Goal: Communication & Community: Participate in discussion

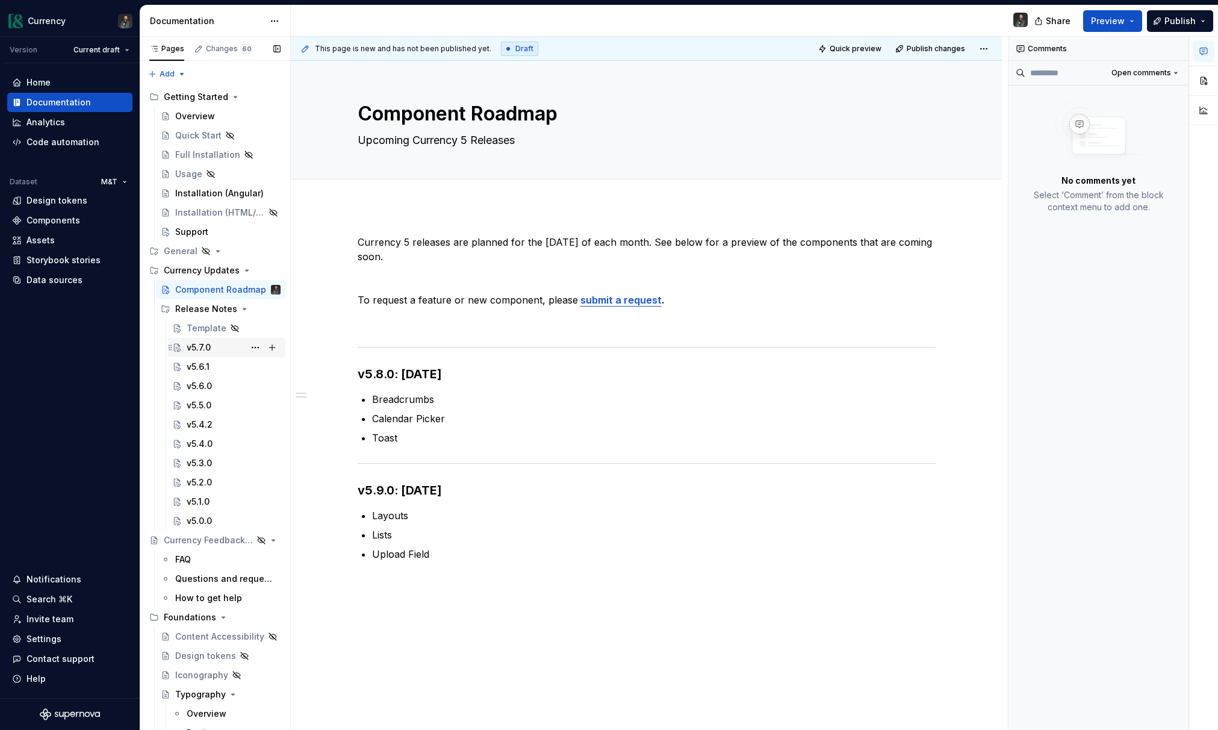
click at [196, 345] on div "v5.7.0" at bounding box center [199, 347] width 24 height 12
click at [217, 349] on div "v5.7.0" at bounding box center [234, 347] width 94 height 17
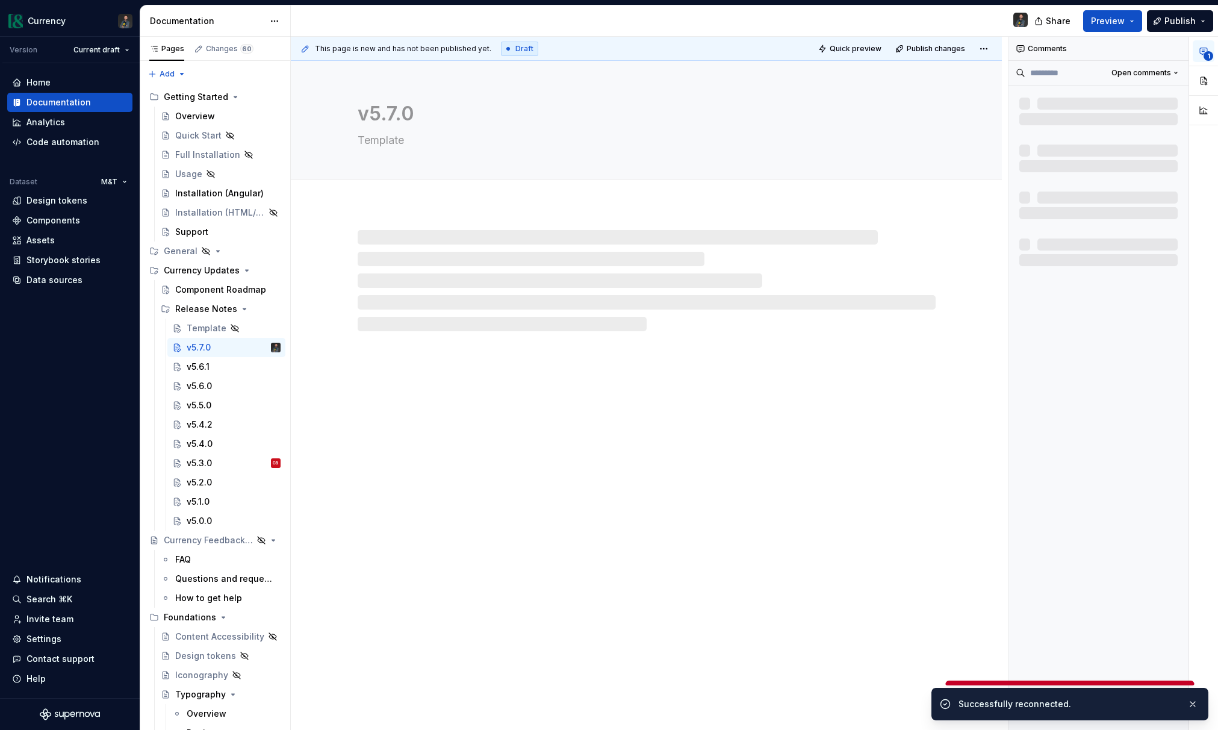
type textarea "*"
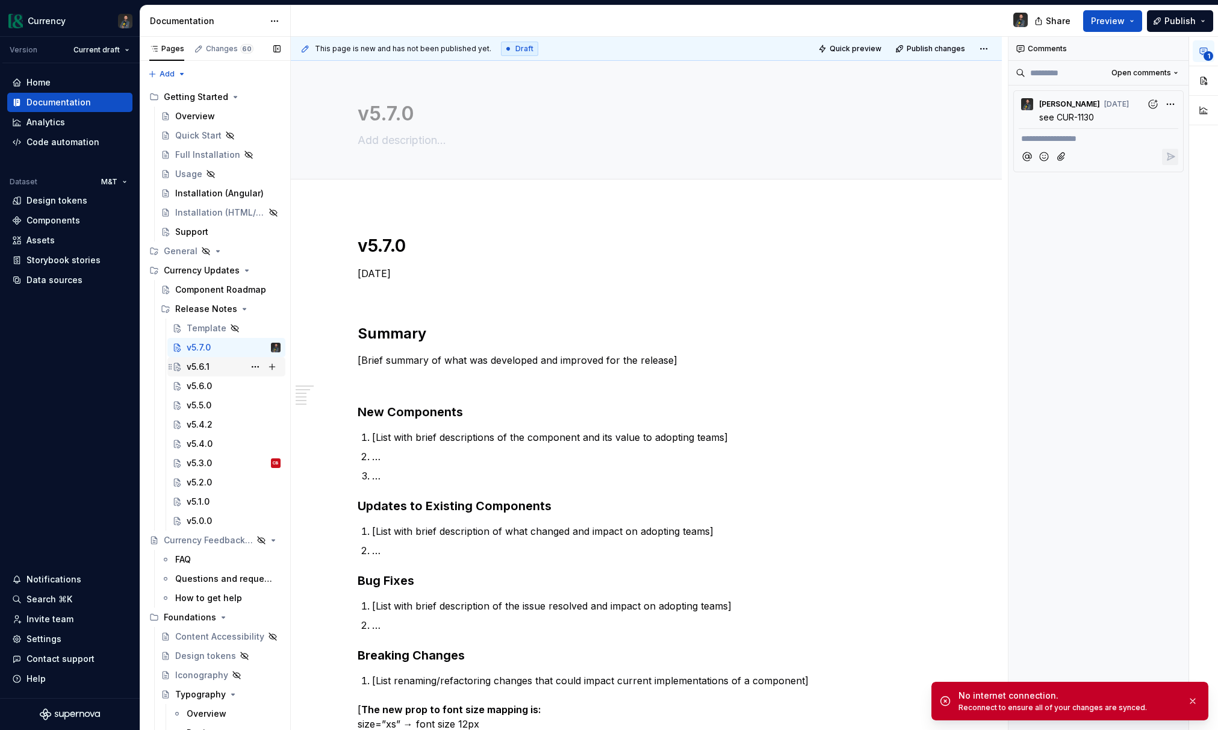
click at [202, 364] on div "v5.6.1" at bounding box center [198, 367] width 23 height 12
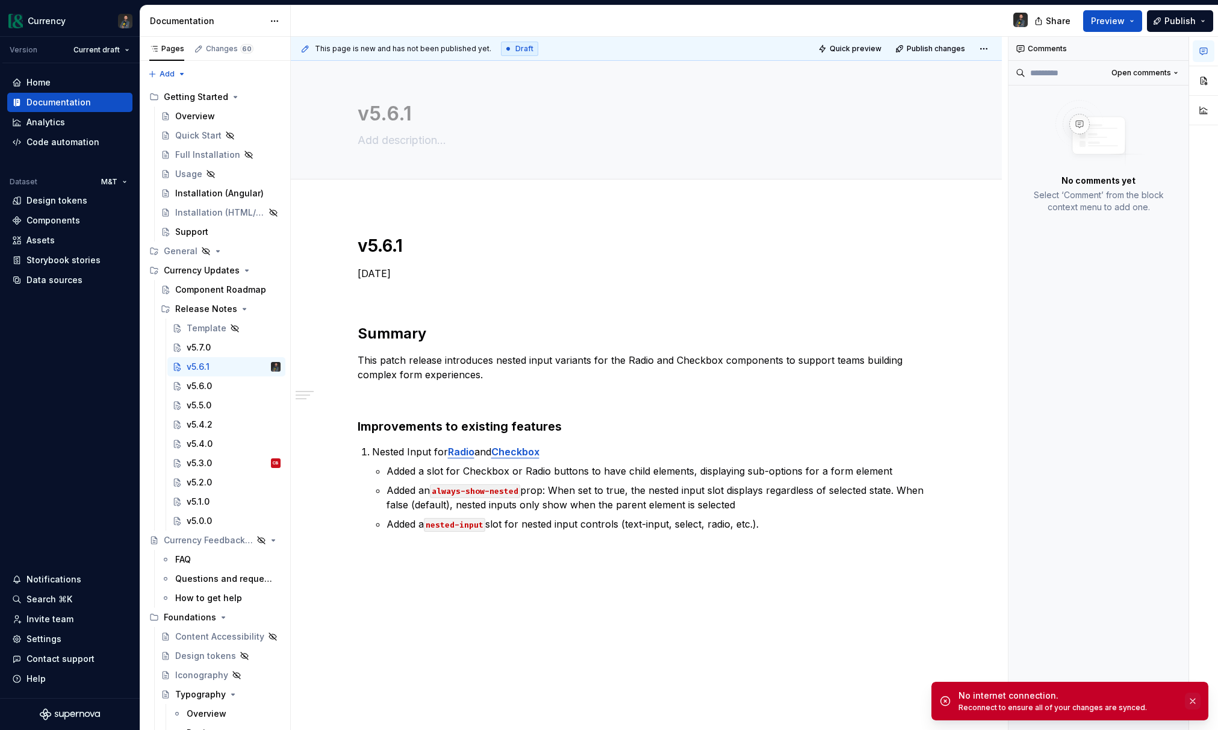
click at [1192, 703] on button "button" at bounding box center [1193, 701] width 16 height 17
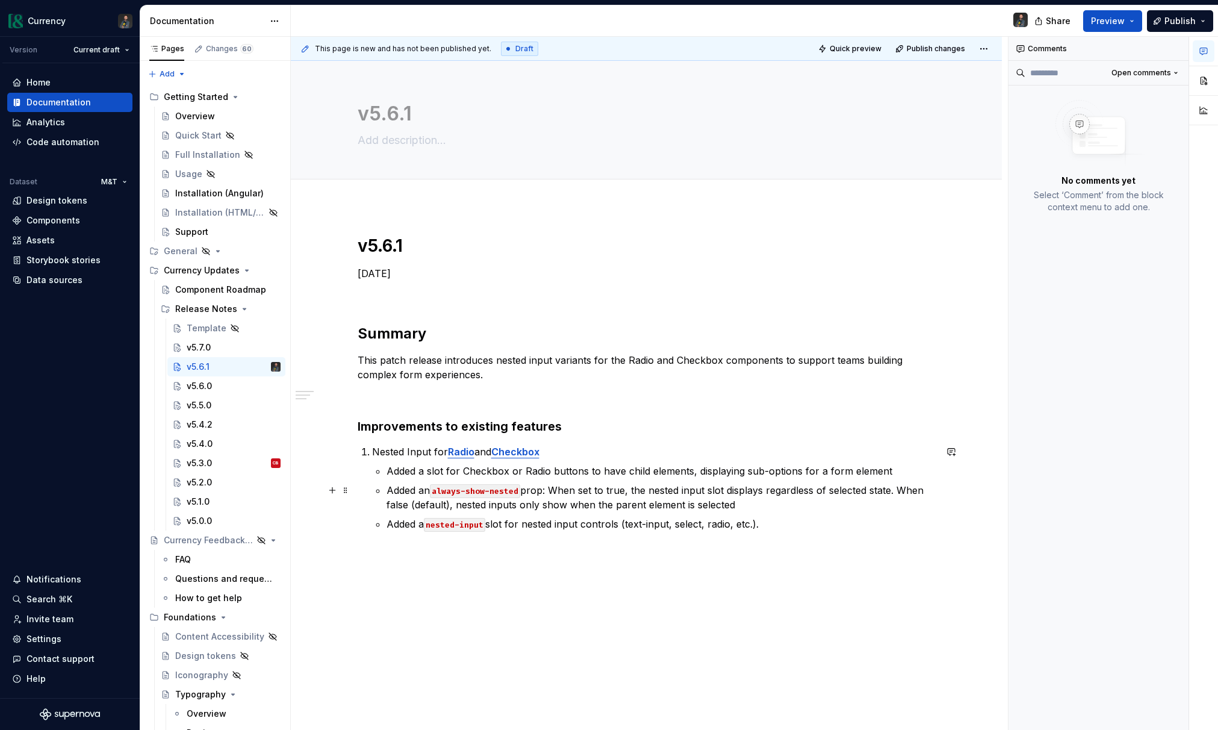
drag, startPoint x: 609, startPoint y: 496, endPoint x: 609, endPoint y: 484, distance: 12.0
click at [609, 492] on p "Added an always-show-nested prop: When set to true, the nested input slot displ…" at bounding box center [661, 497] width 549 height 29
click at [609, 484] on p "Added an always-show-nested prop: When set to true, the nested input slot displ…" at bounding box center [661, 497] width 549 height 29
click at [617, 546] on p at bounding box center [647, 553] width 578 height 14
click at [635, 523] on p "Added a nested-input slot for nested input controls (text-input, select, radio,…" at bounding box center [661, 524] width 549 height 14
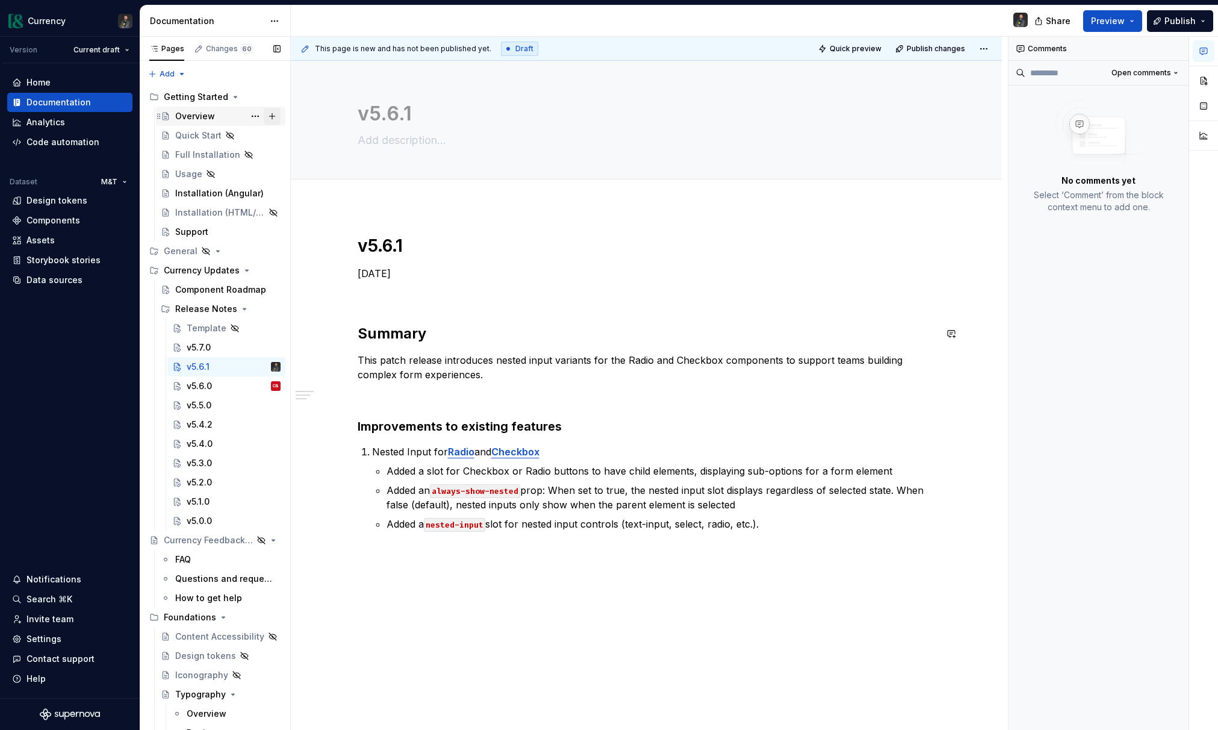
type textarea "*"
click at [216, 384] on div "v5.6.0 CB" at bounding box center [234, 386] width 94 height 17
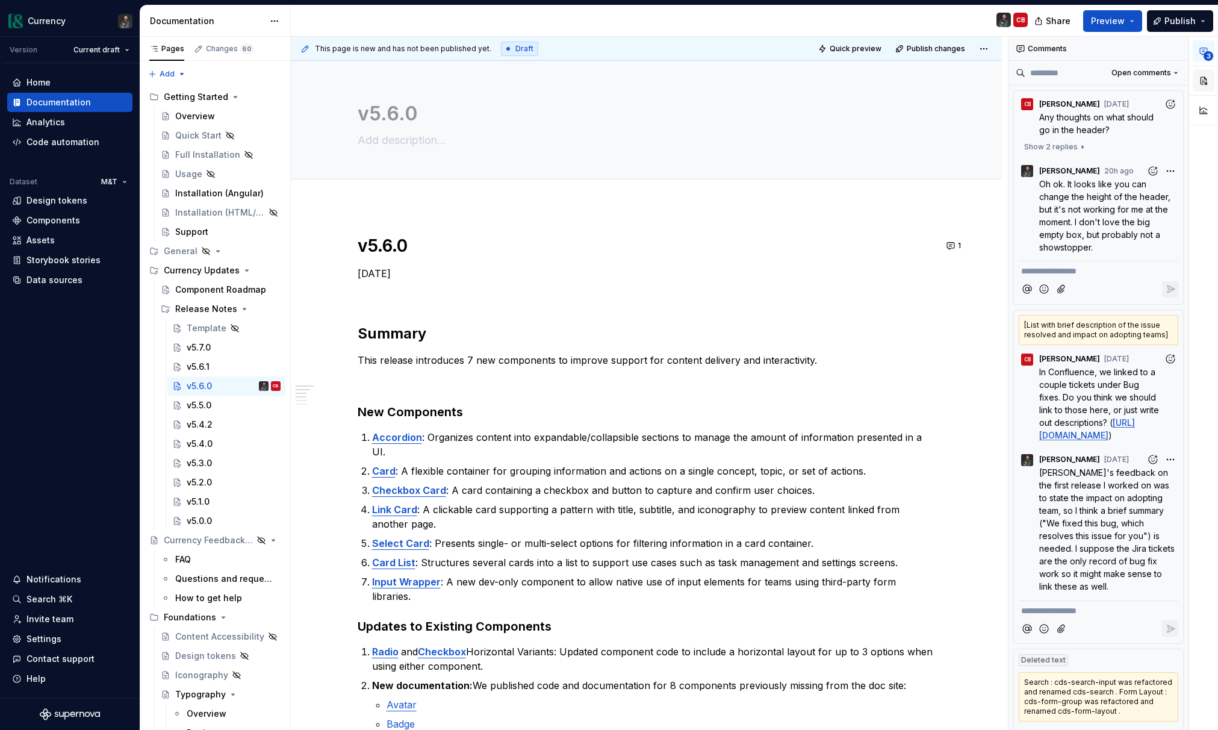
click at [1207, 81] on button "button" at bounding box center [1204, 81] width 22 height 22
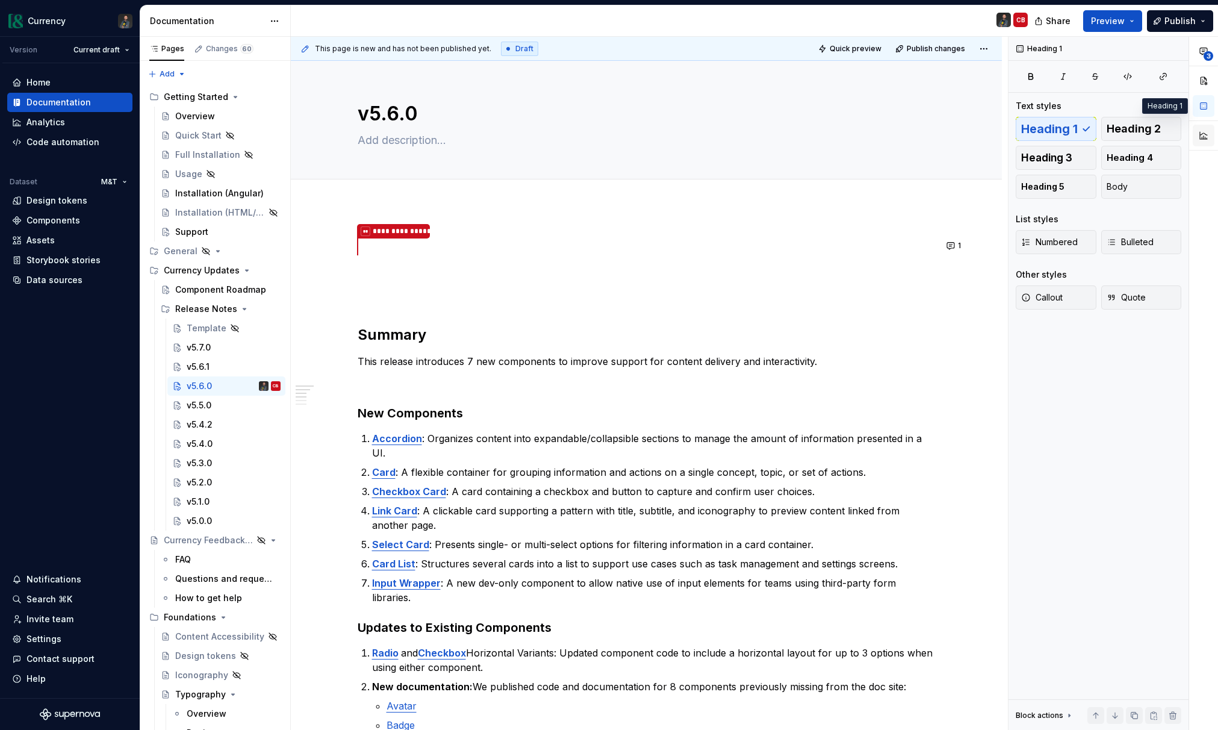
type textarea "*"
type textarea "July 30, 2025"
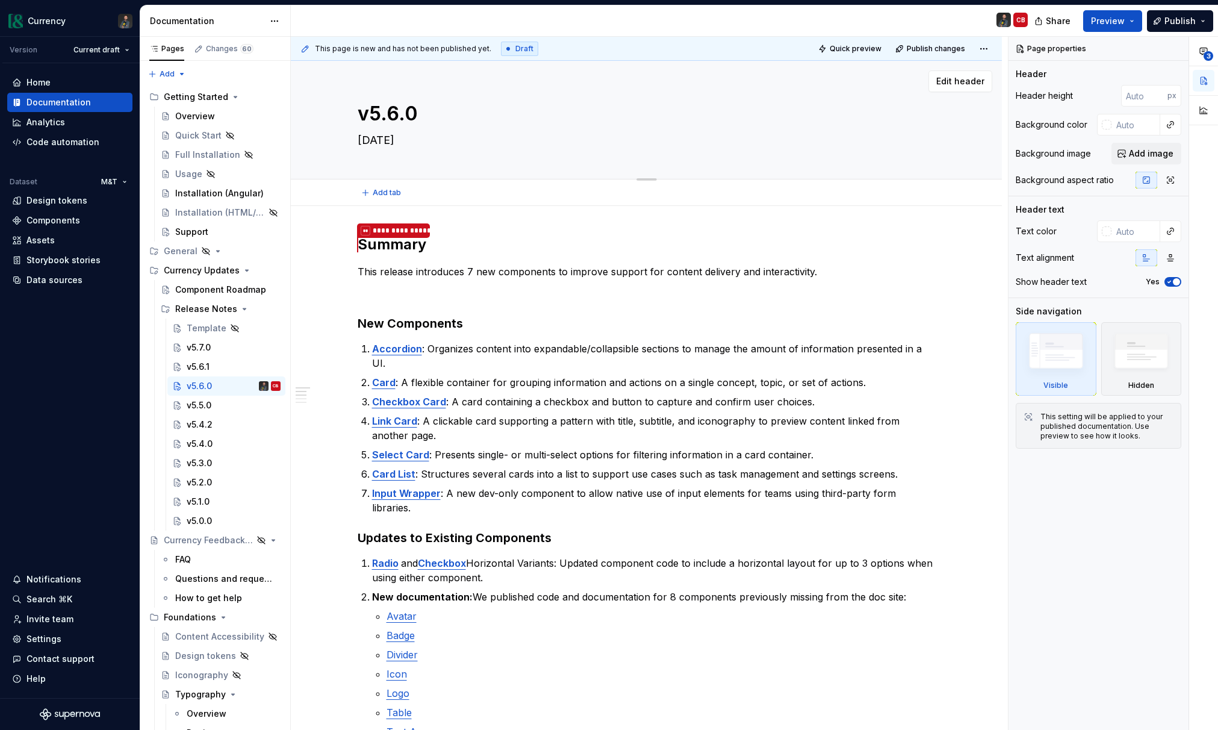
click at [954, 112] on div "v5.6.0 July 30, 2025" at bounding box center [646, 120] width 615 height 118
click at [963, 81] on span "Edit header" at bounding box center [961, 81] width 48 height 12
click at [204, 400] on div "v5.5.0" at bounding box center [199, 405] width 25 height 12
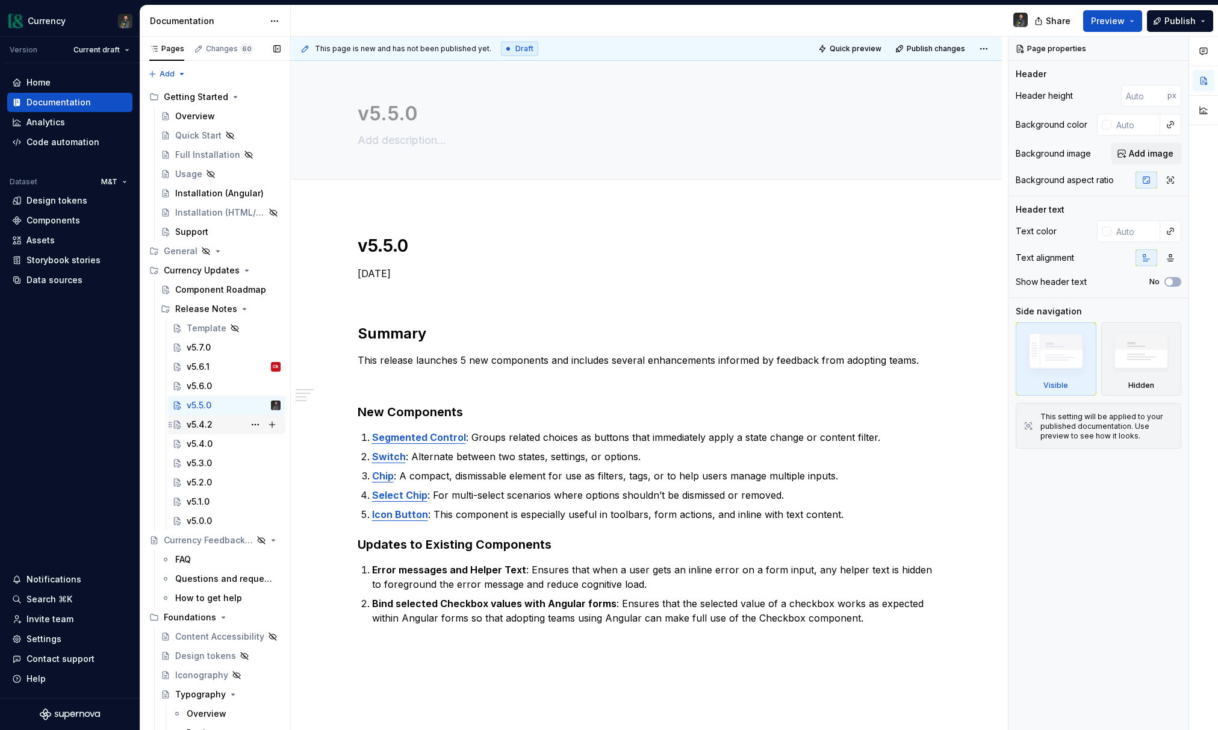
click at [213, 423] on div "v5.4.2" at bounding box center [234, 424] width 94 height 17
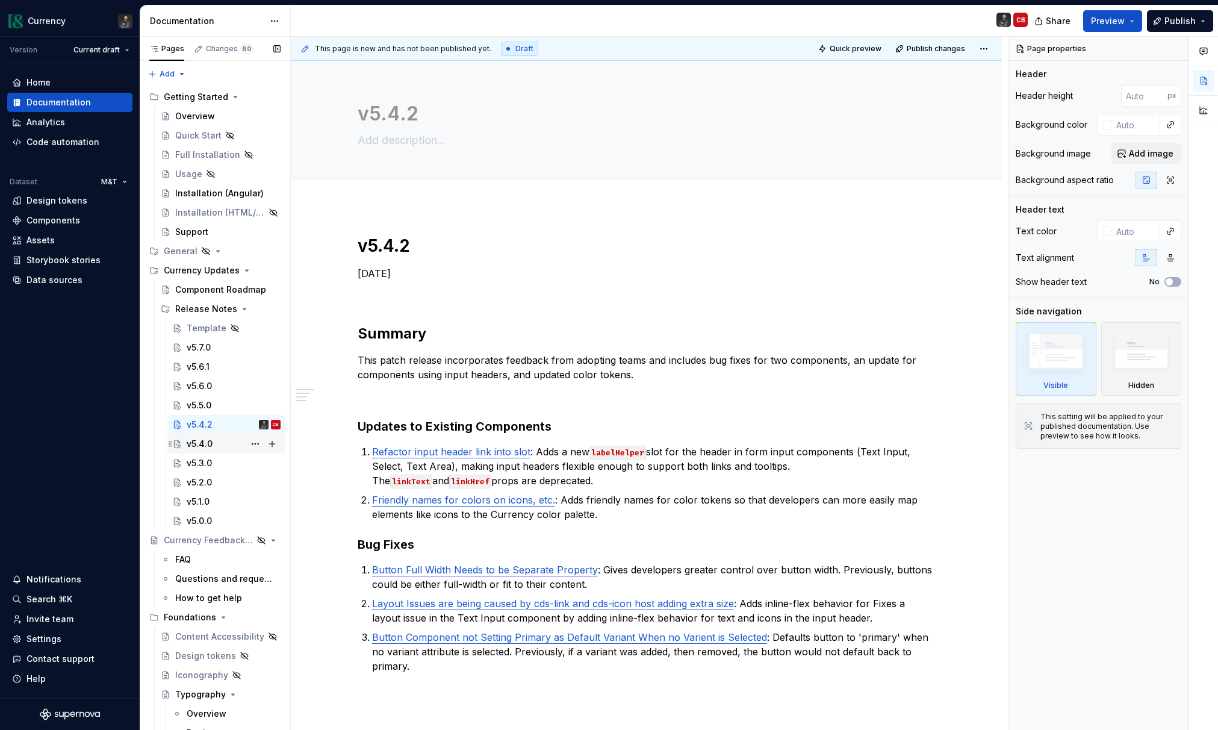
click at [217, 441] on div "v5.4.0" at bounding box center [234, 443] width 94 height 17
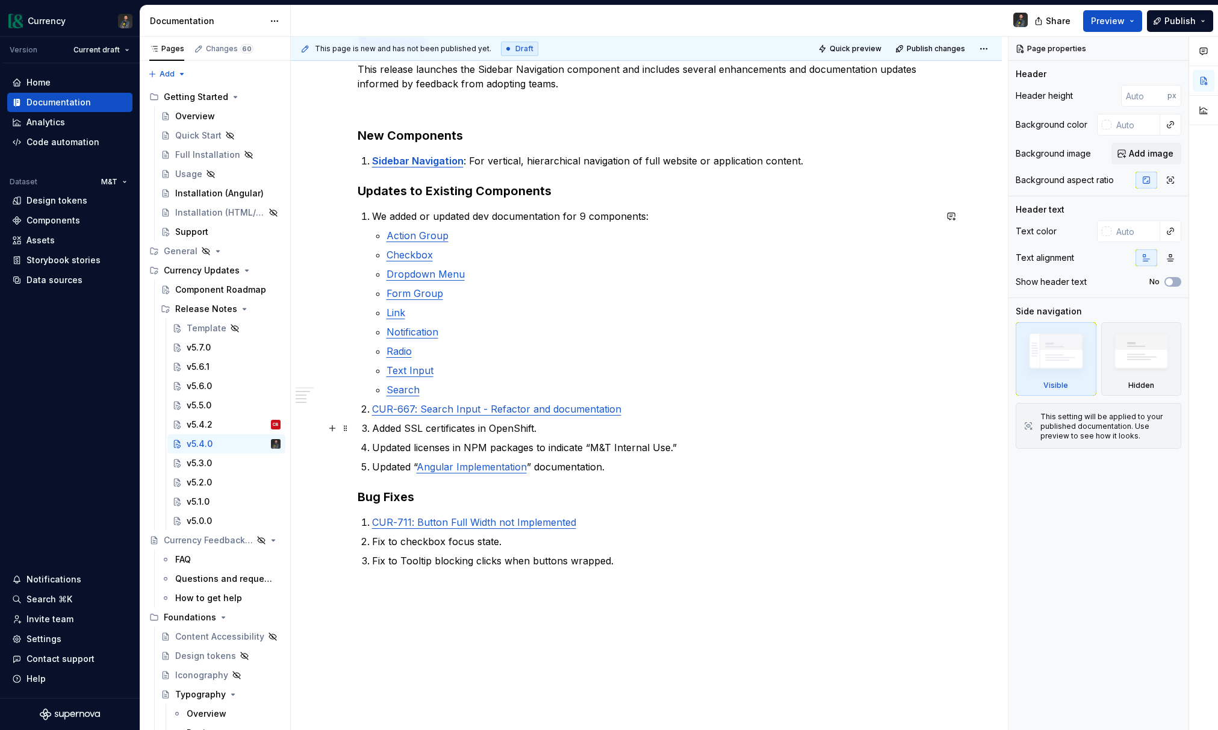
scroll to position [245, 0]
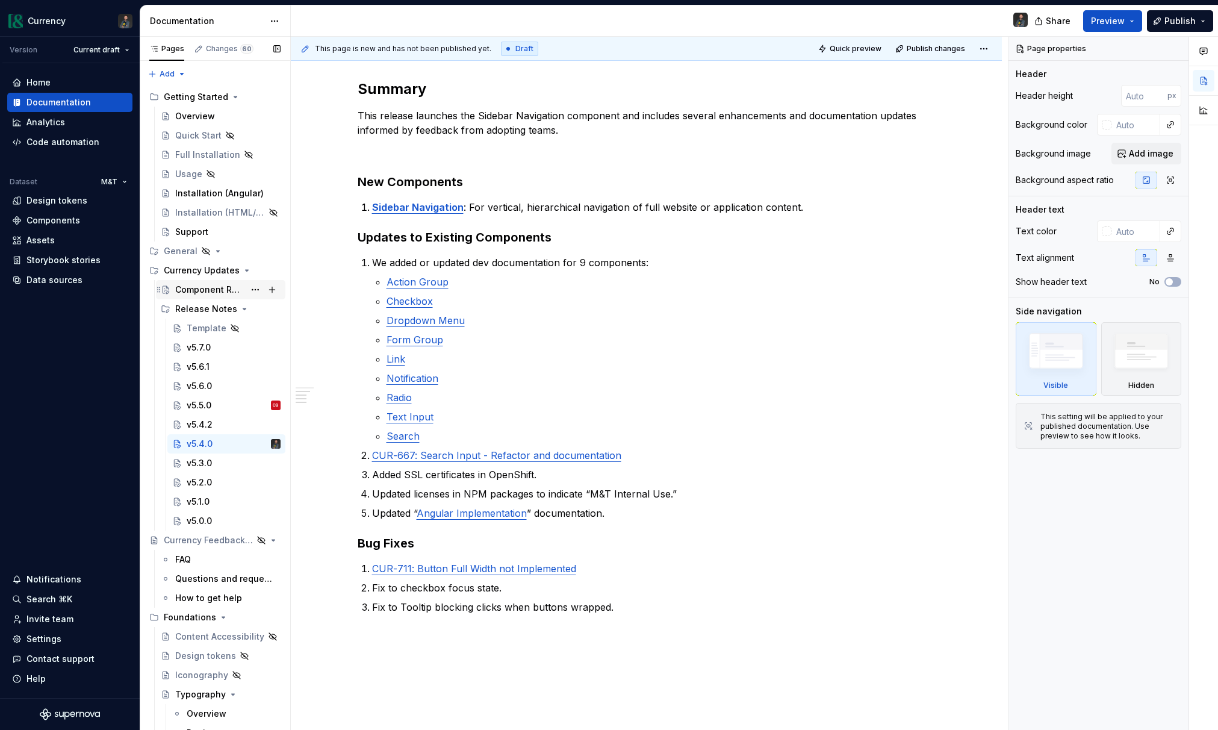
click at [216, 290] on div "Component Roadmap" at bounding box center [209, 290] width 69 height 12
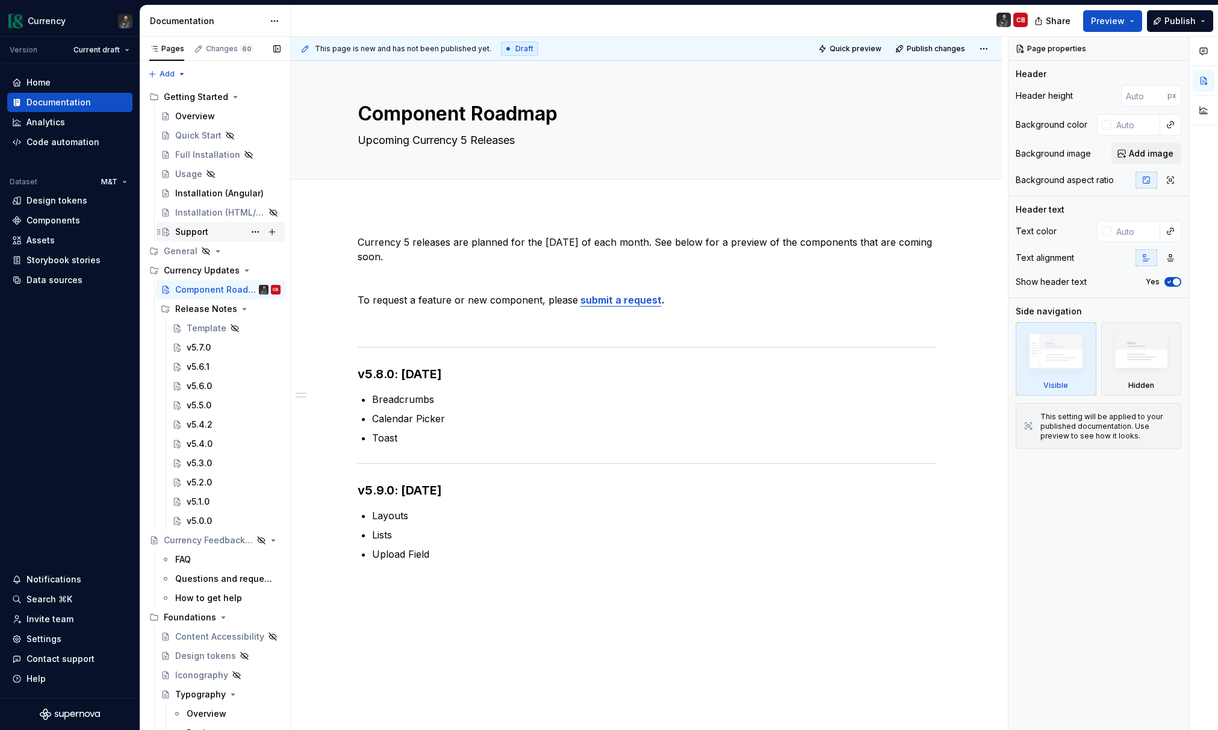
click at [199, 228] on div "Support" at bounding box center [191, 232] width 33 height 12
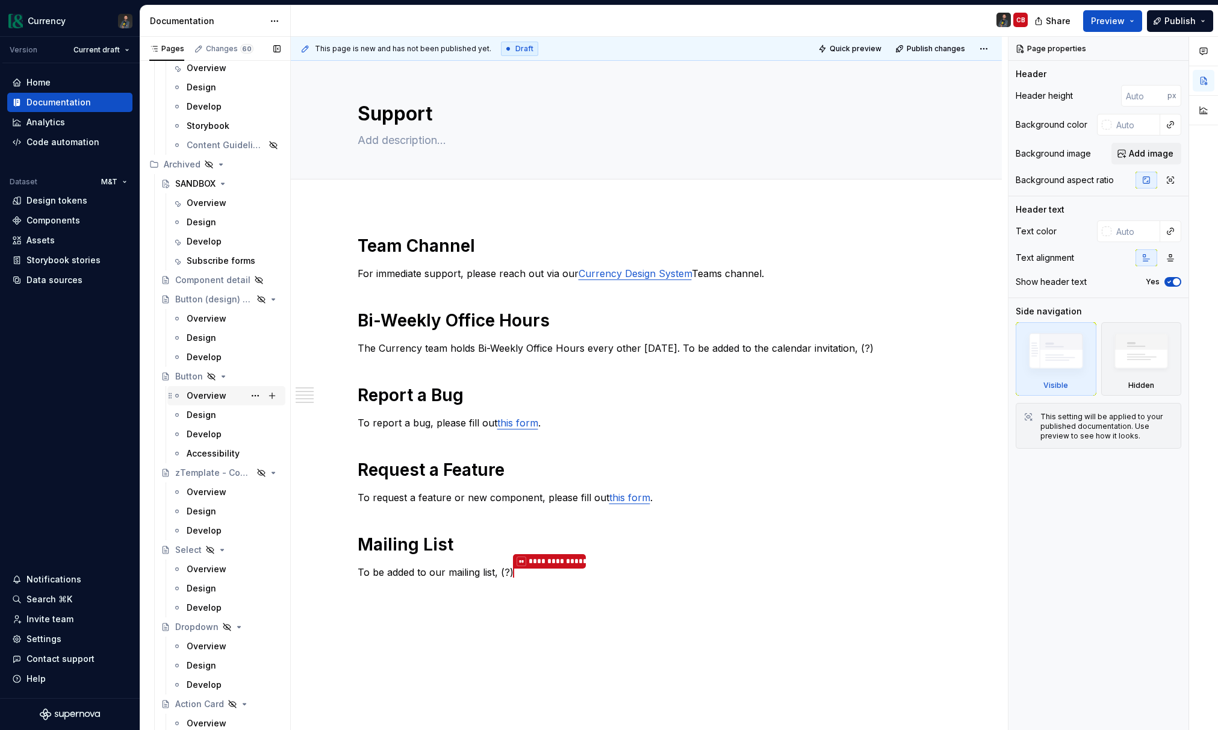
scroll to position [6019, 0]
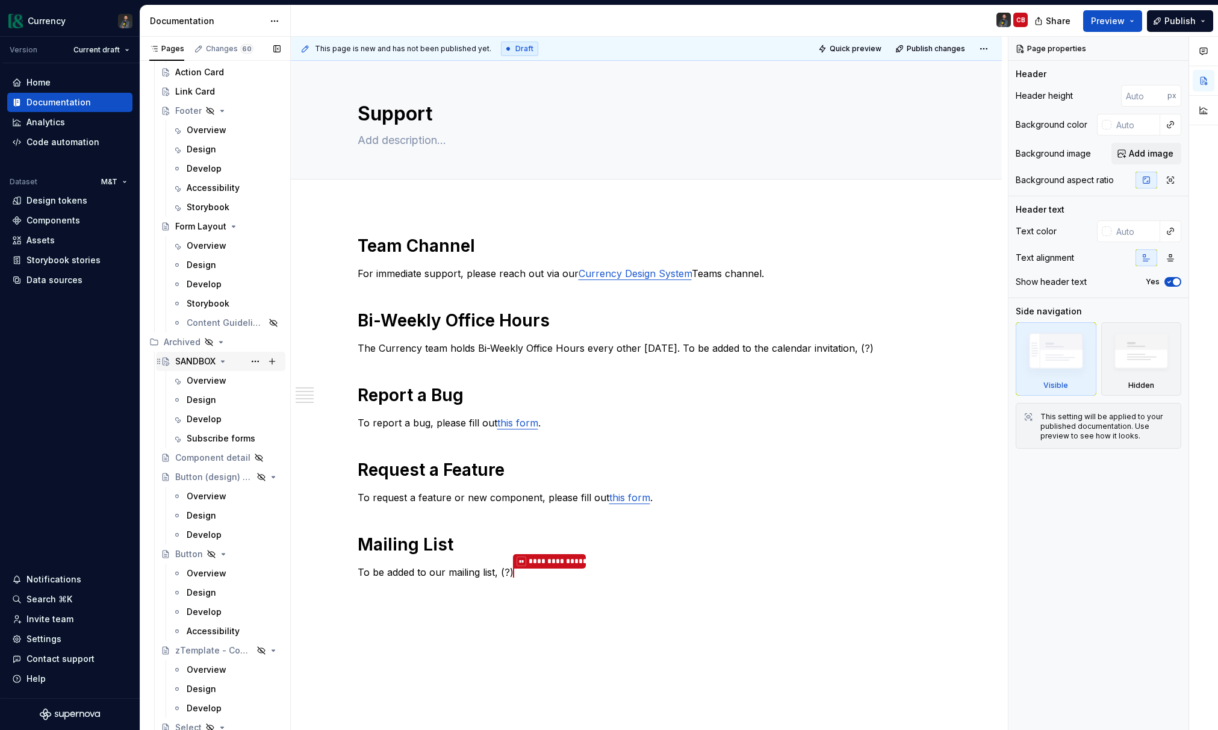
click at [208, 366] on div "SANDBOX" at bounding box center [195, 361] width 40 height 12
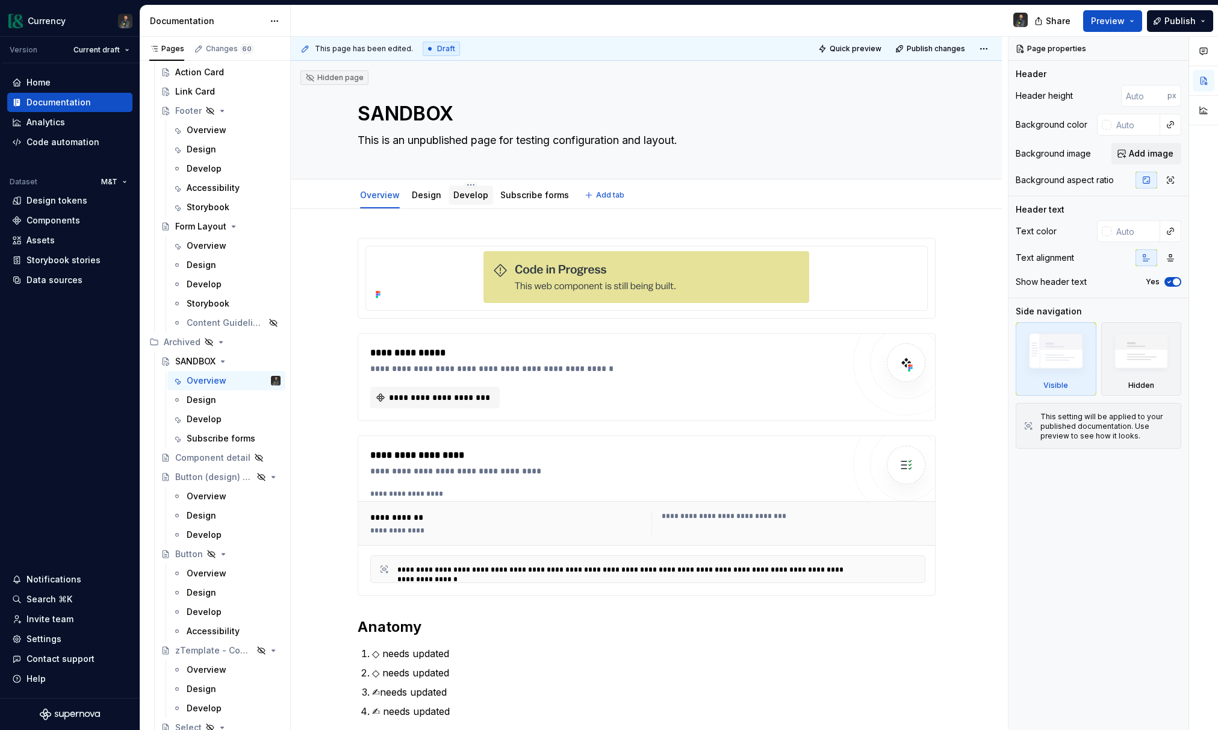
click at [479, 196] on link "Develop" at bounding box center [471, 195] width 35 height 10
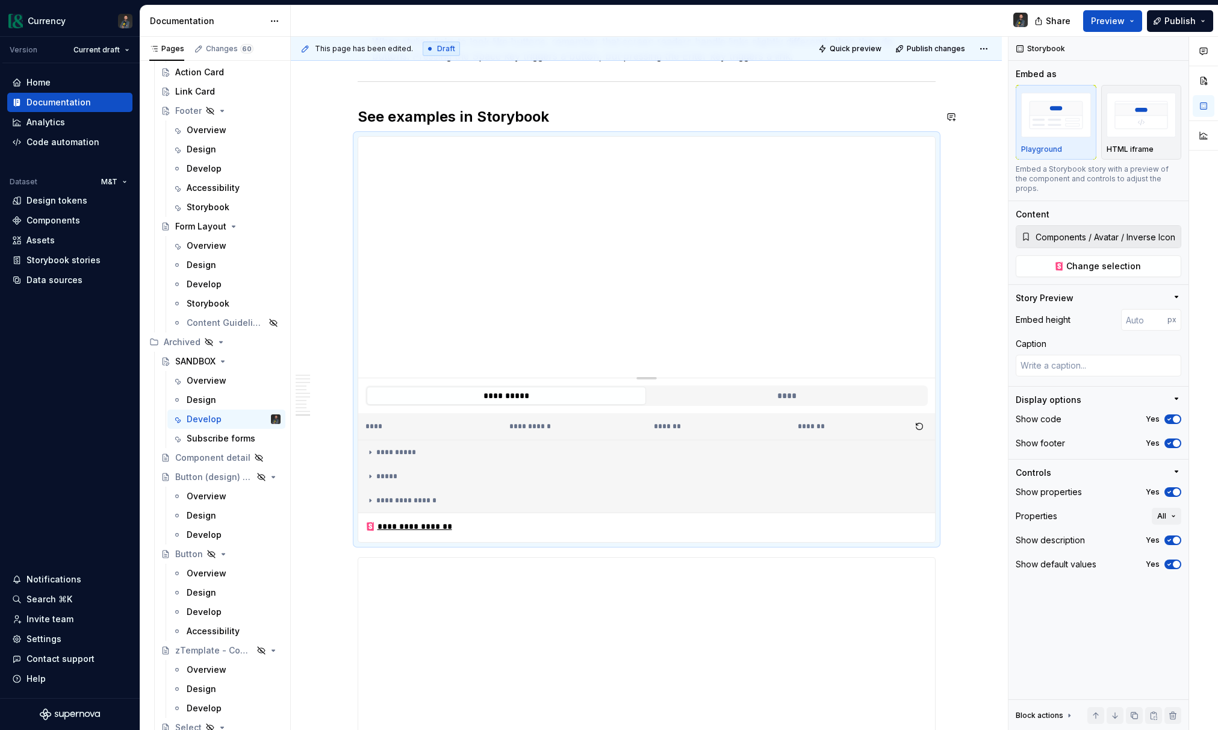
scroll to position [1447, 0]
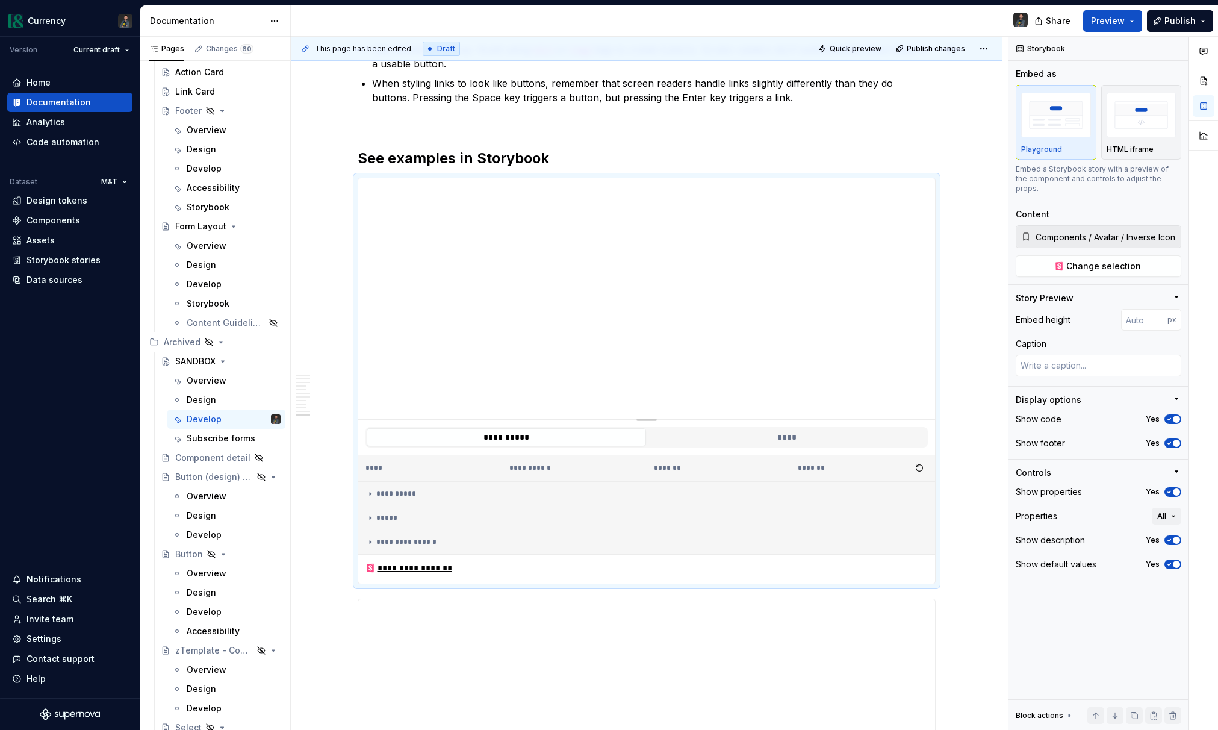
type textarea "*"
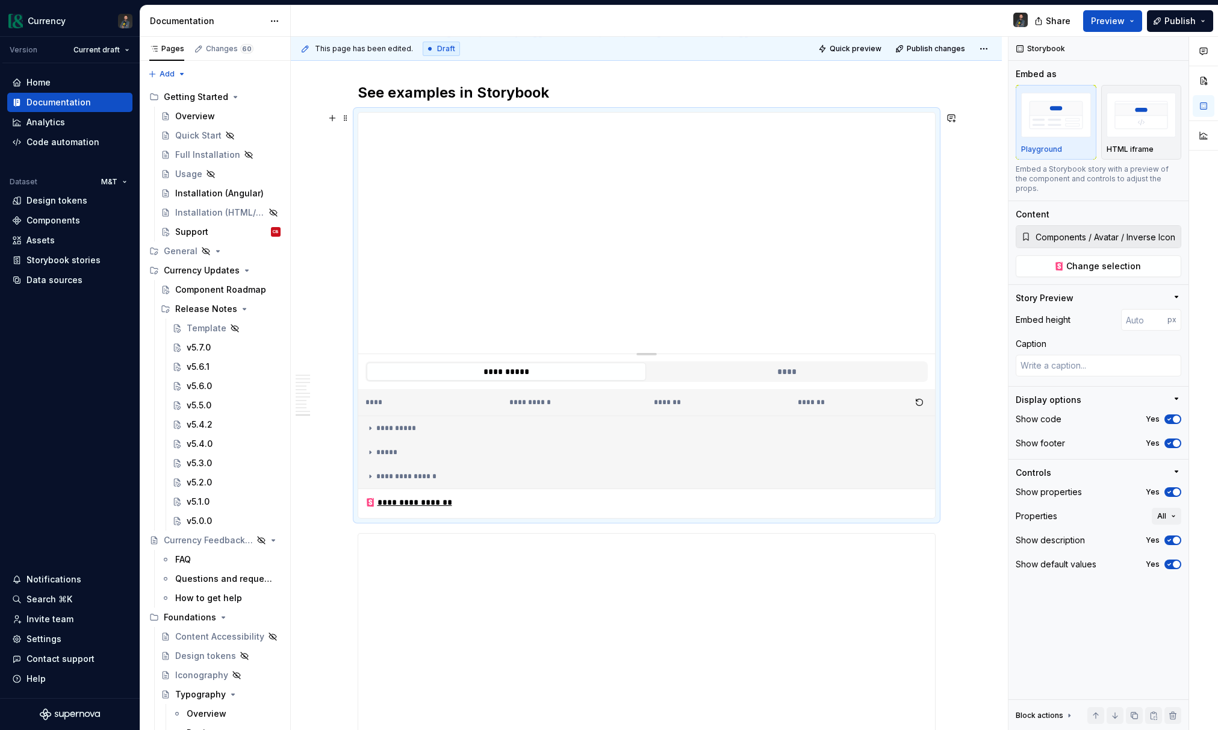
scroll to position [1443, 0]
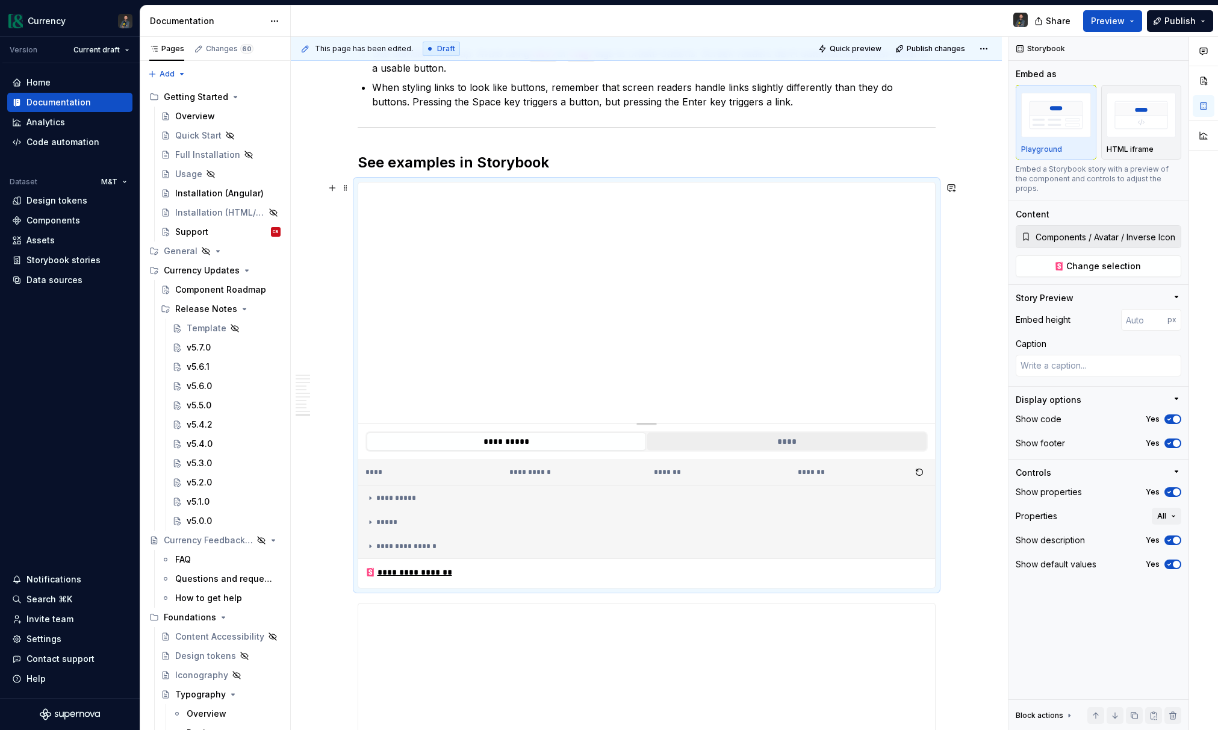
click at [787, 440] on button "****" at bounding box center [786, 441] width 279 height 18
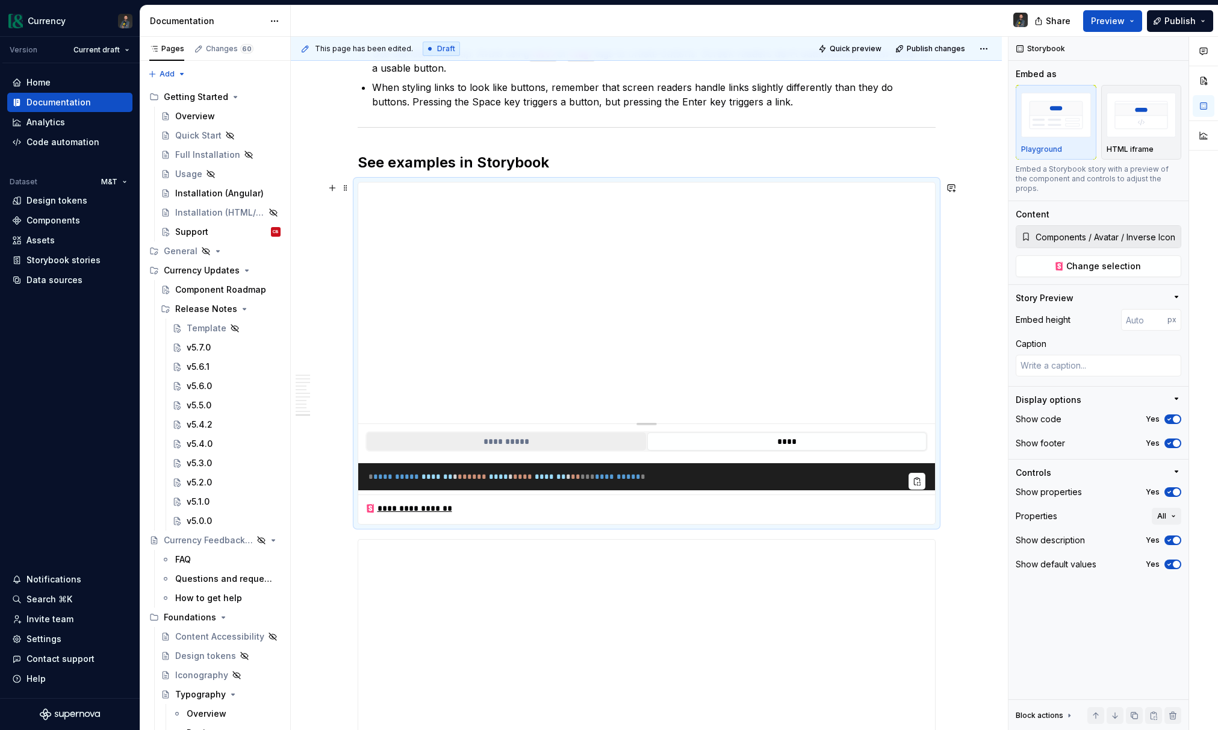
click at [538, 447] on button "**********" at bounding box center [506, 441] width 279 height 18
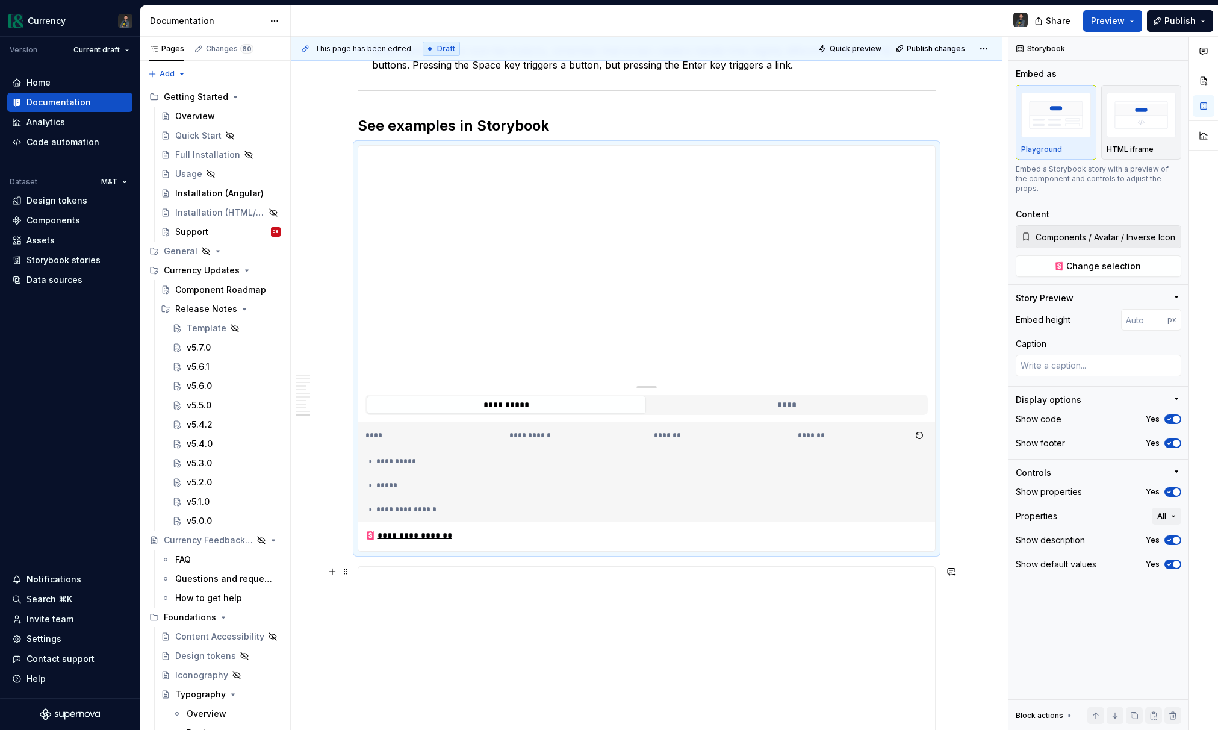
scroll to position [1487, 0]
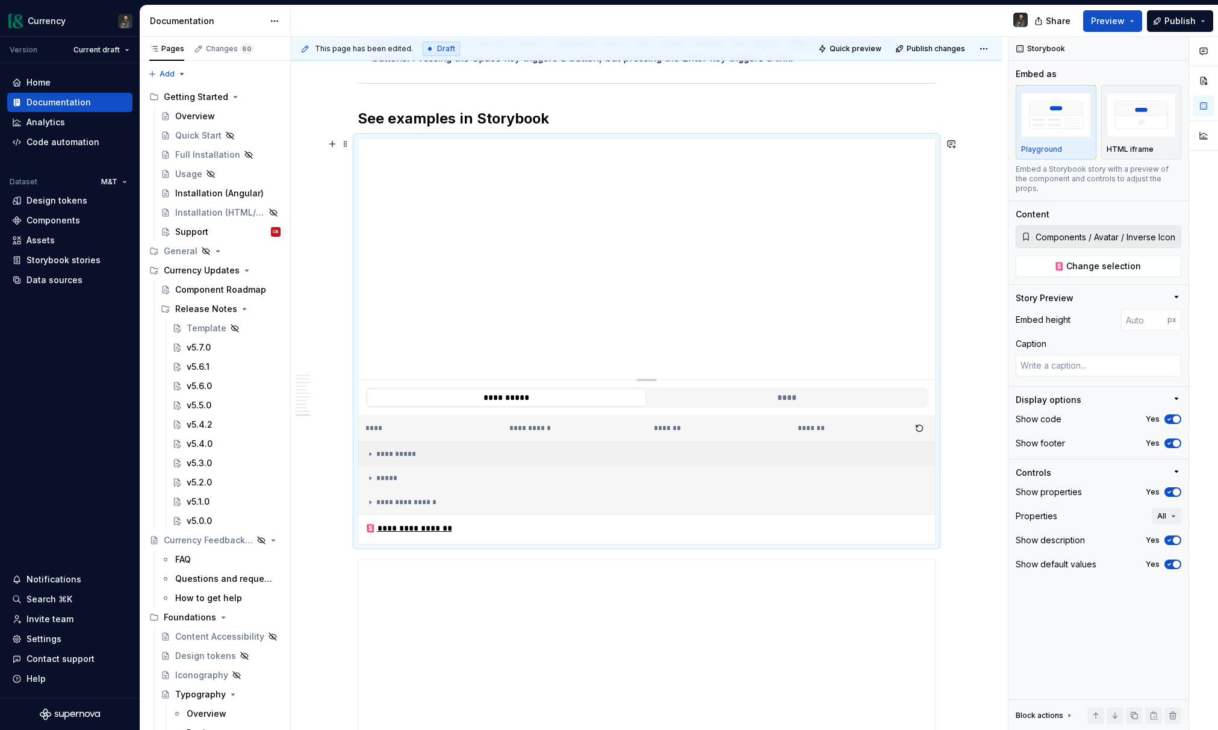
click at [374, 452] on icon at bounding box center [371, 454] width 10 height 10
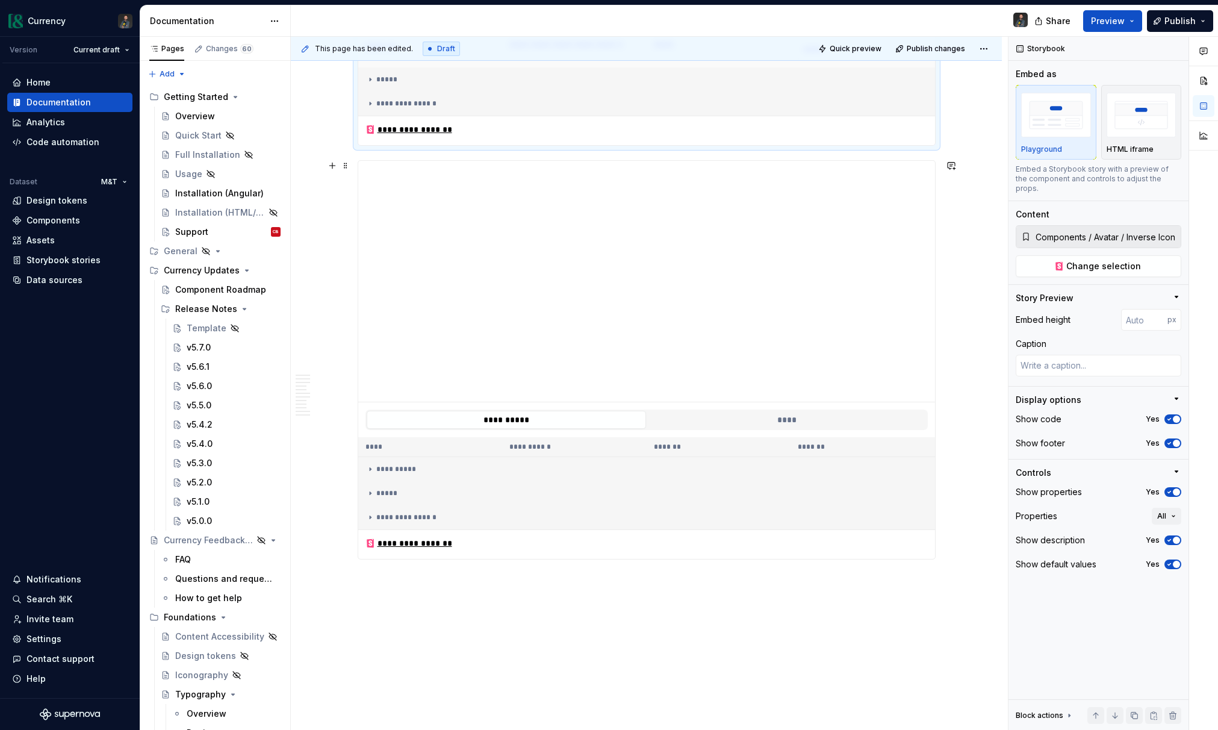
scroll to position [2030, 0]
type textarea "*"
type input "Components / Checkbox / CheckboxGroup / Default"
click at [370, 461] on icon at bounding box center [371, 462] width 10 height 10
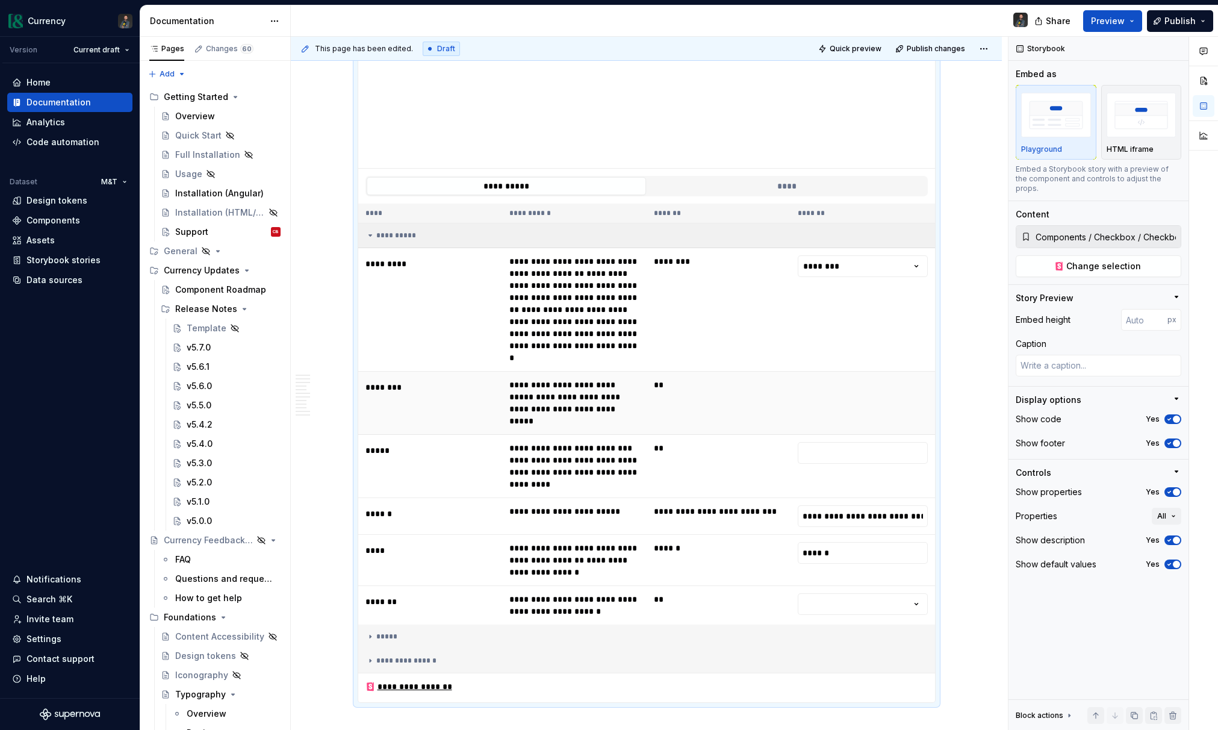
scroll to position [2278, 0]
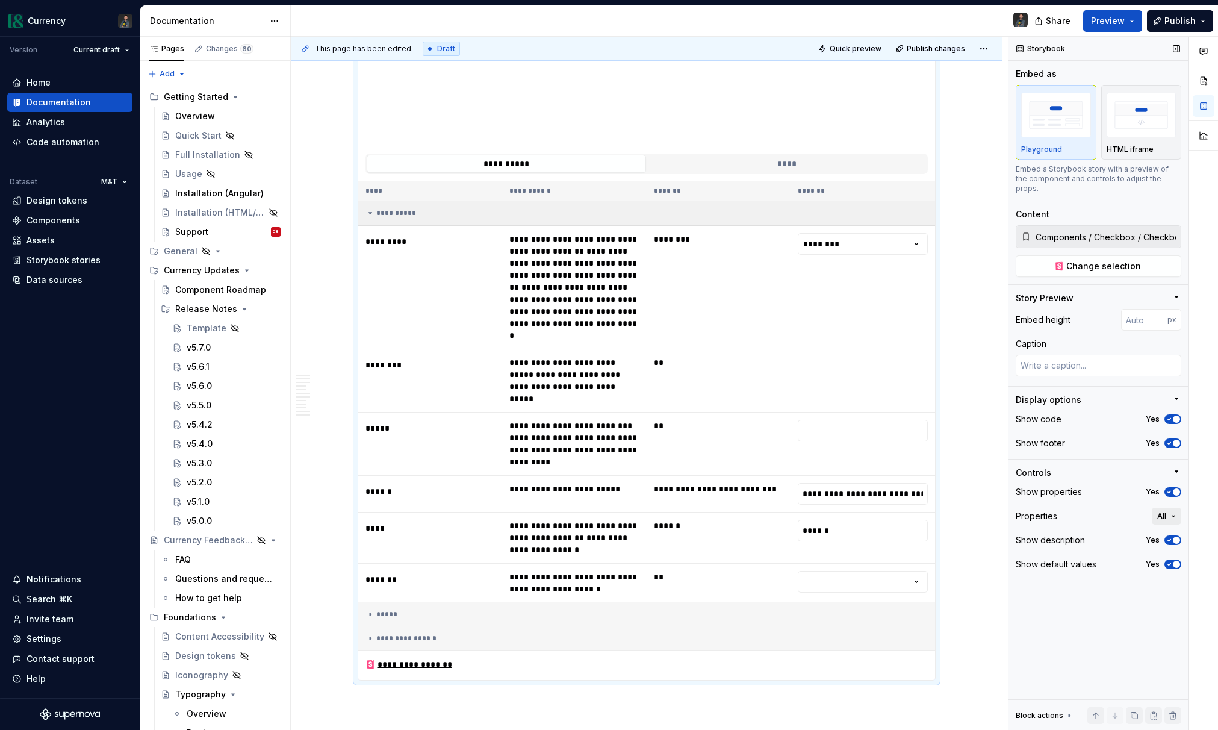
click at [1161, 511] on span "All" at bounding box center [1162, 516] width 9 height 10
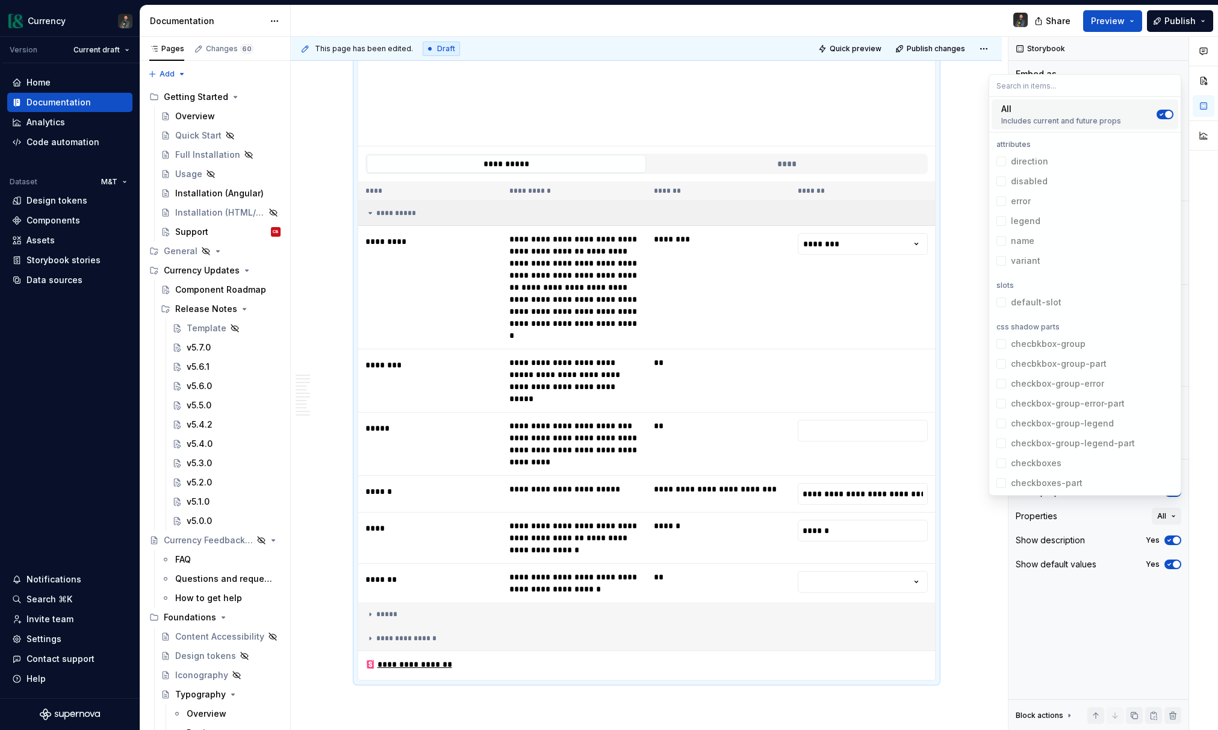
click at [1162, 116] on icon "Suggestions" at bounding box center [1162, 114] width 10 height 7
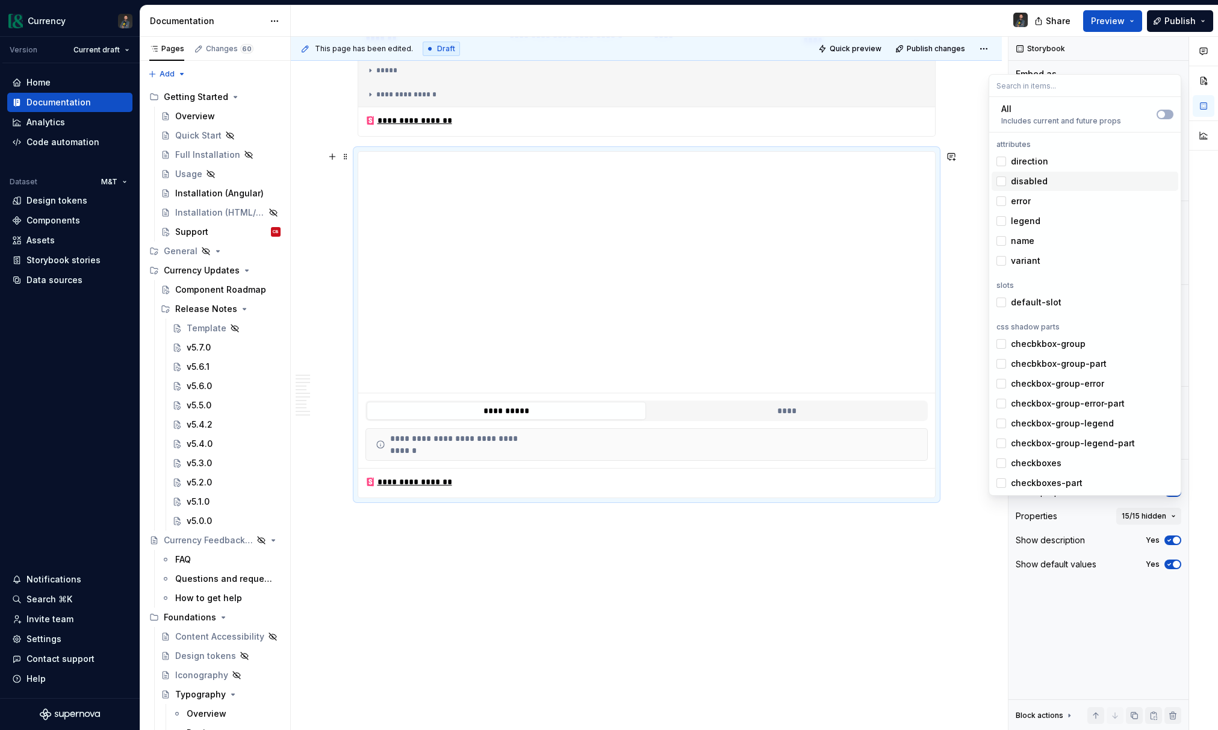
click at [1008, 180] on span "disabled" at bounding box center [1085, 181] width 187 height 19
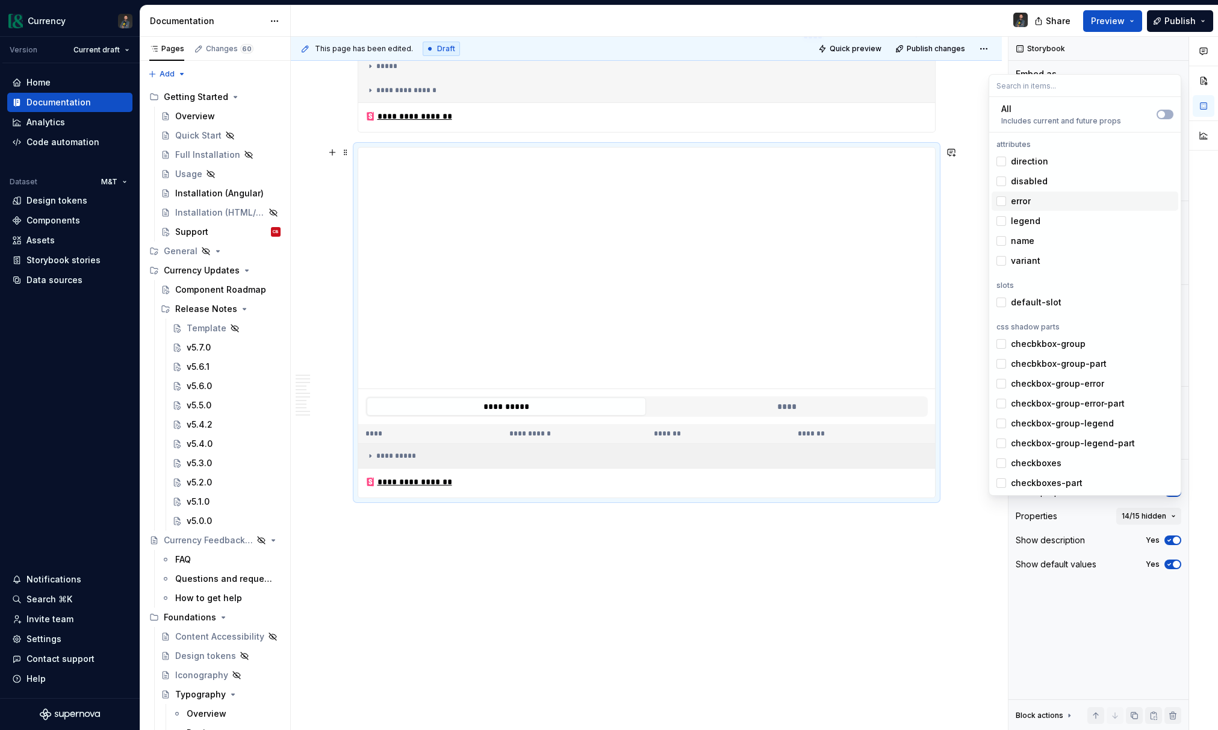
click at [367, 454] on td "**********" at bounding box center [646, 456] width 577 height 25
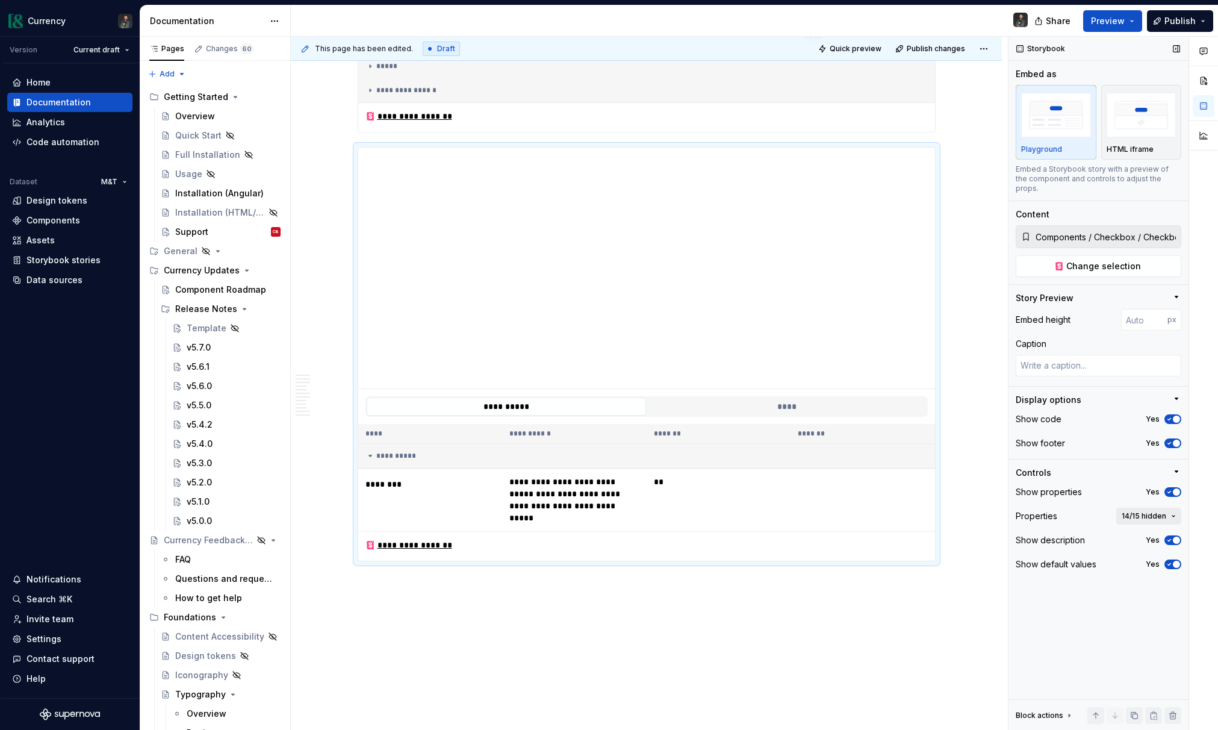
click at [1165, 511] on span "14/15 hidden" at bounding box center [1144, 516] width 45 height 10
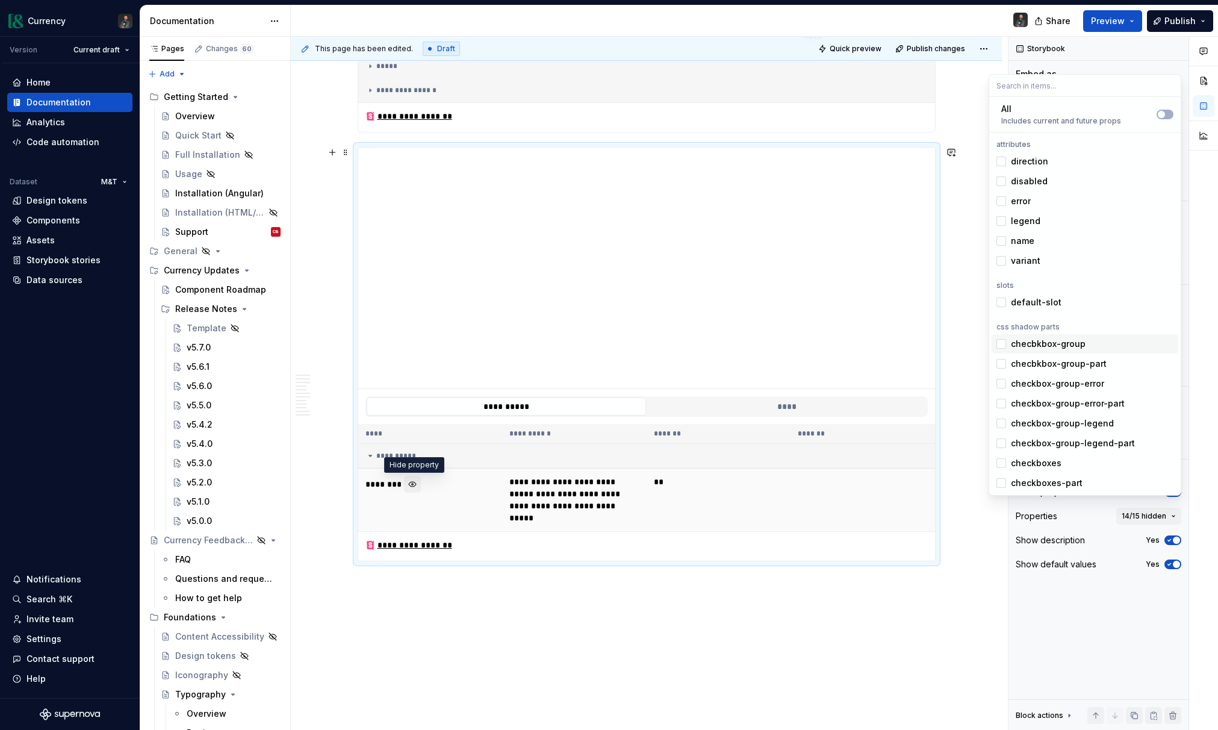
click at [416, 485] on button "button" at bounding box center [412, 484] width 17 height 17
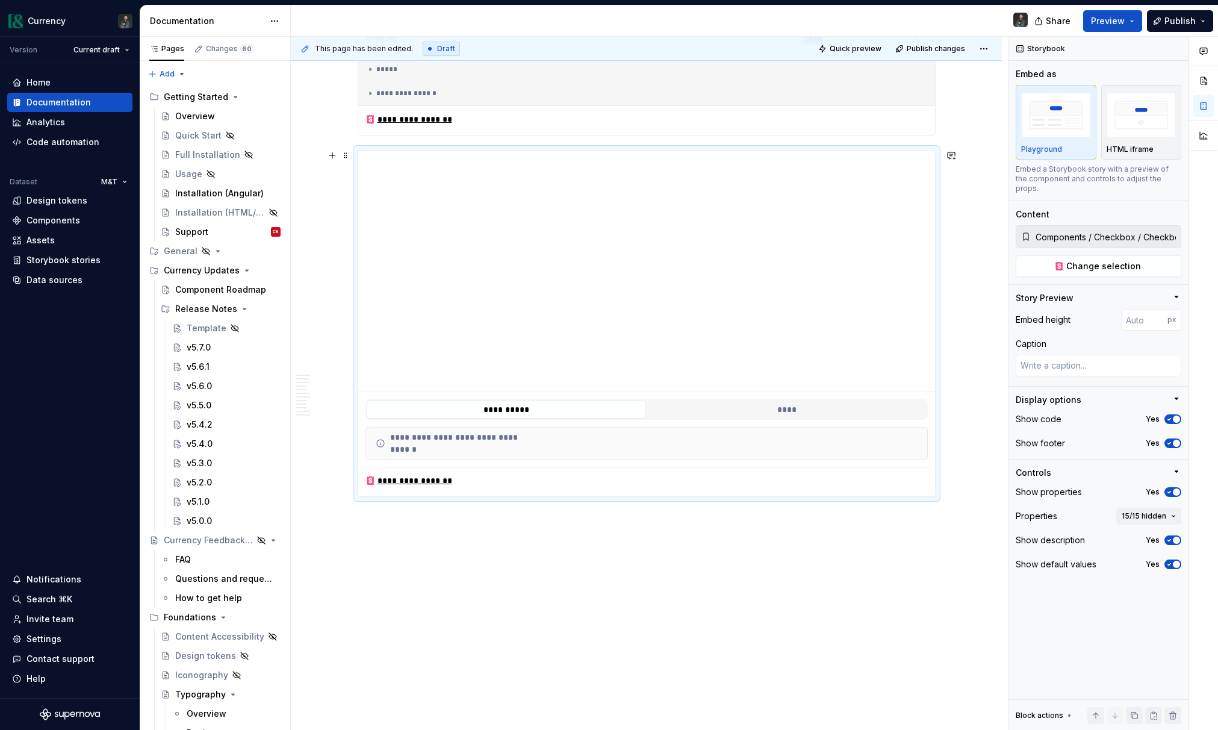
scroll to position [2031, 0]
click at [1160, 511] on span "15/15 hidden" at bounding box center [1144, 516] width 45 height 10
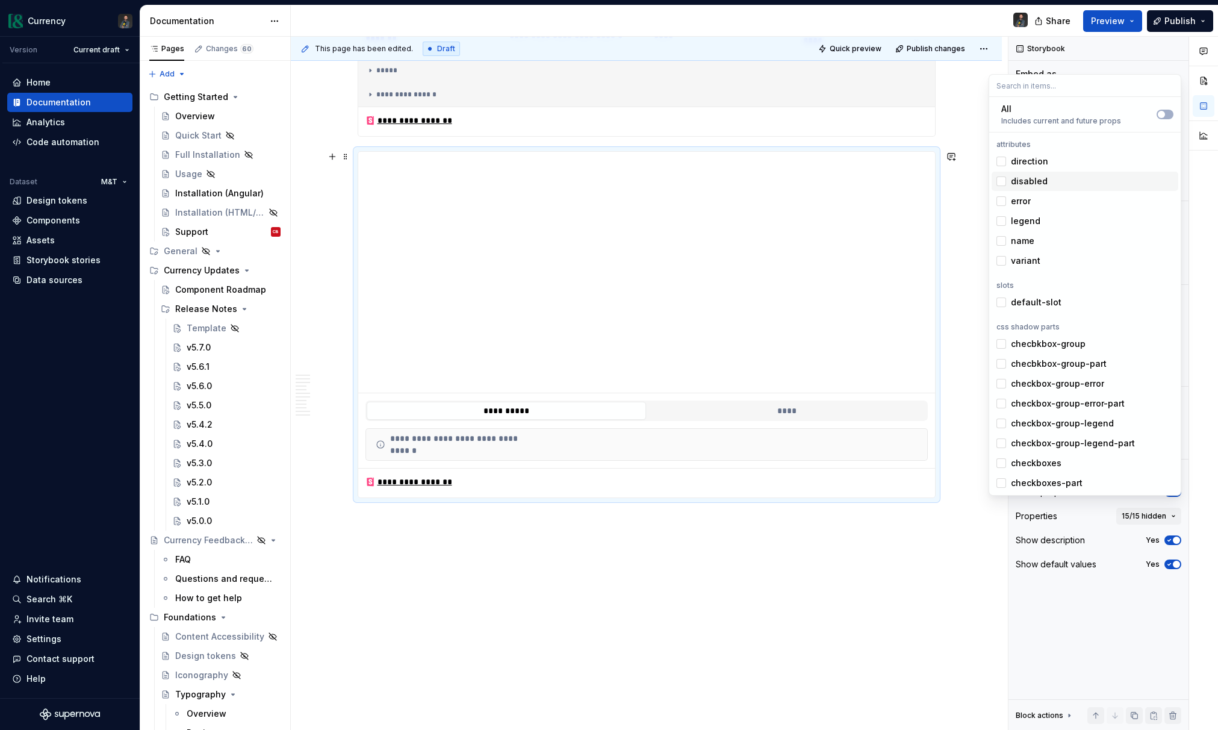
click at [1002, 180] on div "Suggestions" at bounding box center [1002, 181] width 10 height 10
click at [1004, 198] on div "Suggestions" at bounding box center [1002, 201] width 10 height 10
click at [1000, 161] on div "Suggestions" at bounding box center [1002, 162] width 10 height 10
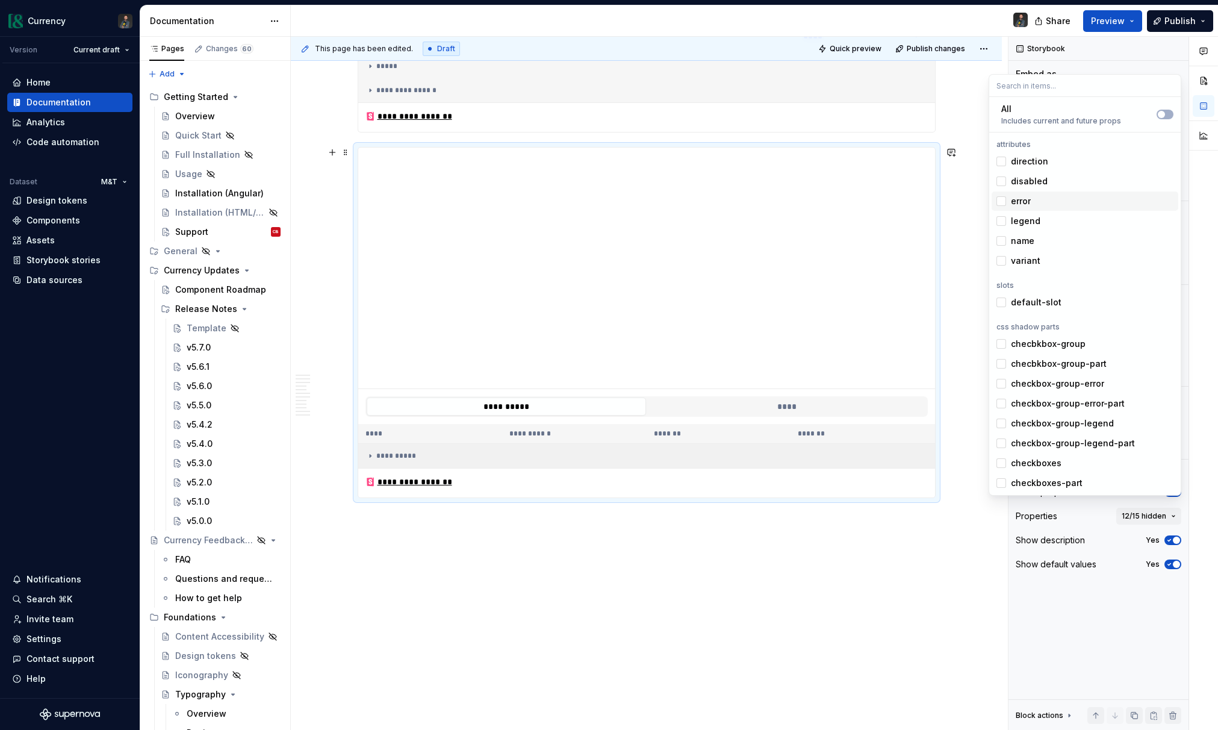
click at [369, 456] on icon at bounding box center [371, 456] width 10 height 10
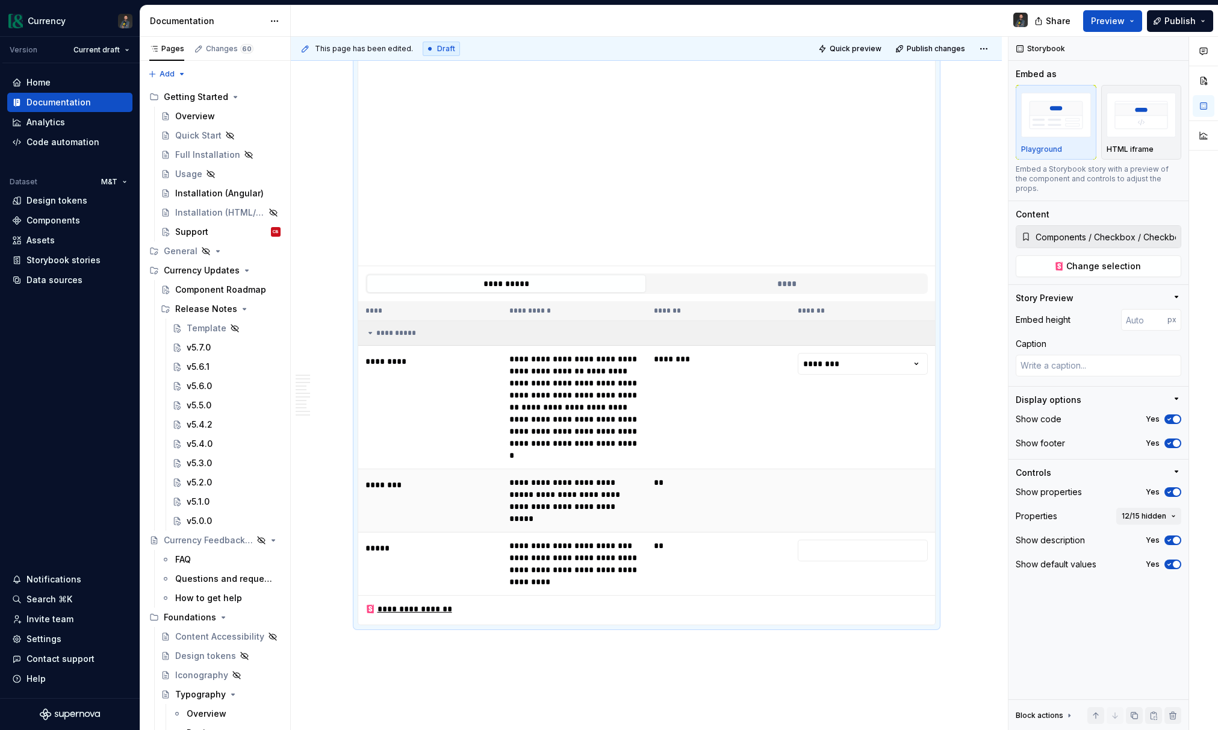
scroll to position [2159, 0]
click at [397, 602] on div "**********" at bounding box center [409, 608] width 87 height 12
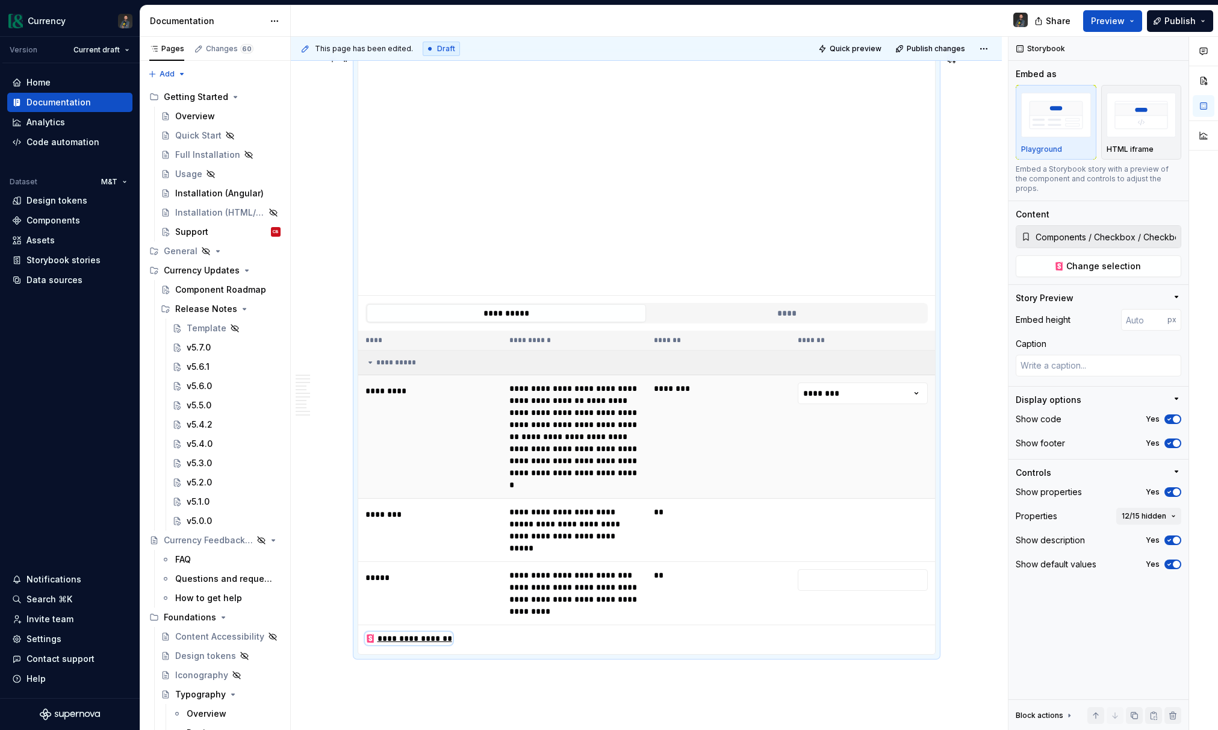
scroll to position [2124, 0]
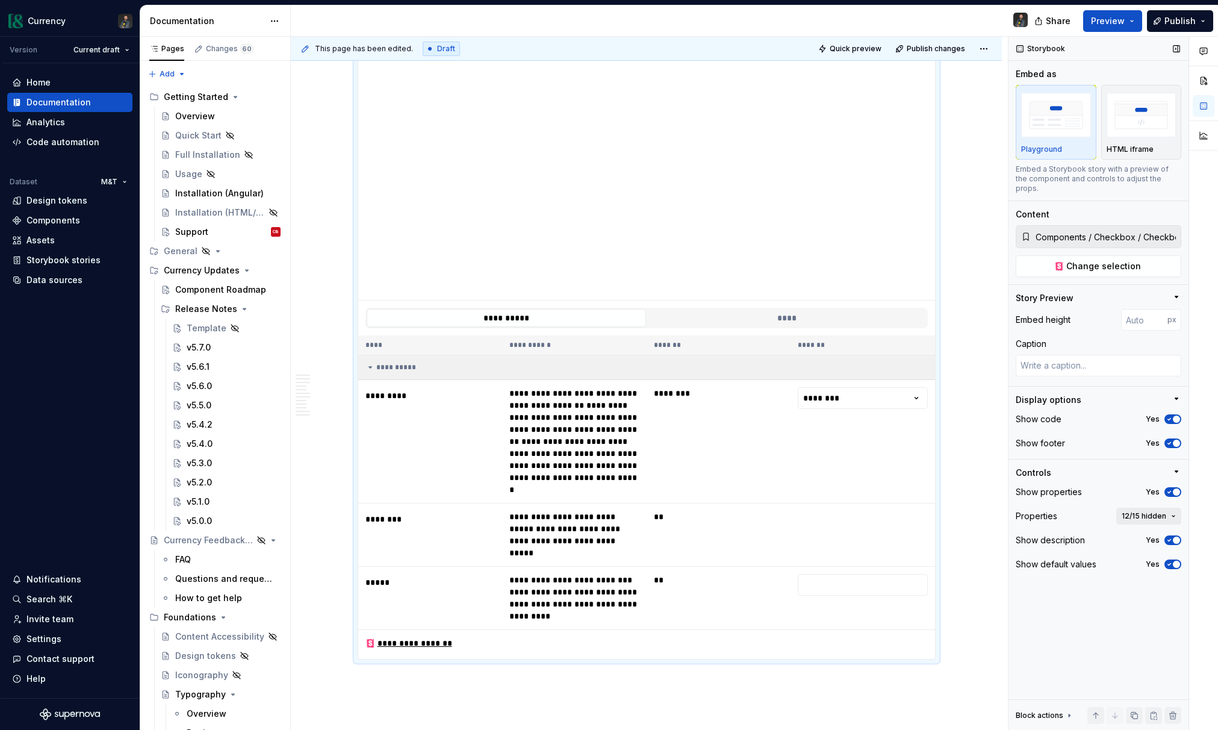
click at [1162, 511] on span "12/15 hidden" at bounding box center [1144, 516] width 45 height 10
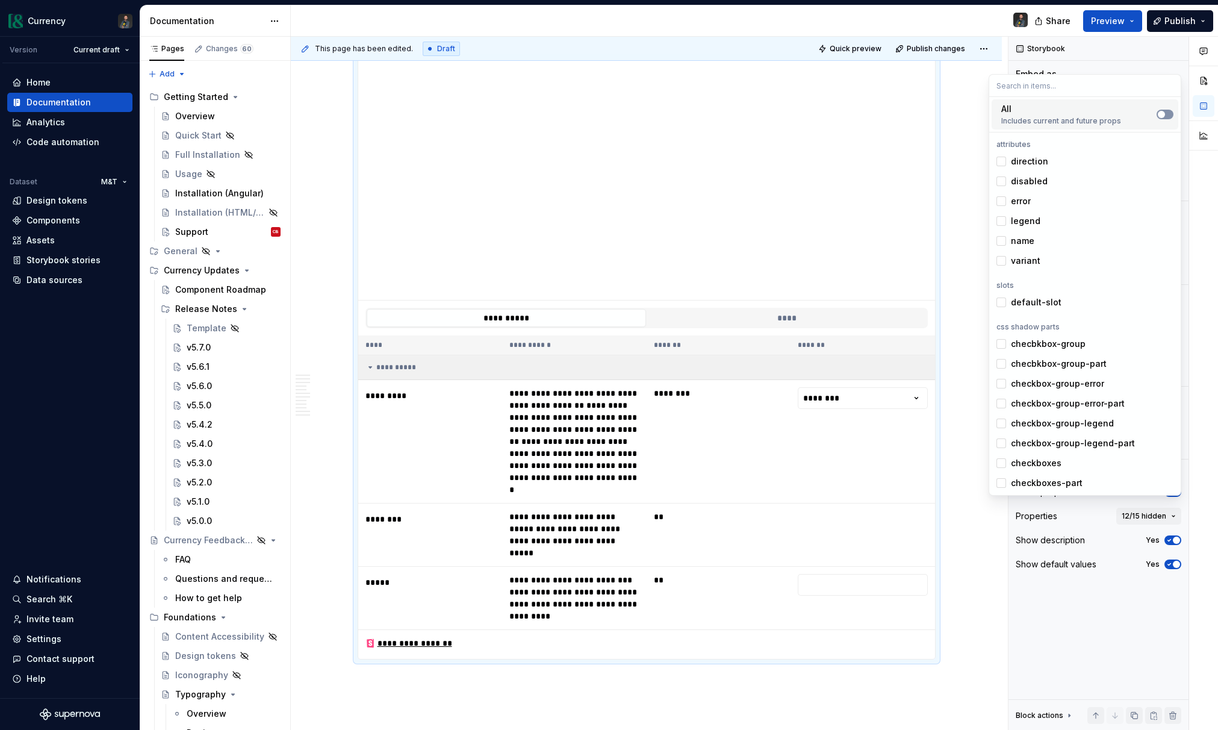
click at [1165, 117] on icon "Suggestions" at bounding box center [1162, 114] width 10 height 7
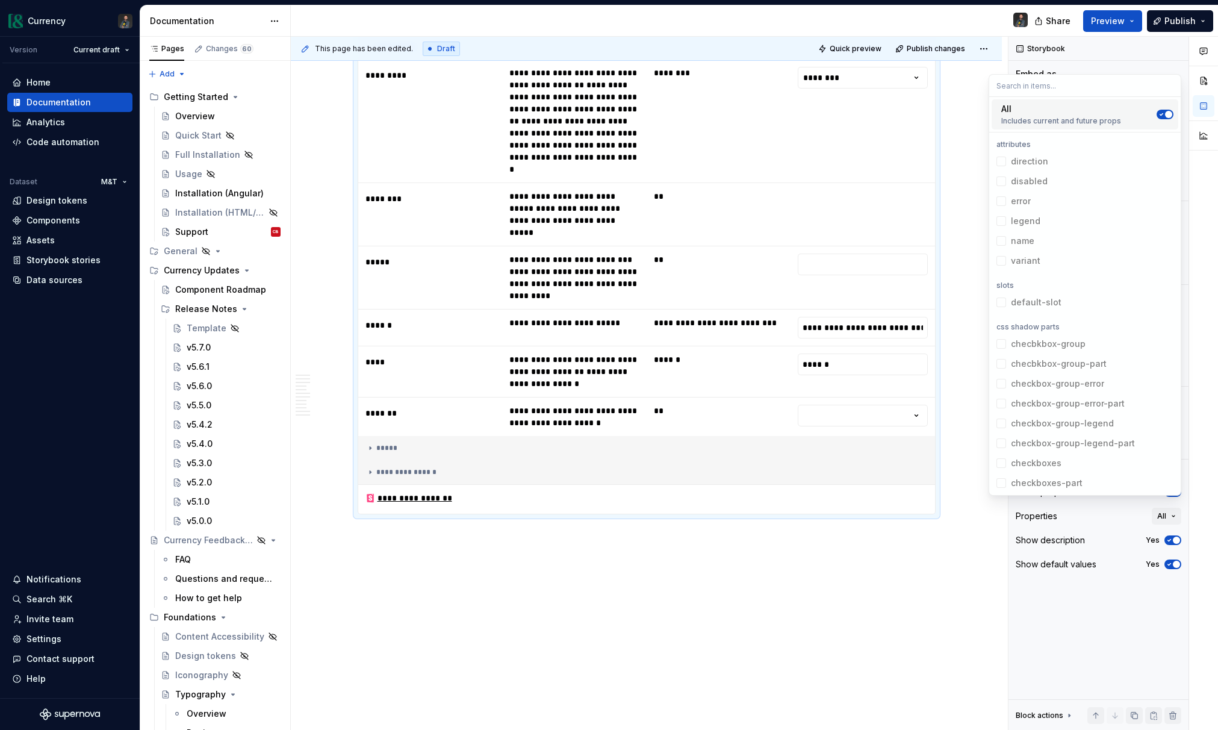
scroll to position [2448, 0]
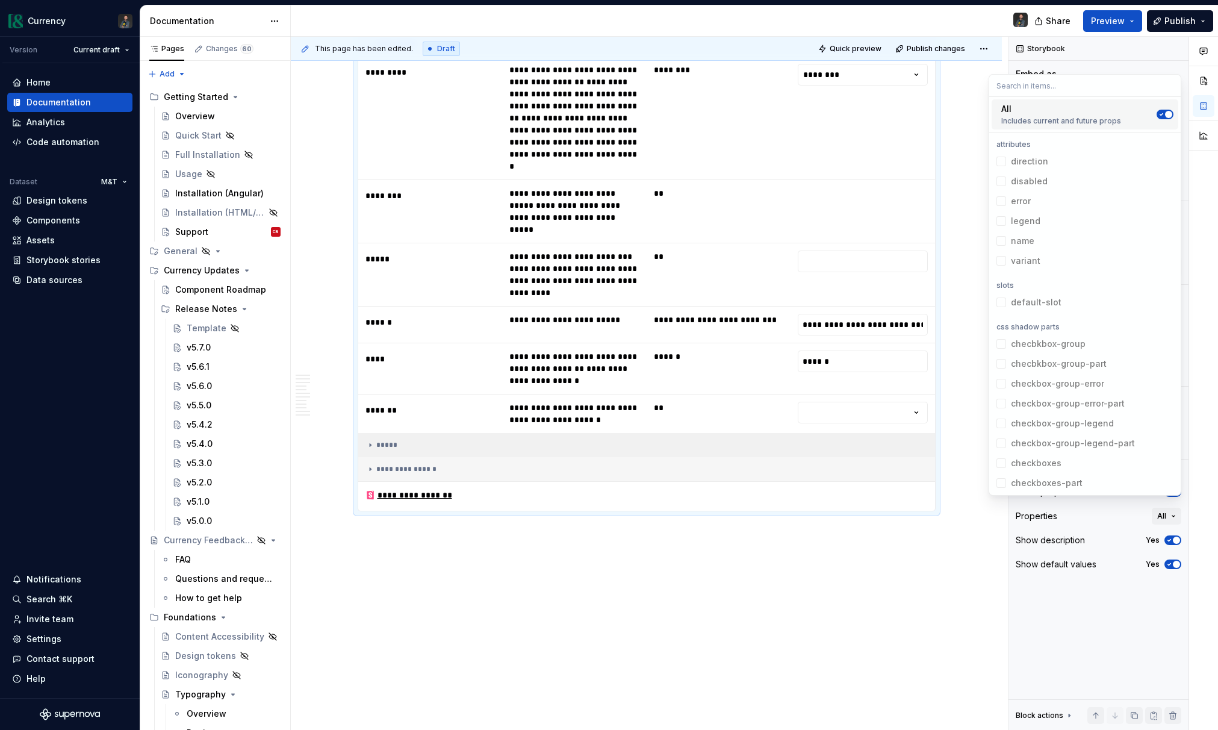
type textarea "*"
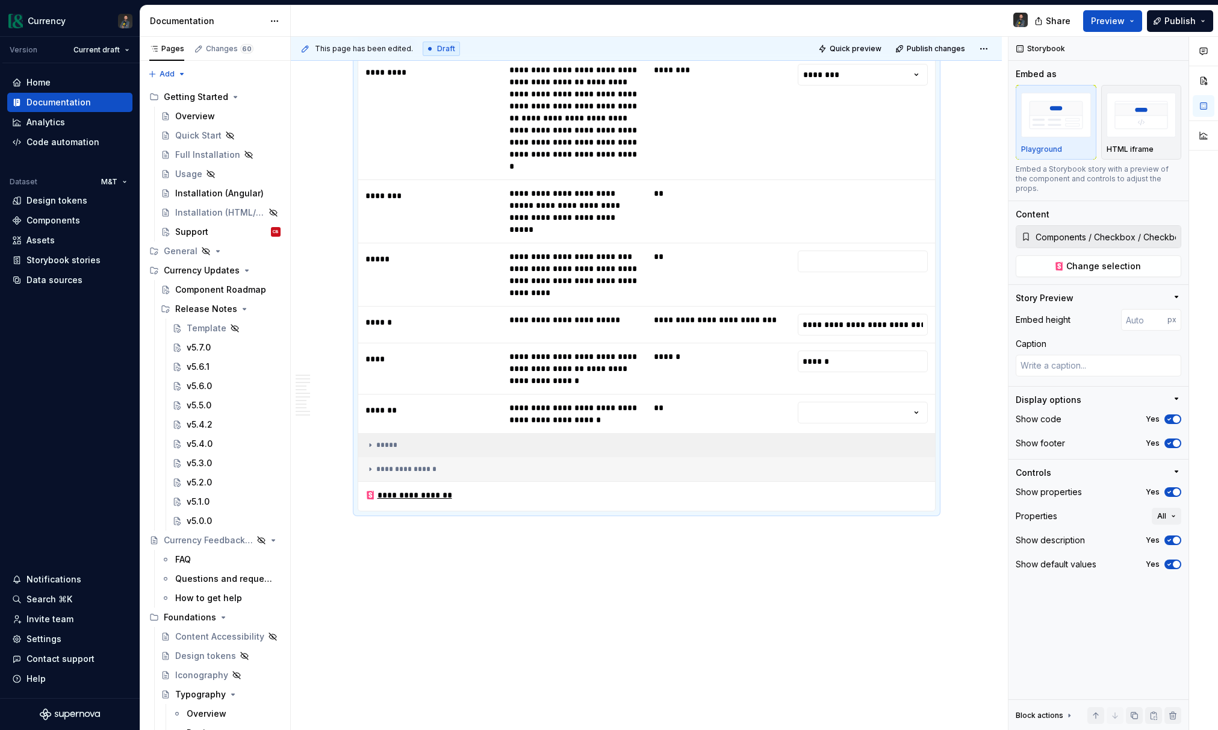
click at [375, 440] on icon at bounding box center [371, 445] width 10 height 10
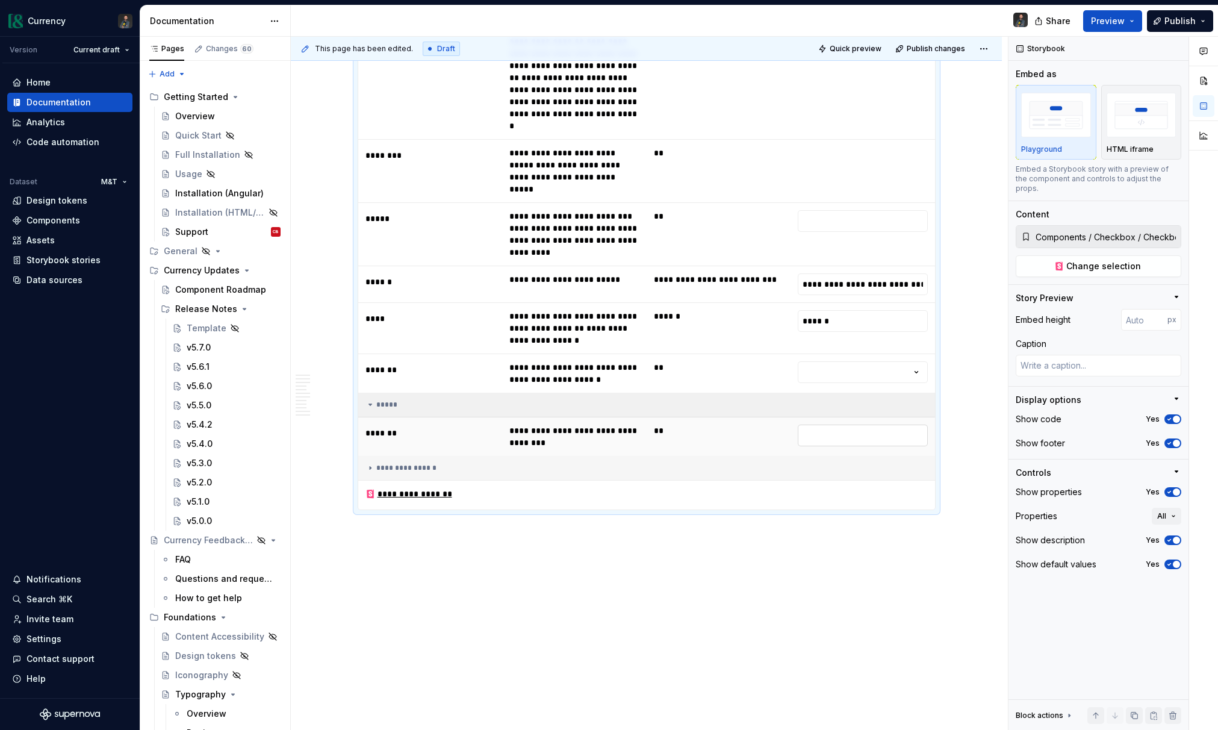
click at [825, 425] on input "text" at bounding box center [863, 436] width 130 height 22
type input "*"
type textarea "*"
type input "**"
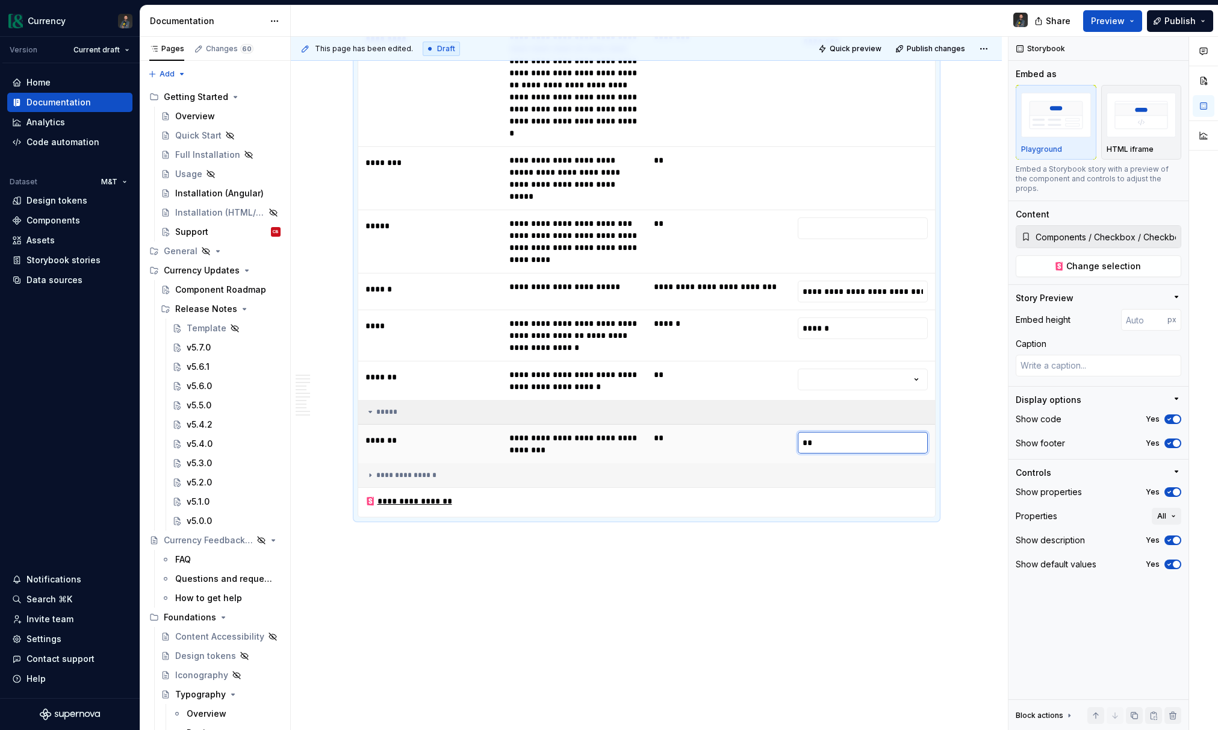
type textarea "*"
type input "***"
type textarea "*"
type input "*****"
type textarea "*"
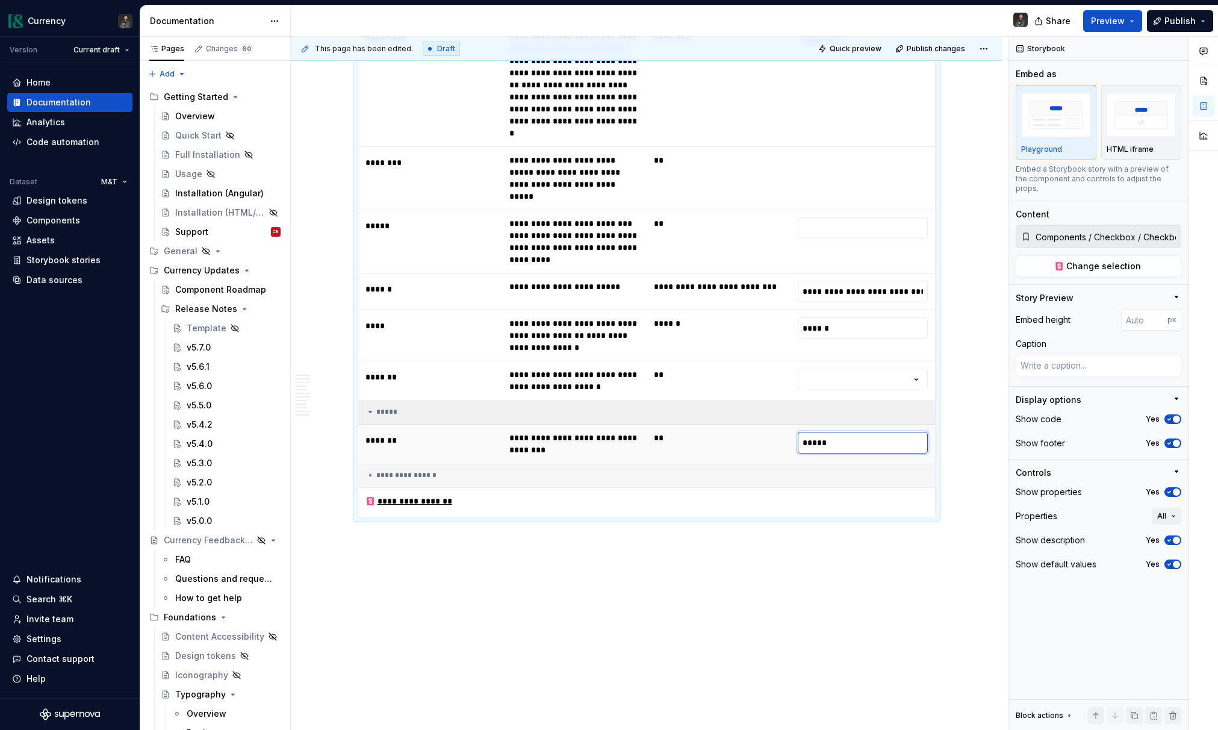
type input "*****"
type textarea "*"
type input "*******"
type textarea "*"
type input "********"
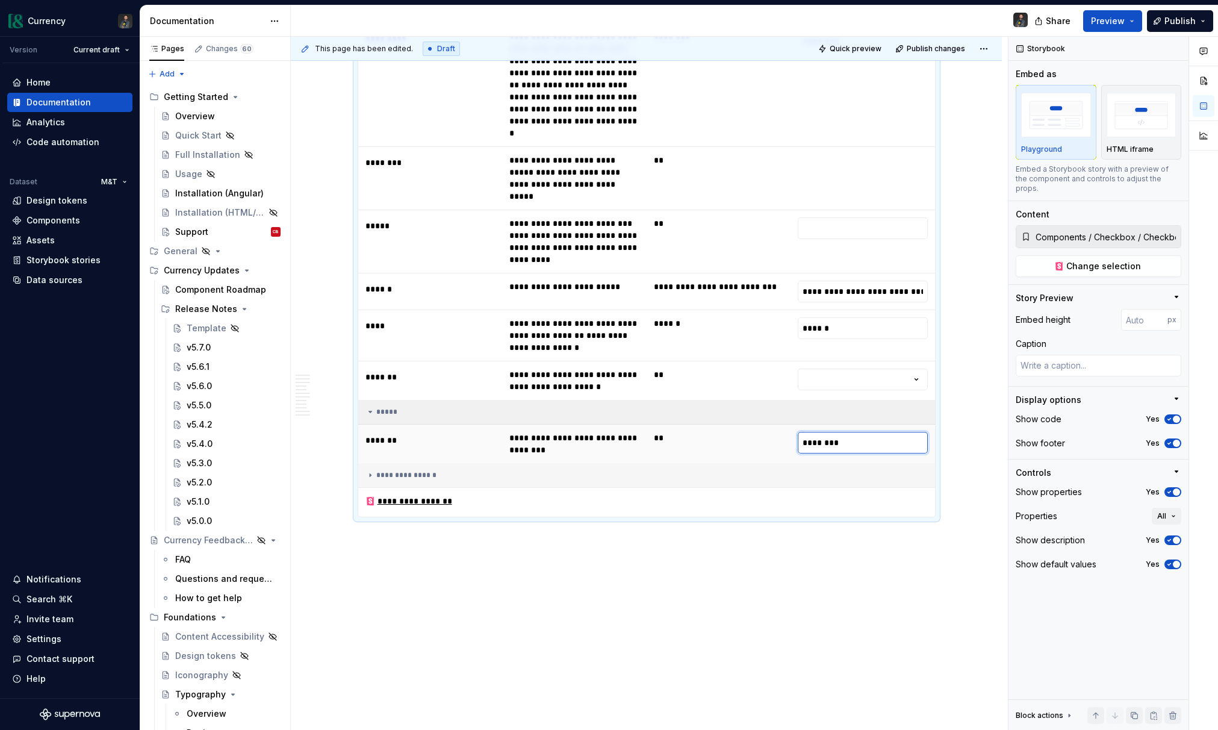
type textarea "*"
type input "*********"
type textarea "*"
type input "**********"
type textarea "*"
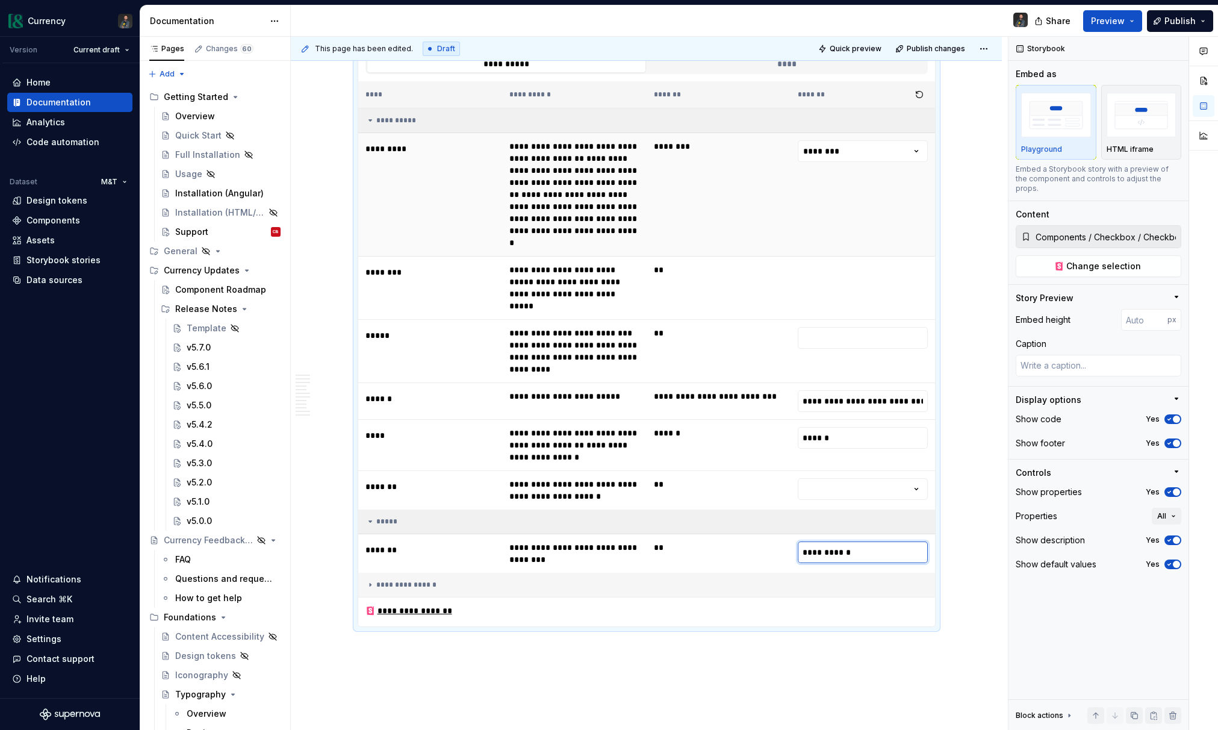
scroll to position [2382, 0]
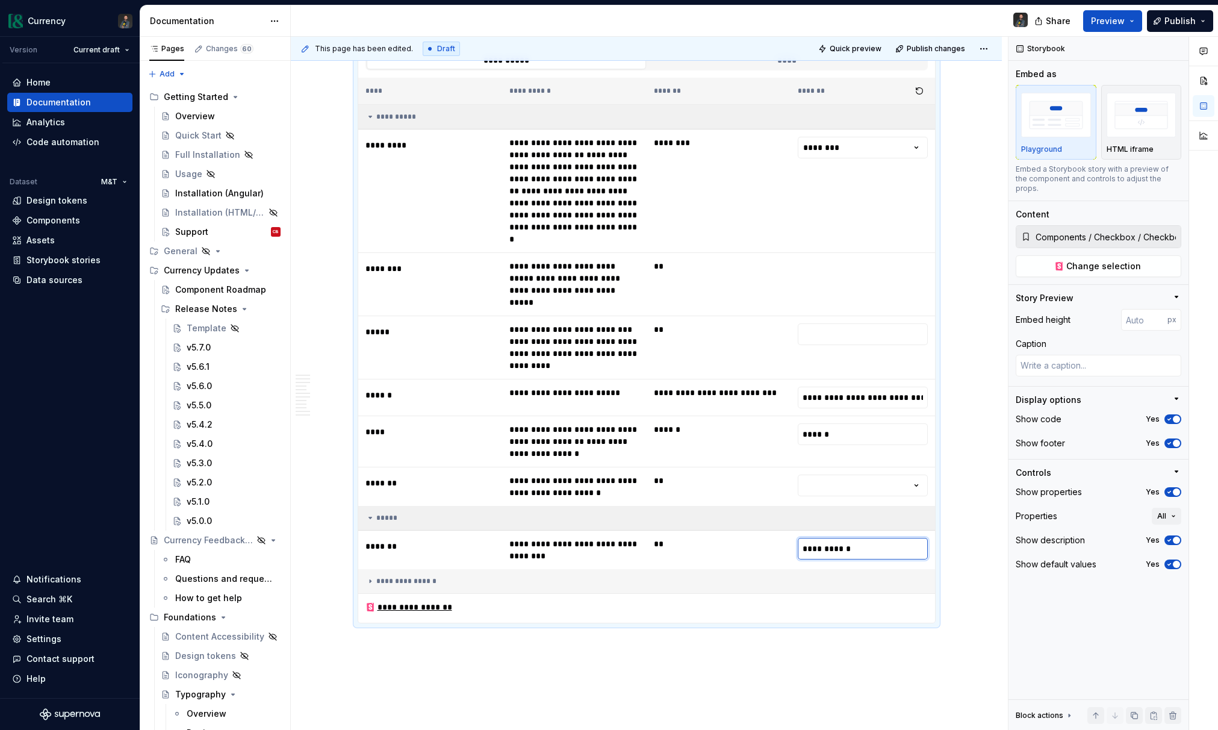
type input "**********"
click at [866, 538] on input "**********" at bounding box center [863, 549] width 130 height 22
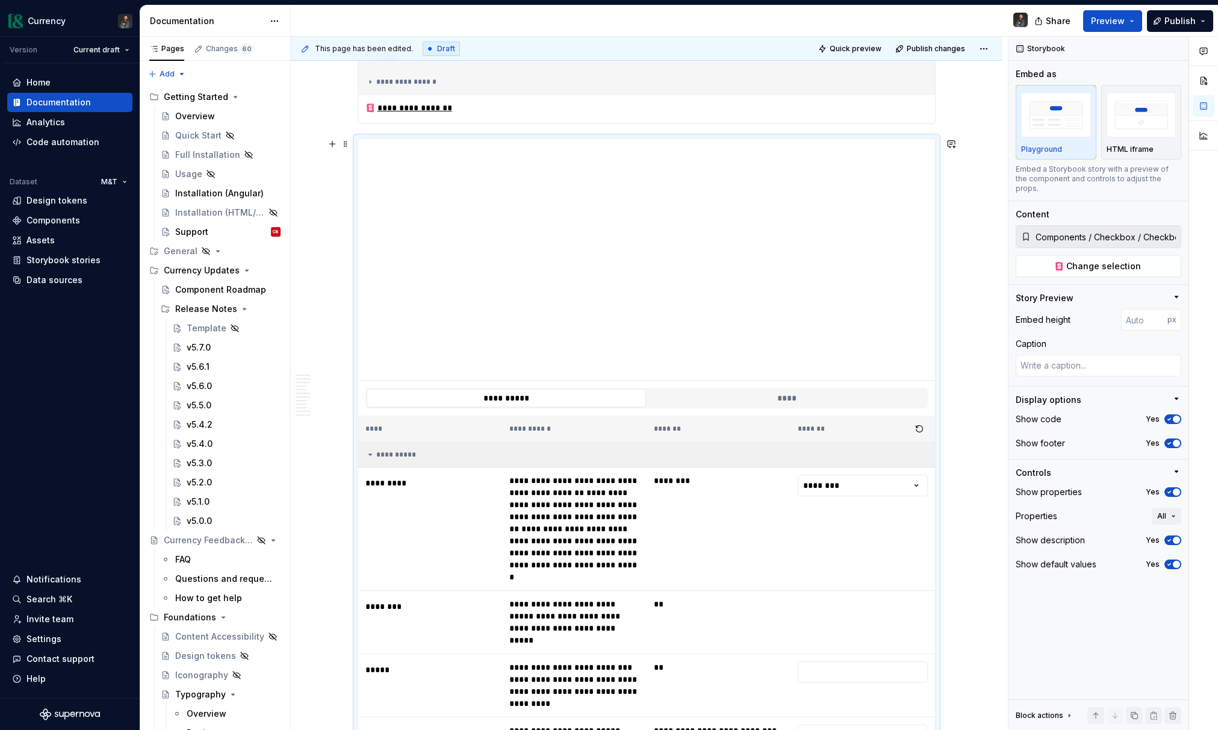
scroll to position [2002, 0]
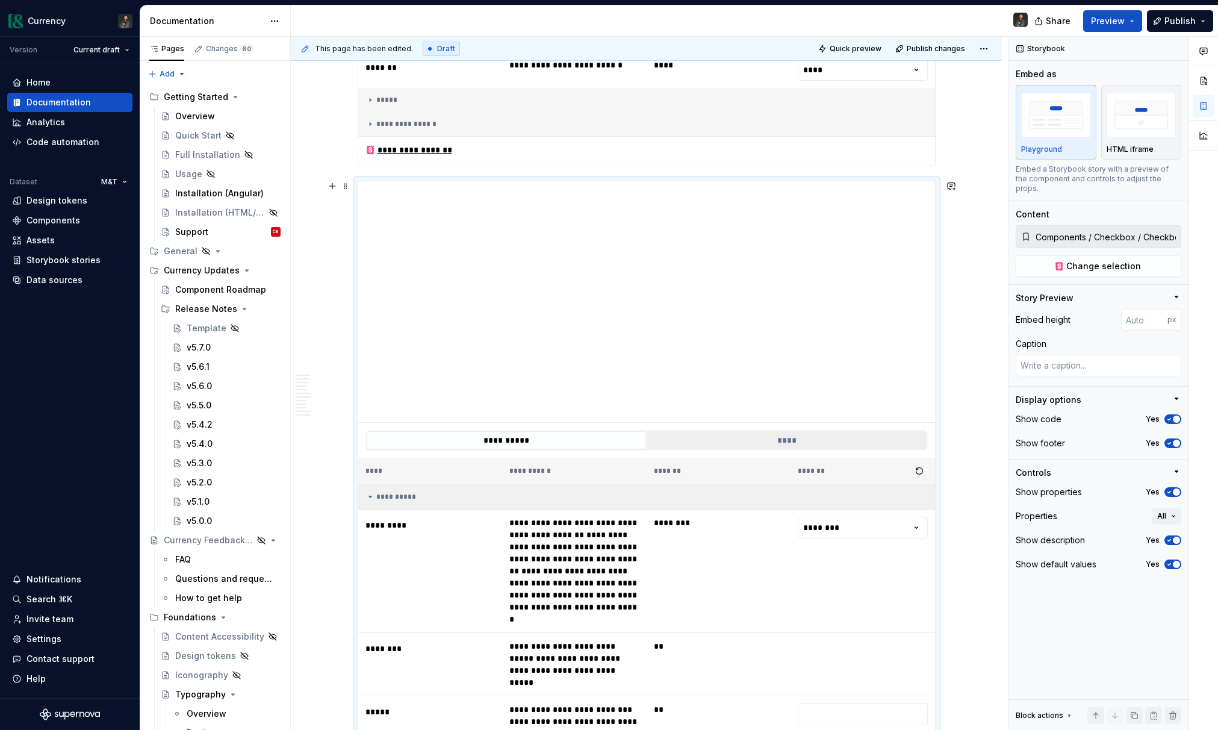
click at [756, 440] on button "****" at bounding box center [786, 440] width 279 height 18
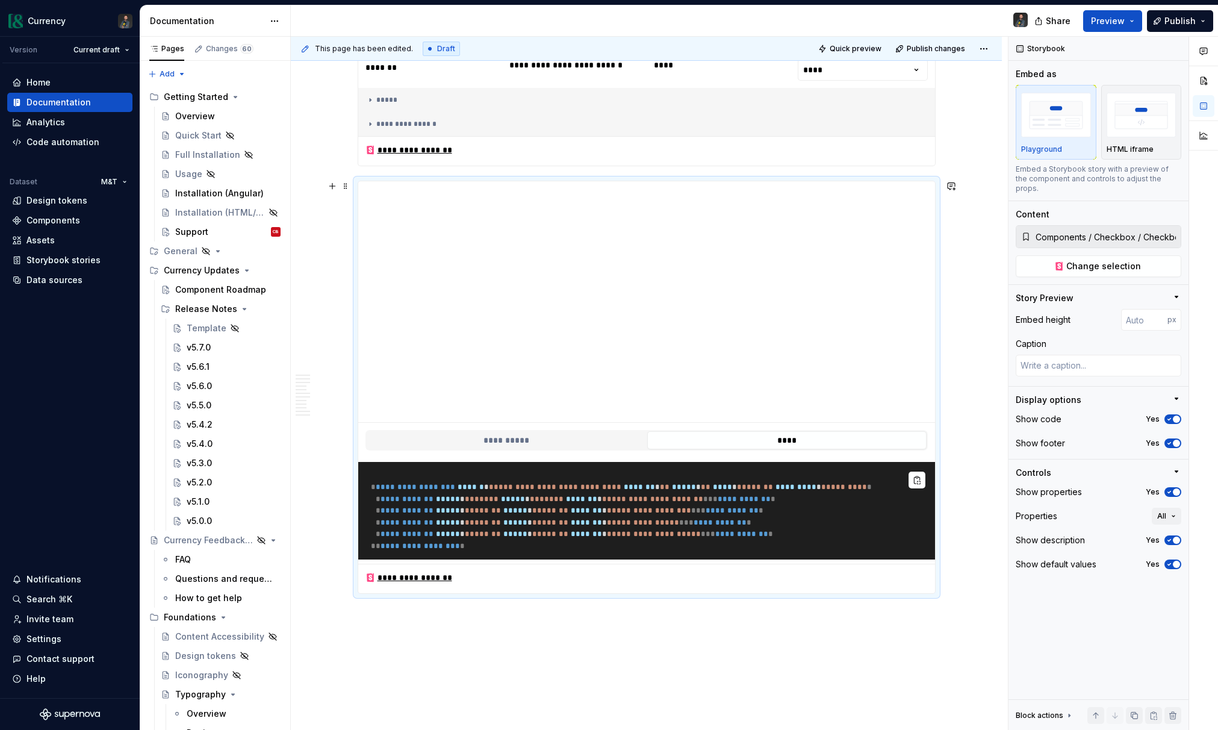
scroll to position [2051, 0]
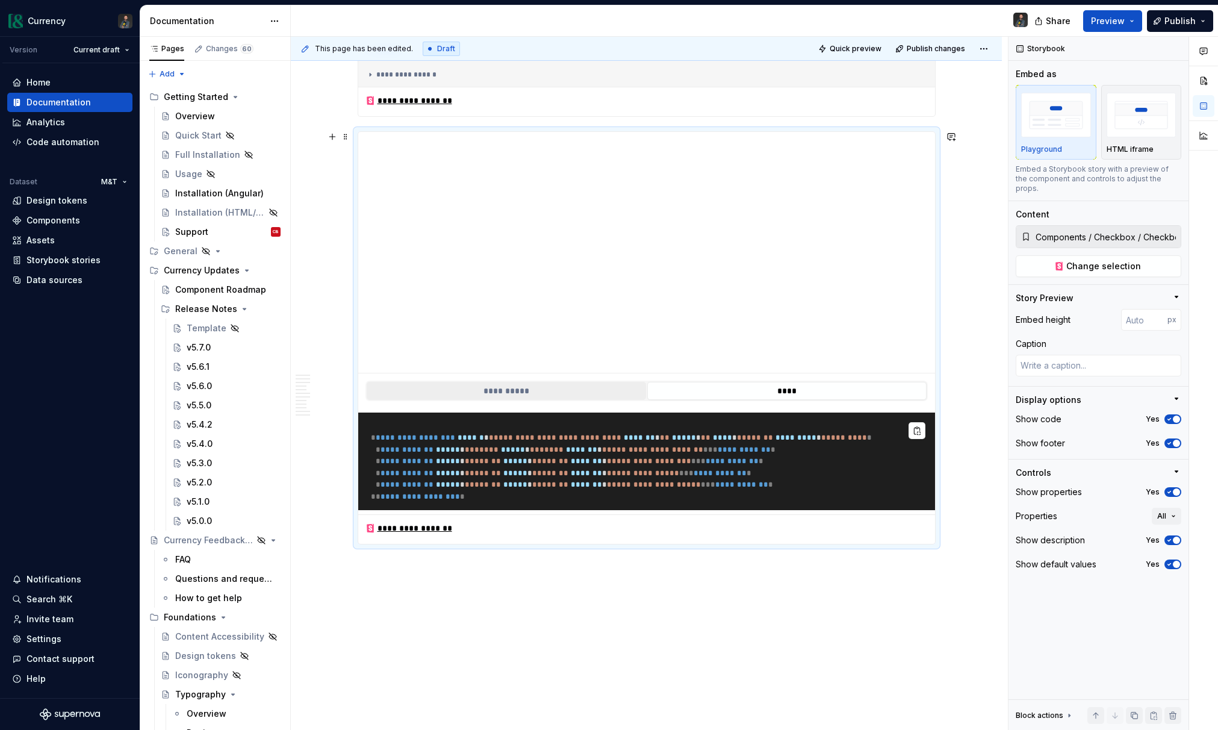
click at [541, 391] on button "**********" at bounding box center [506, 391] width 279 height 18
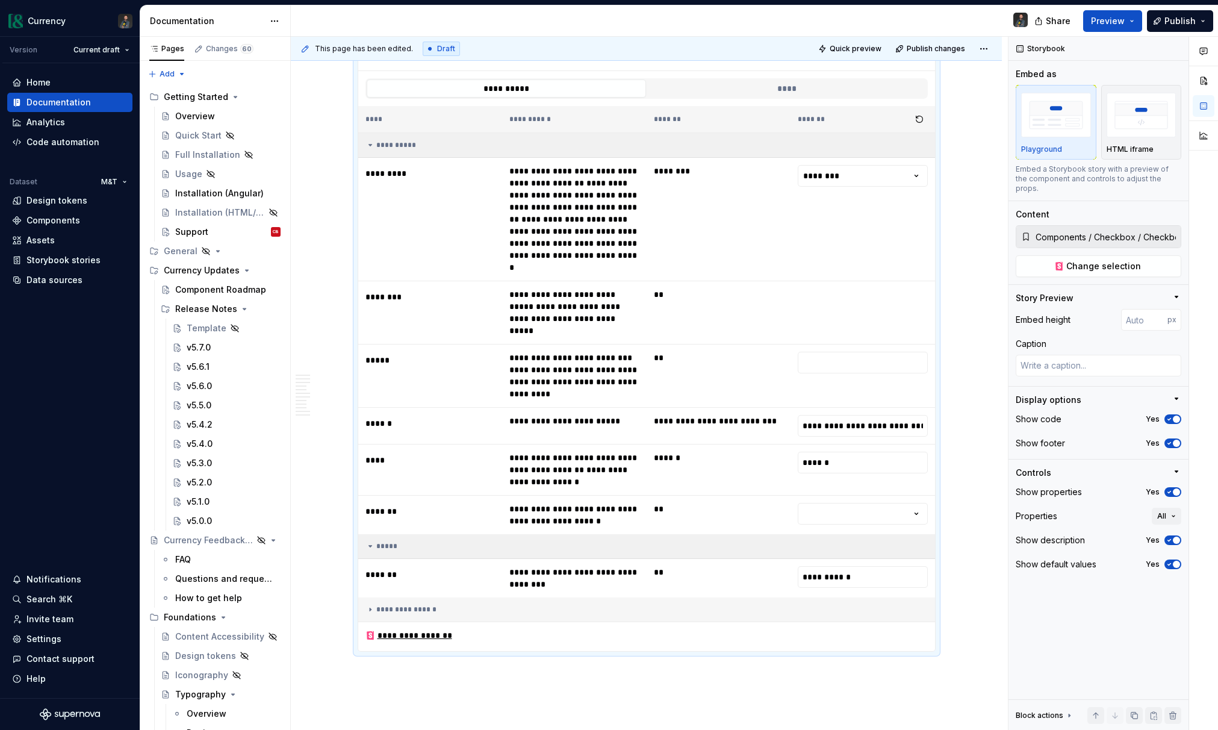
scroll to position [2389, 0]
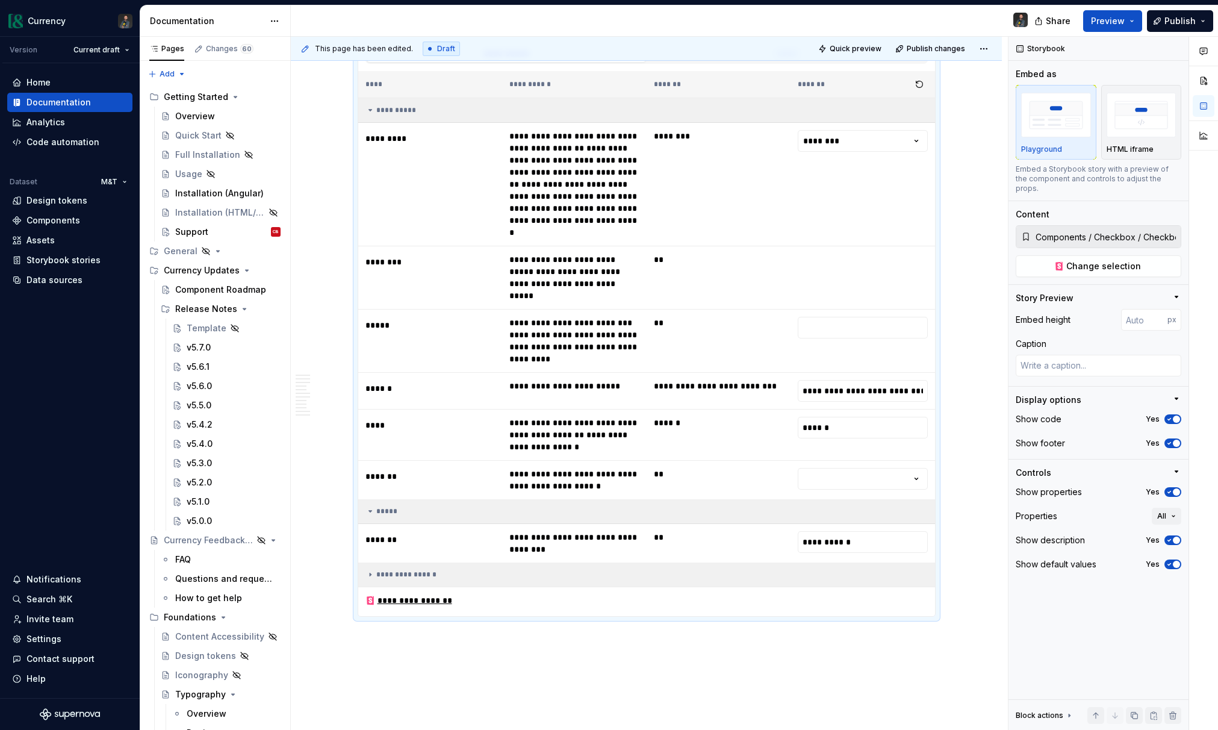
click at [396, 570] on div "**********" at bounding box center [647, 575] width 563 height 10
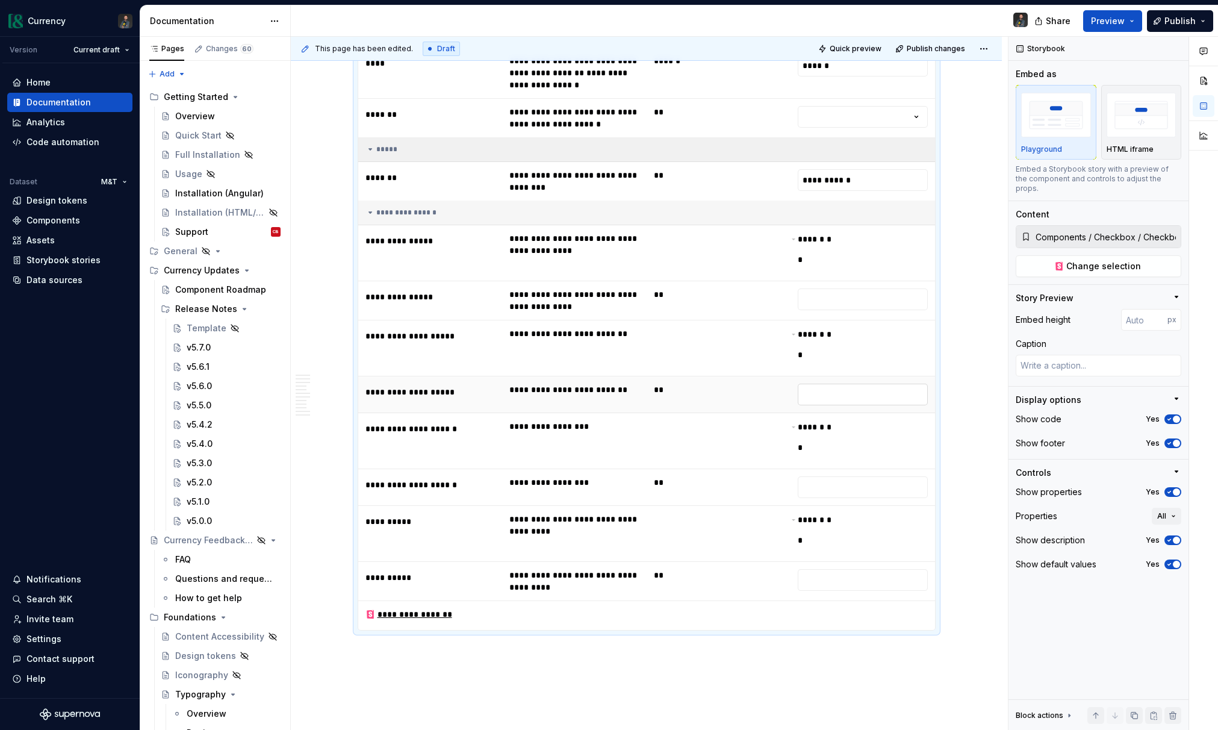
scroll to position [2731, 0]
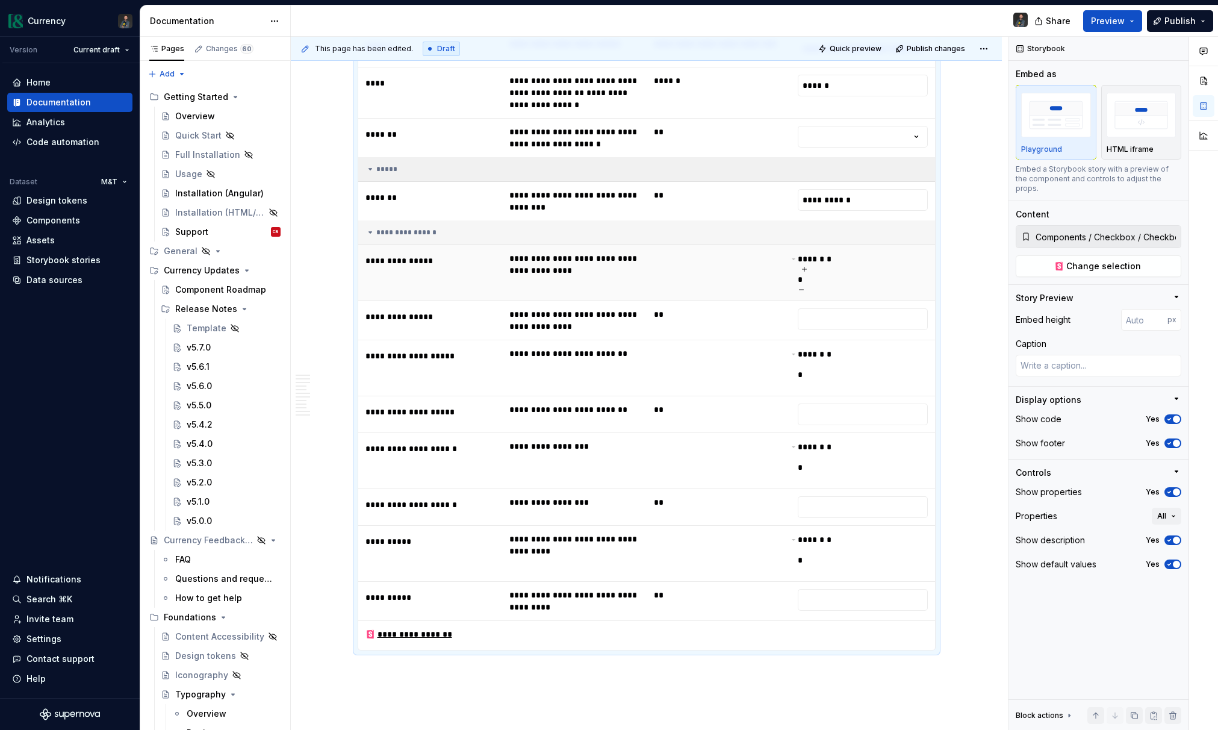
click at [823, 255] on span "**** *" at bounding box center [812, 259] width 29 height 8
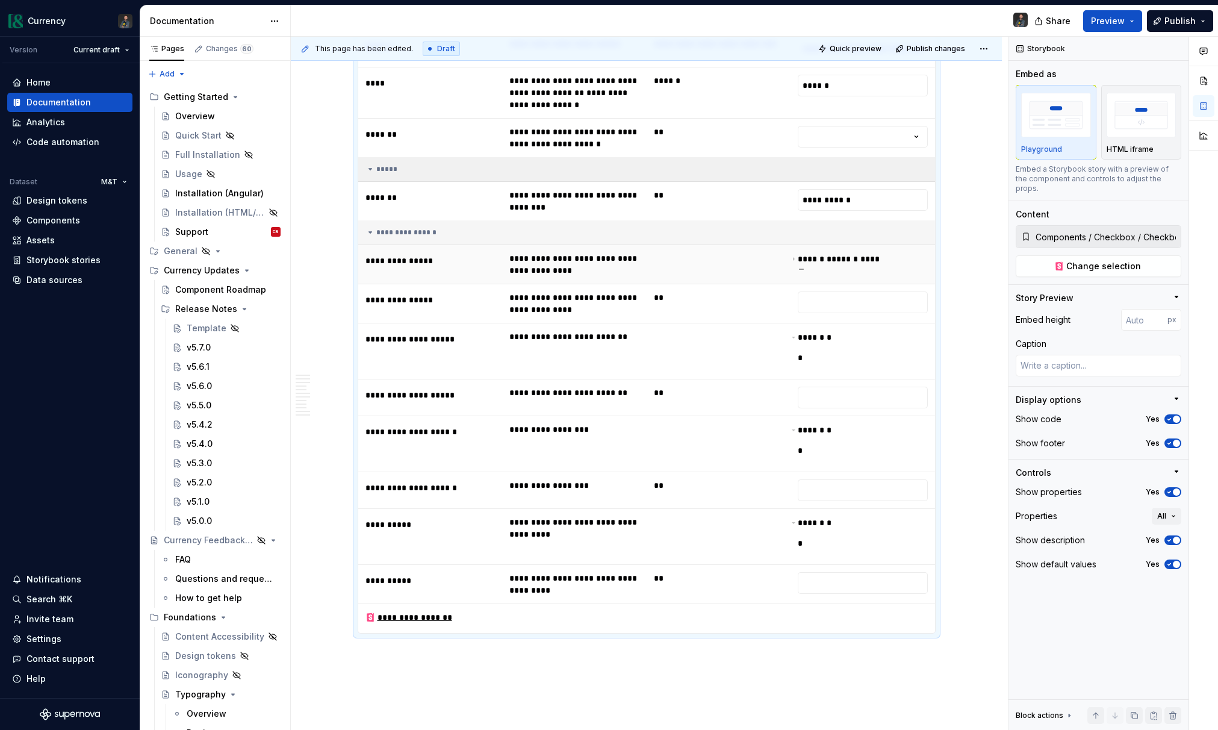
click at [823, 255] on span "**** *" at bounding box center [812, 259] width 29 height 8
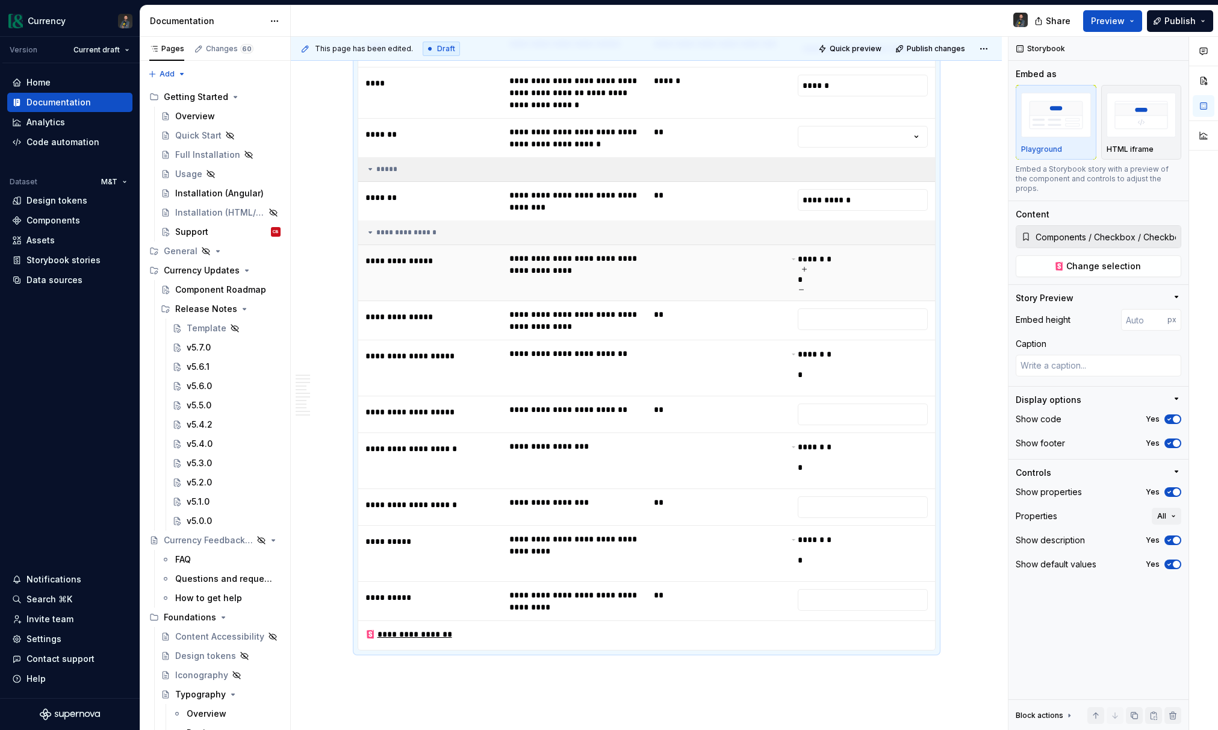
click at [807, 267] on icon at bounding box center [805, 269] width 4 height 4
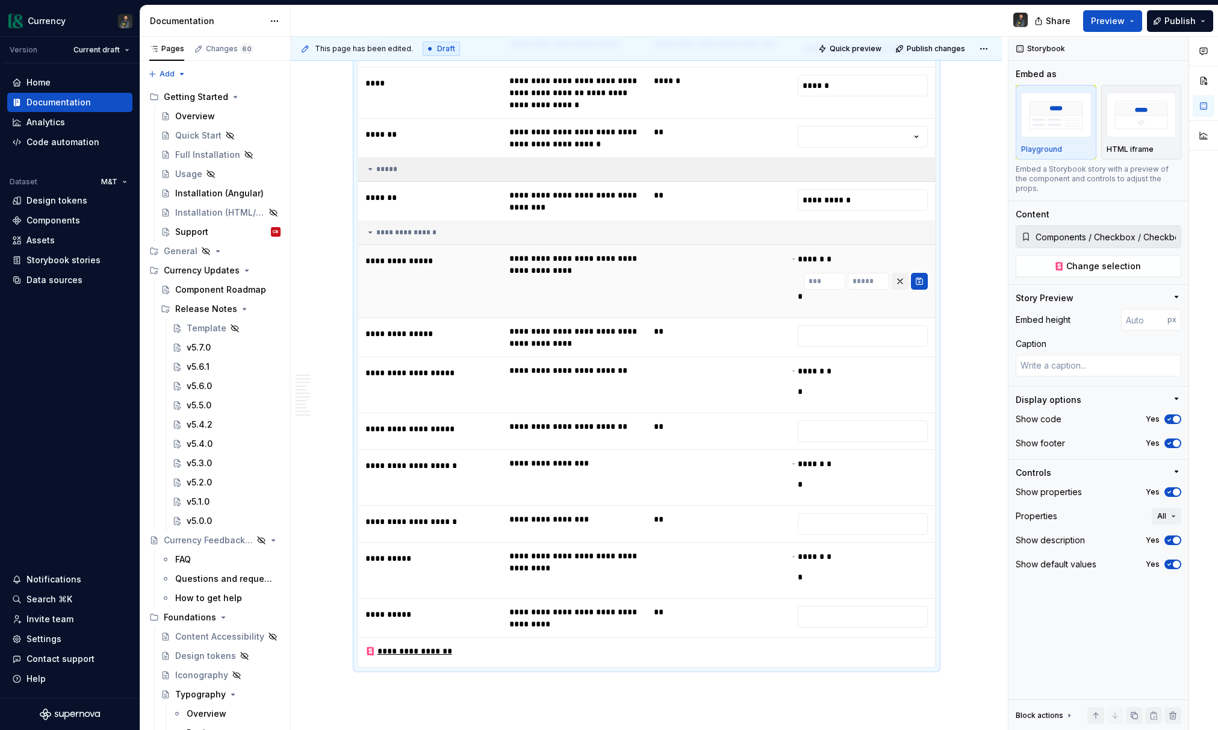
click at [762, 264] on td at bounding box center [719, 281] width 145 height 73
click at [908, 273] on button "button" at bounding box center [900, 281] width 17 height 17
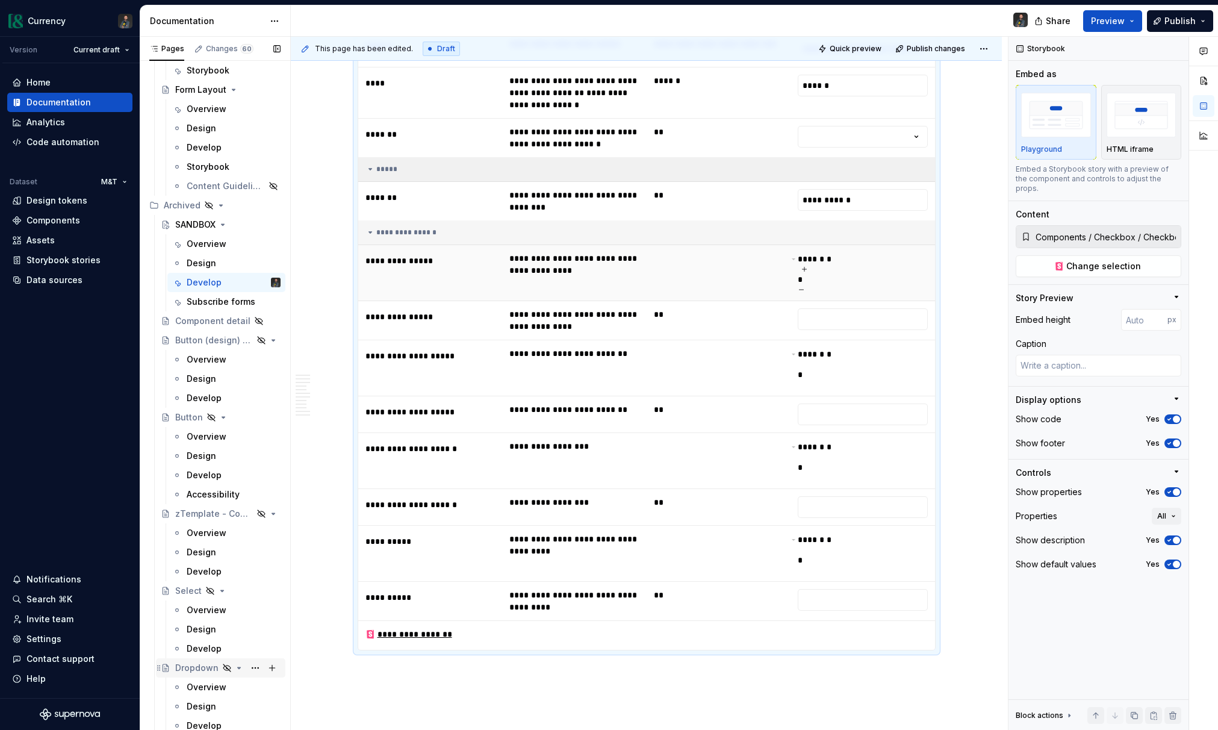
scroll to position [6069, 0]
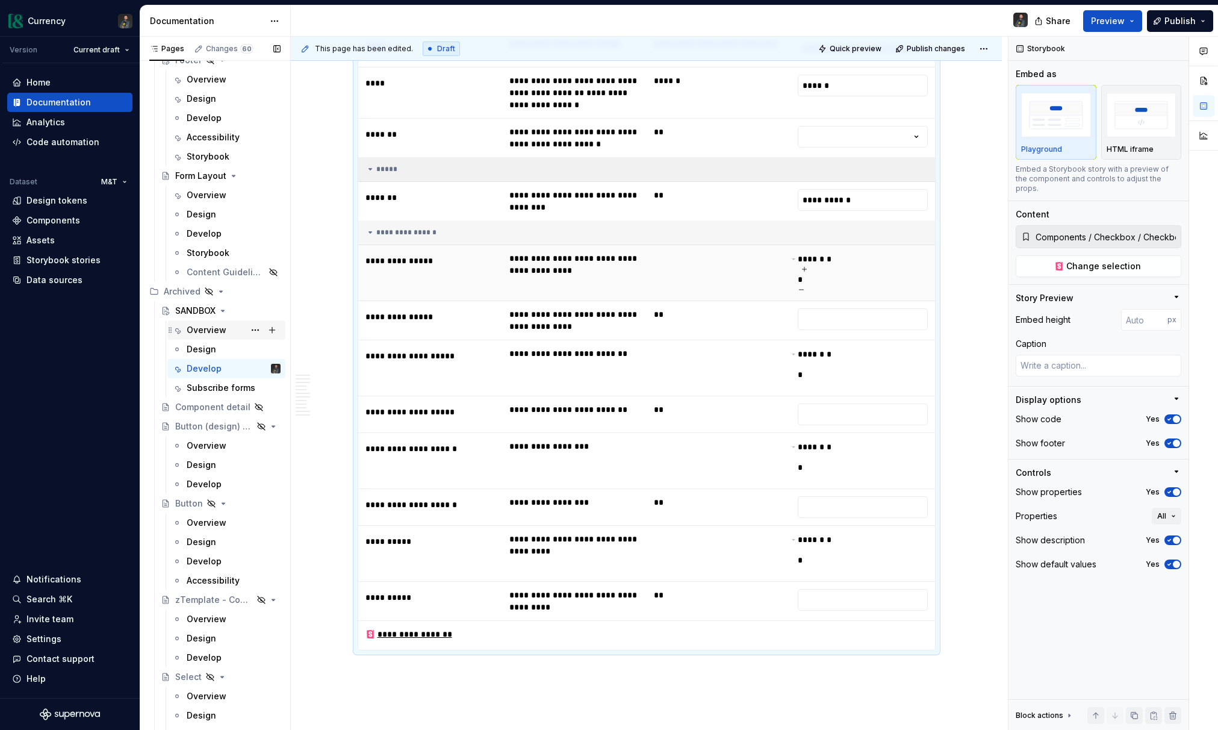
click at [208, 331] on div "Overview" at bounding box center [207, 330] width 40 height 12
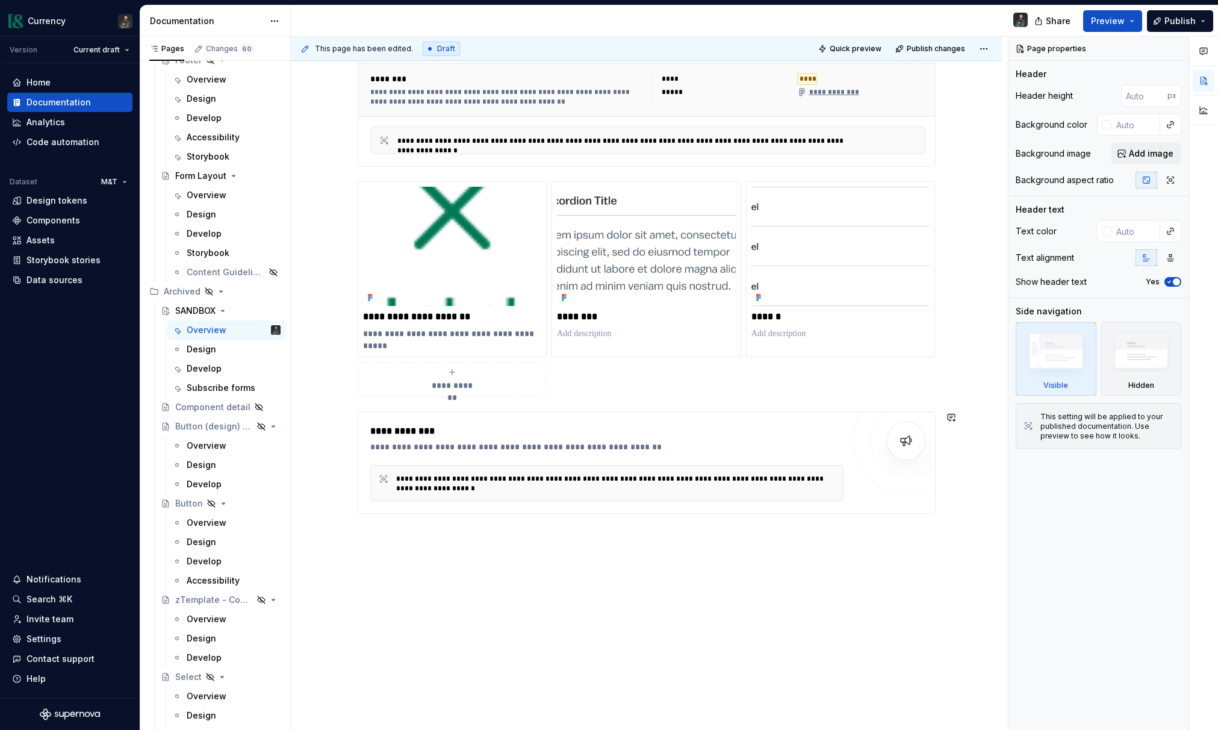
scroll to position [752, 0]
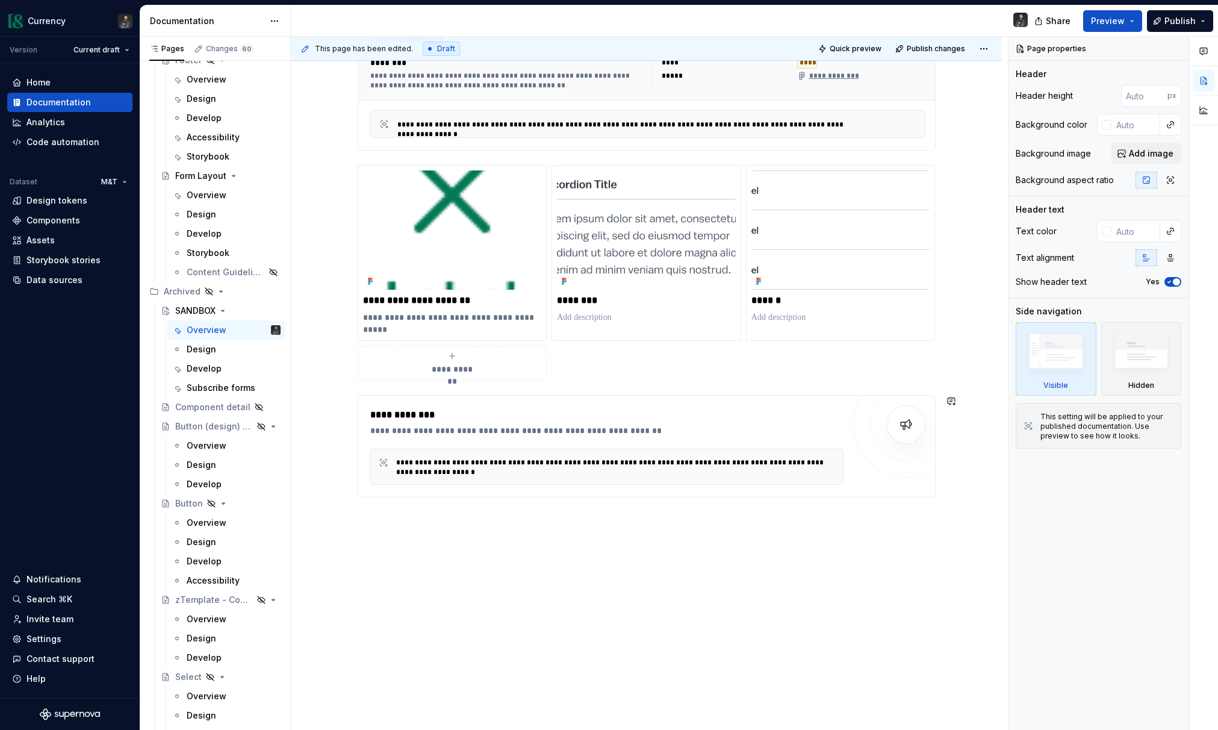
click at [437, 634] on div "**********" at bounding box center [646, 94] width 711 height 1274
type textarea "*"
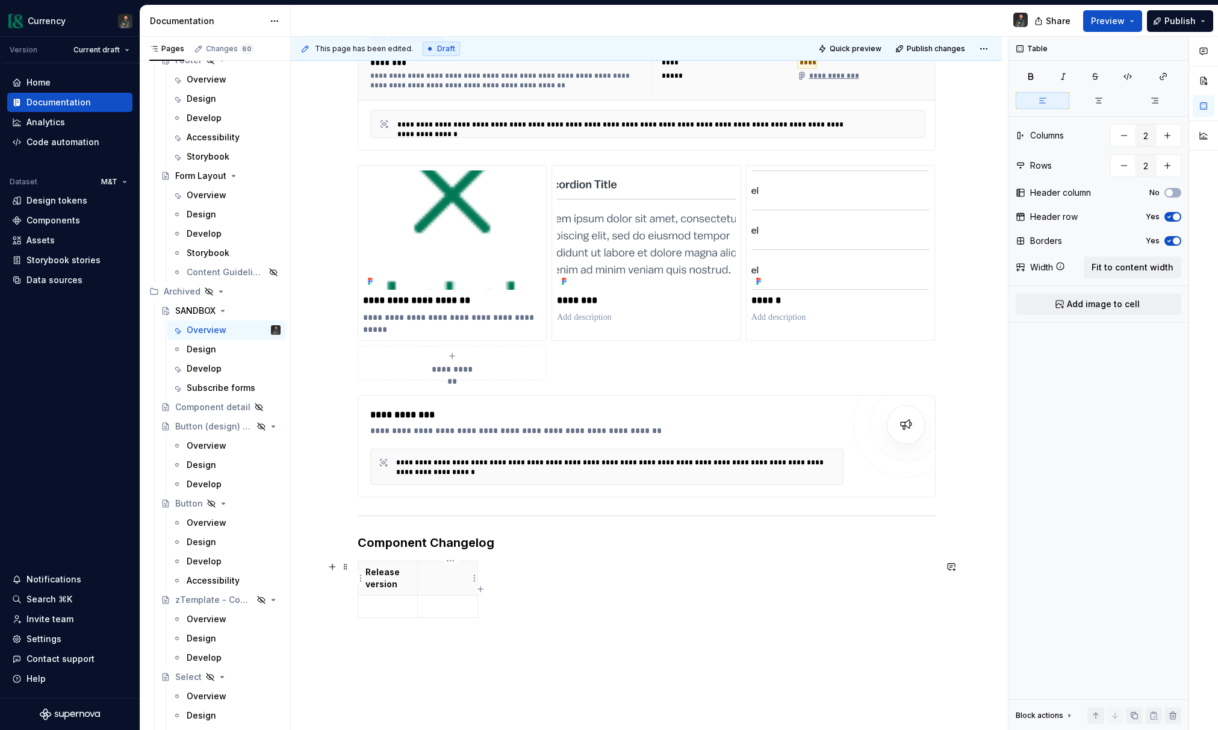
click at [460, 580] on th at bounding box center [448, 578] width 60 height 34
click at [1131, 266] on span "Fit to content width" at bounding box center [1133, 267] width 82 height 12
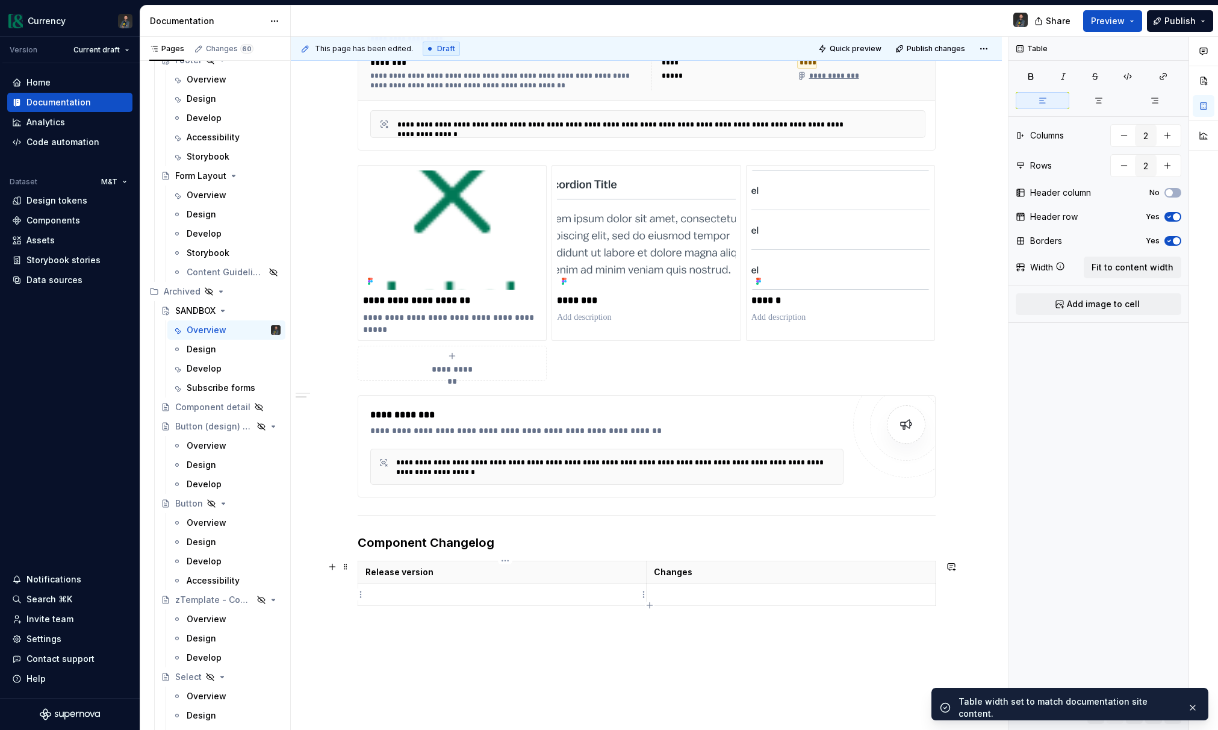
click at [490, 591] on p at bounding box center [503, 594] width 274 height 12
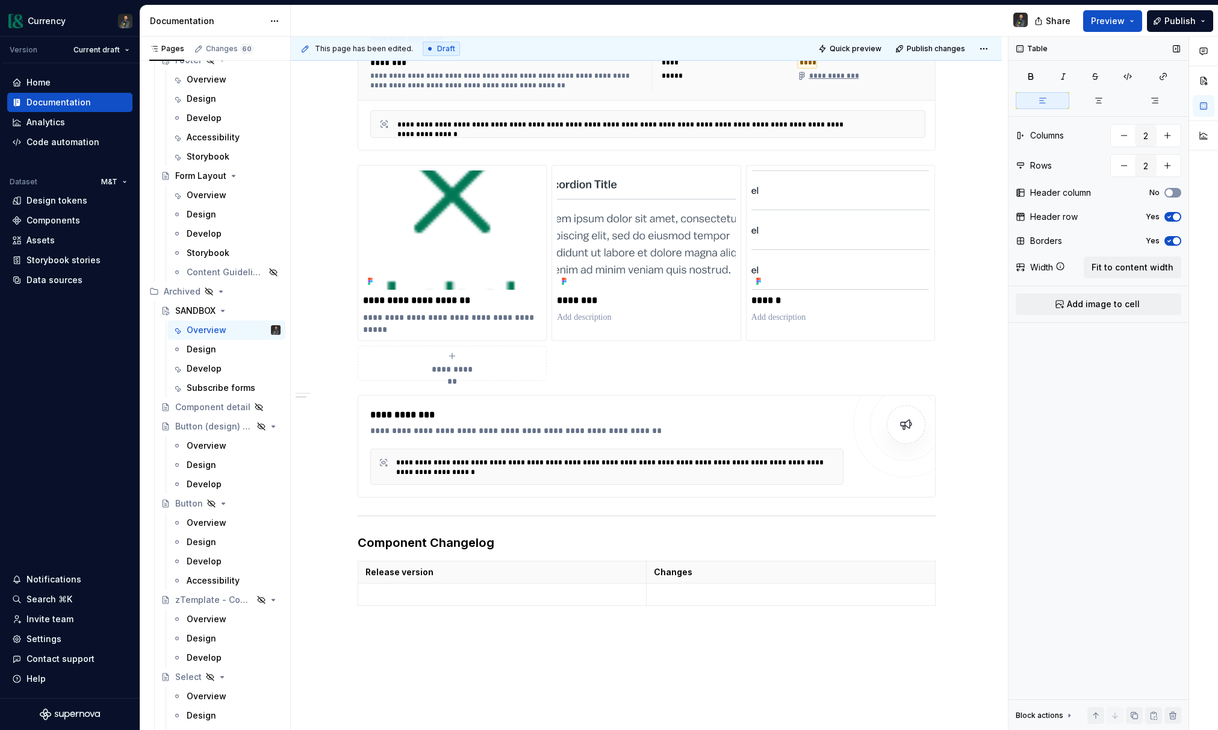
click at [1174, 192] on button "No" at bounding box center [1173, 193] width 17 height 10
type textarea "*"
click at [538, 603] on th "v5.x.x" at bounding box center [502, 594] width 289 height 22
type input "3"
drag, startPoint x: 389, startPoint y: 594, endPoint x: 398, endPoint y: 600, distance: 10.5
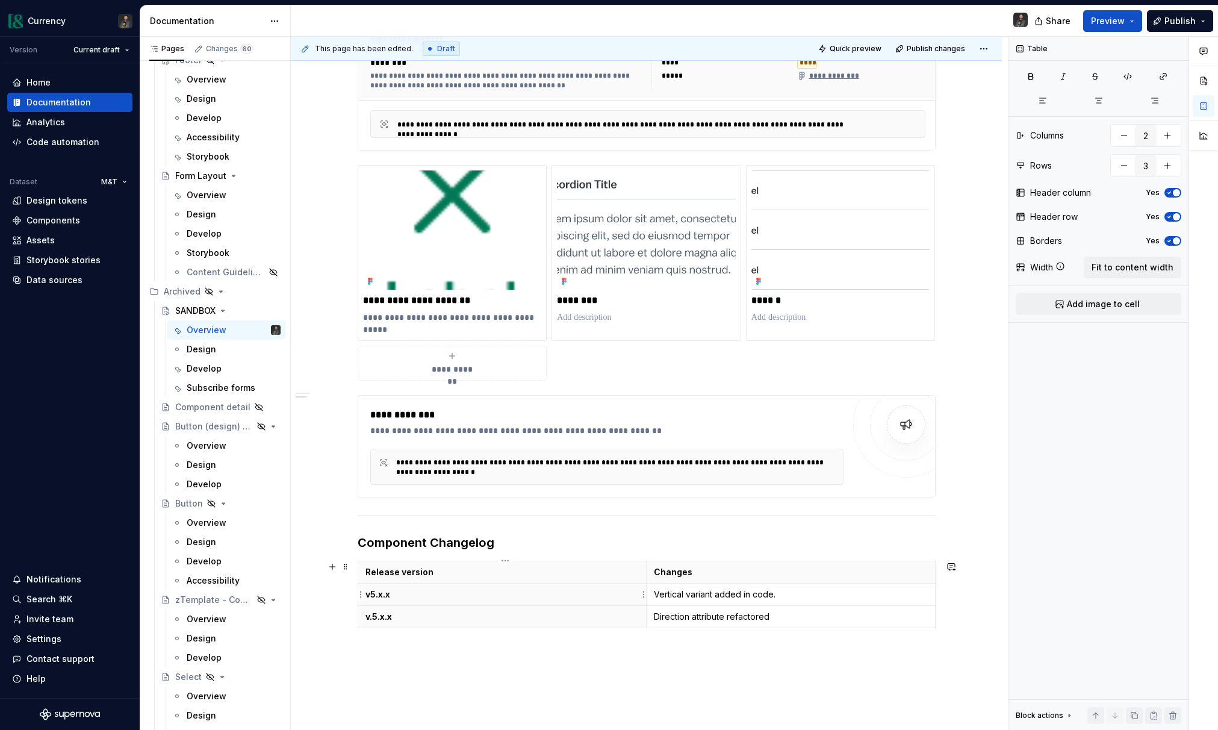
click at [393, 597] on p "v5.x.x" at bounding box center [503, 594] width 274 height 12
click at [397, 597] on p "v5.x.x" at bounding box center [503, 594] width 274 height 12
drag, startPoint x: 399, startPoint y: 597, endPoint x: 364, endPoint y: 594, distance: 35.1
click at [364, 594] on th "v5.x.x" at bounding box center [502, 594] width 289 height 22
click at [481, 571] on button "button" at bounding box center [482, 572] width 17 height 17
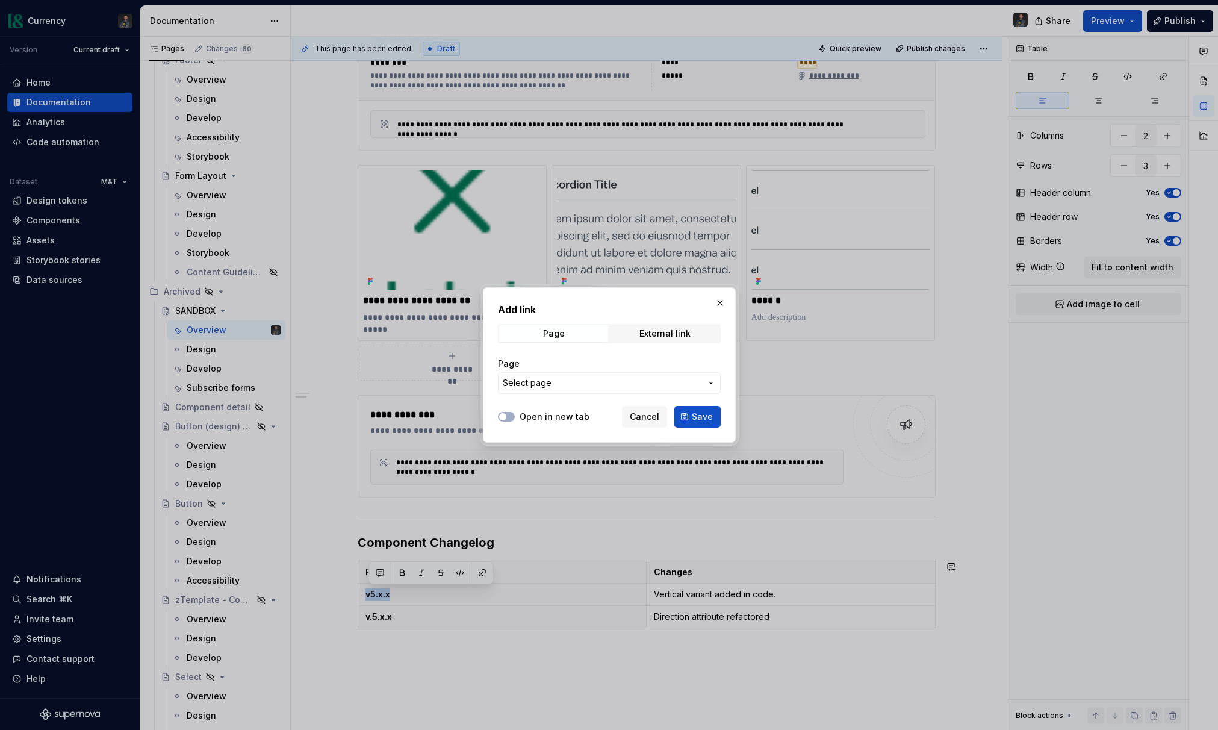
click at [601, 383] on span "Select page" at bounding box center [602, 383] width 199 height 12
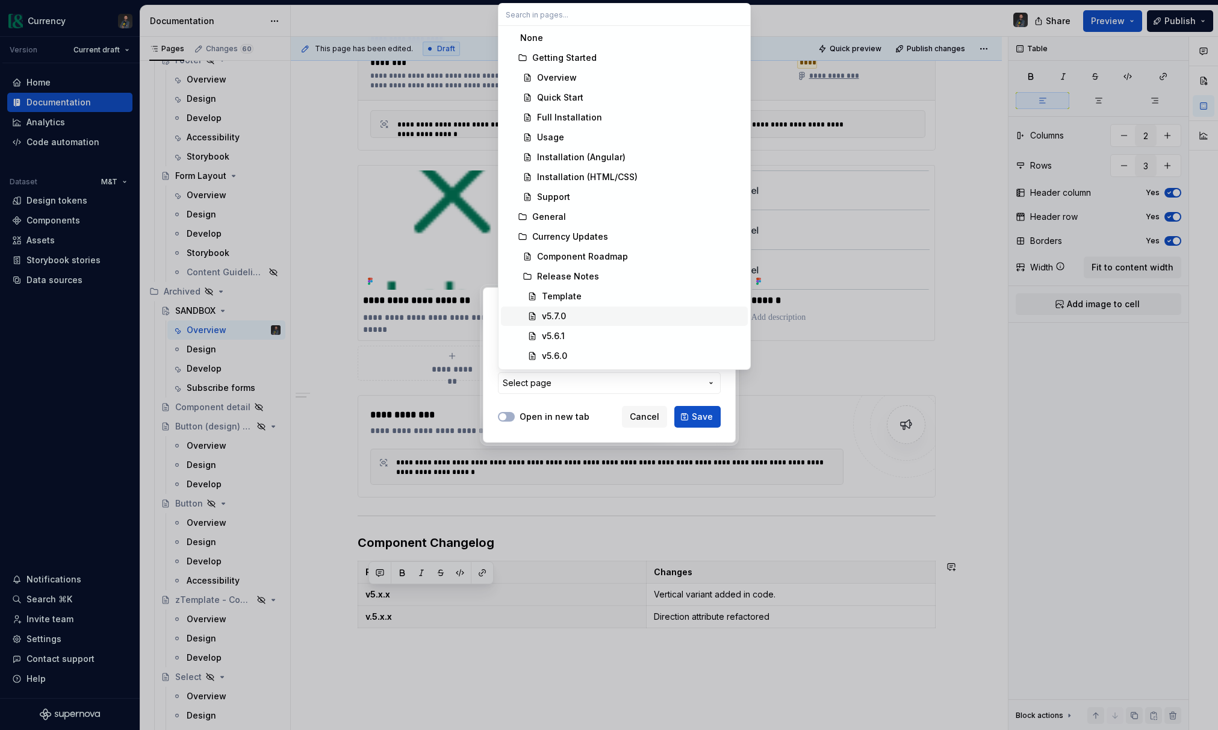
scroll to position [228, 0]
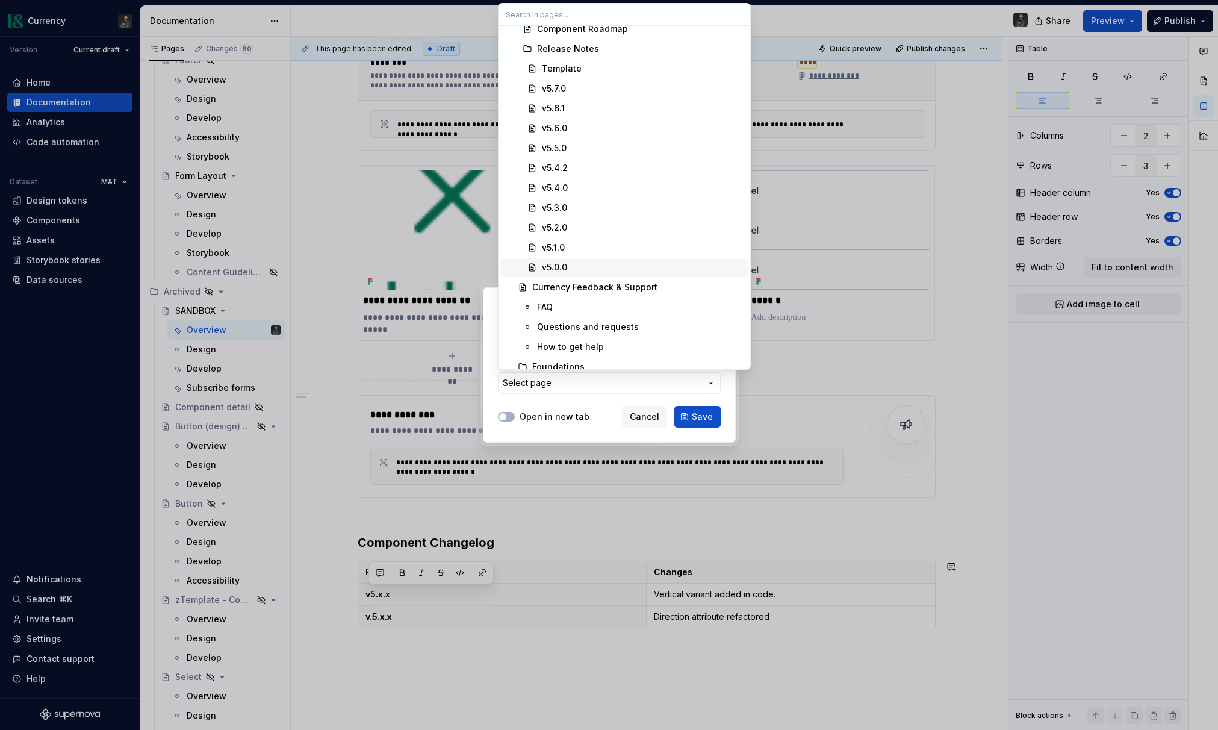
click at [548, 266] on div "v5.0.0" at bounding box center [554, 267] width 25 height 12
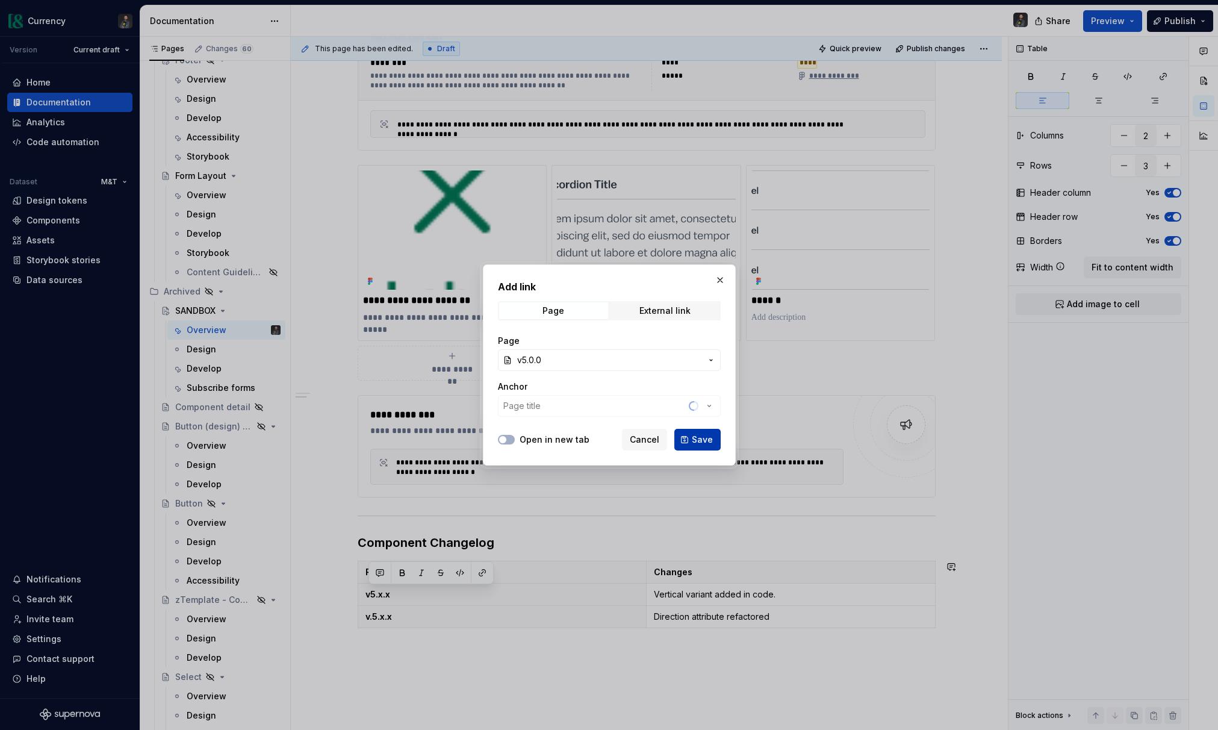
click at [695, 440] on span "Save" at bounding box center [702, 440] width 21 height 12
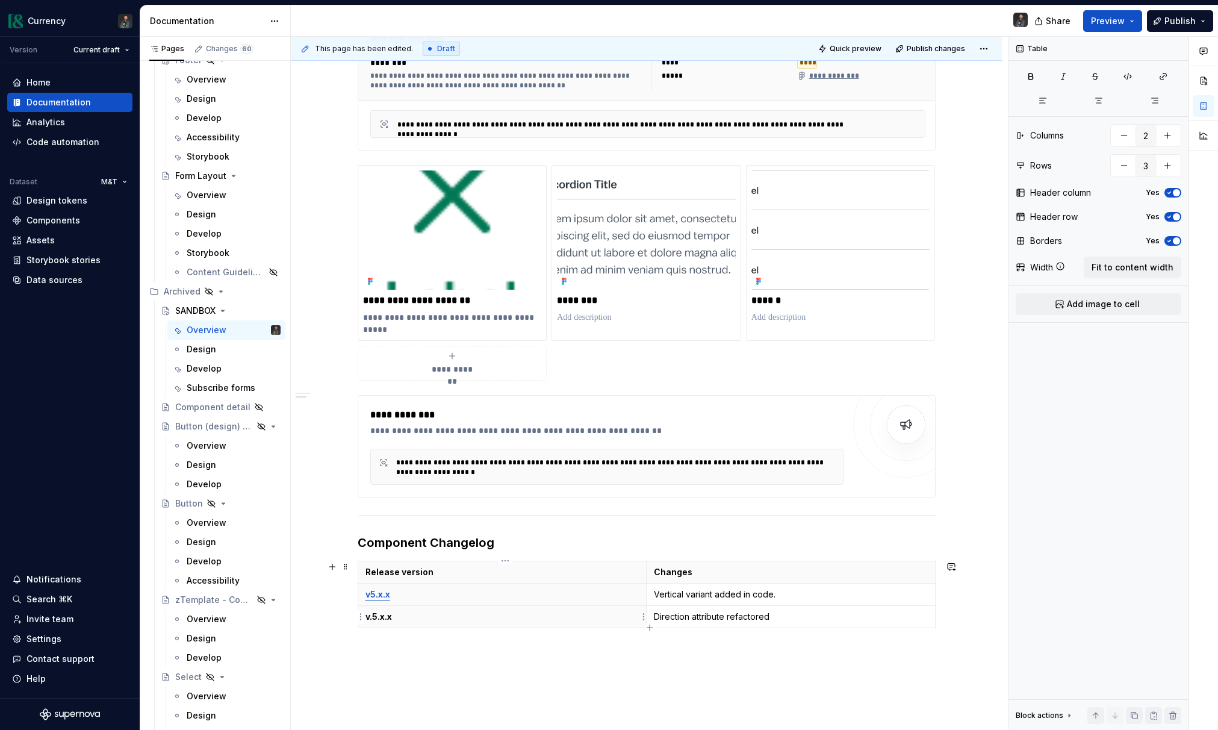
click at [414, 622] on p "v.5.x.x" at bounding box center [503, 617] width 274 height 12
drag, startPoint x: 409, startPoint y: 618, endPoint x: 367, endPoint y: 616, distance: 41.6
click at [367, 616] on th "v.5.x.x" at bounding box center [502, 616] width 289 height 22
drag, startPoint x: 423, startPoint y: 615, endPoint x: 394, endPoint y: 616, distance: 28.9
click at [423, 615] on p "v.5.x.x" at bounding box center [503, 617] width 274 height 12
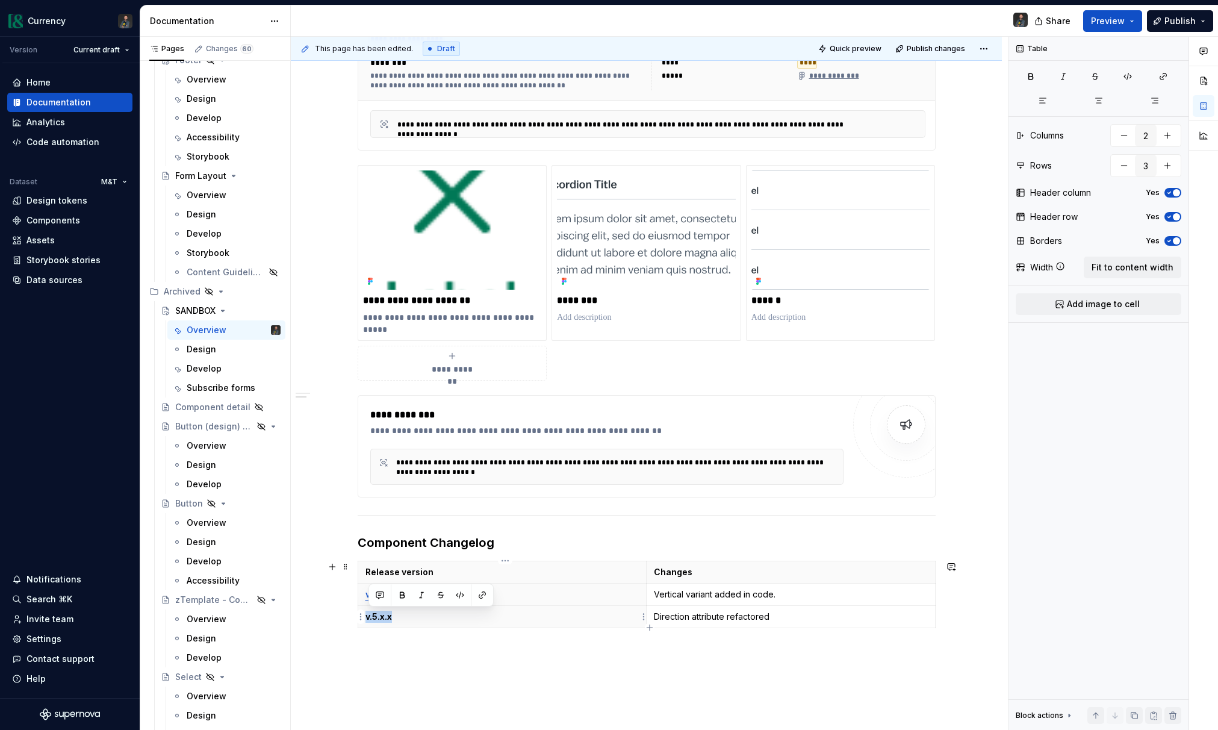
drag, startPoint x: 396, startPoint y: 617, endPoint x: 371, endPoint y: 616, distance: 25.3
click at [367, 616] on th "v.5.x.x" at bounding box center [502, 616] width 289 height 22
click at [482, 596] on button "button" at bounding box center [482, 595] width 17 height 17
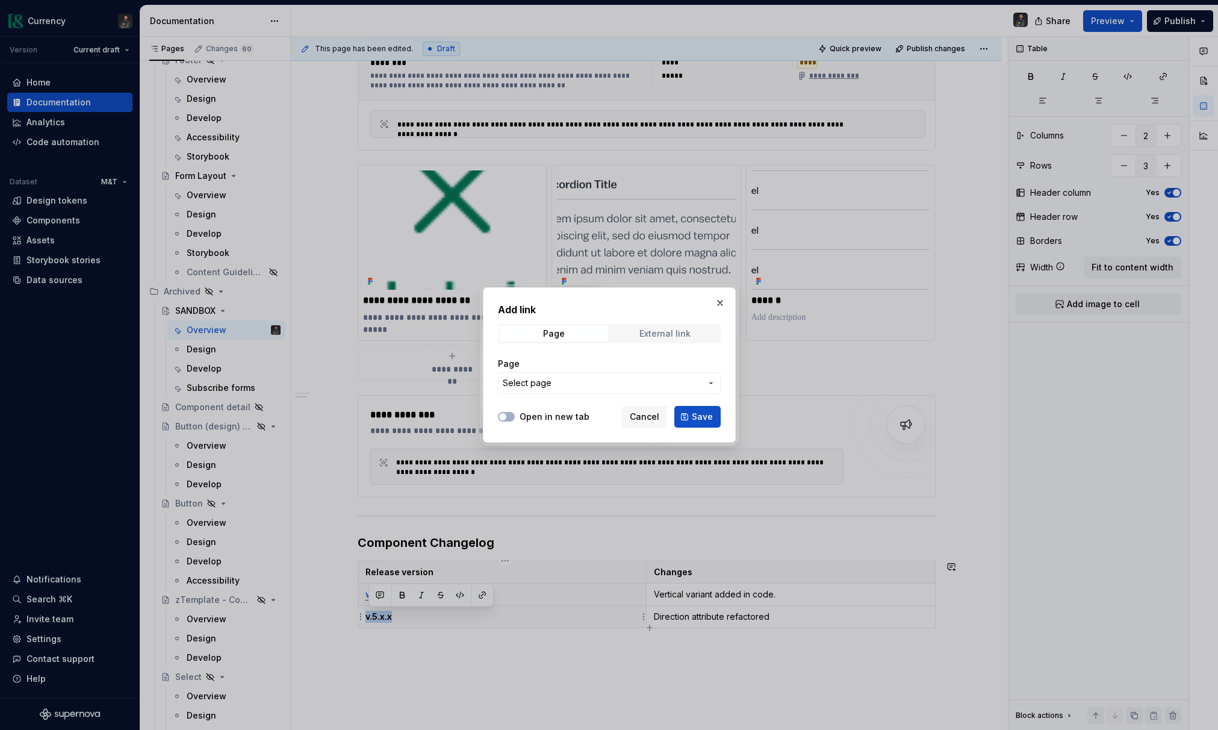
click at [694, 338] on span "External link" at bounding box center [665, 333] width 109 height 17
click at [578, 337] on span "Page" at bounding box center [553, 333] width 109 height 17
click at [584, 380] on span "Select page" at bounding box center [602, 383] width 199 height 12
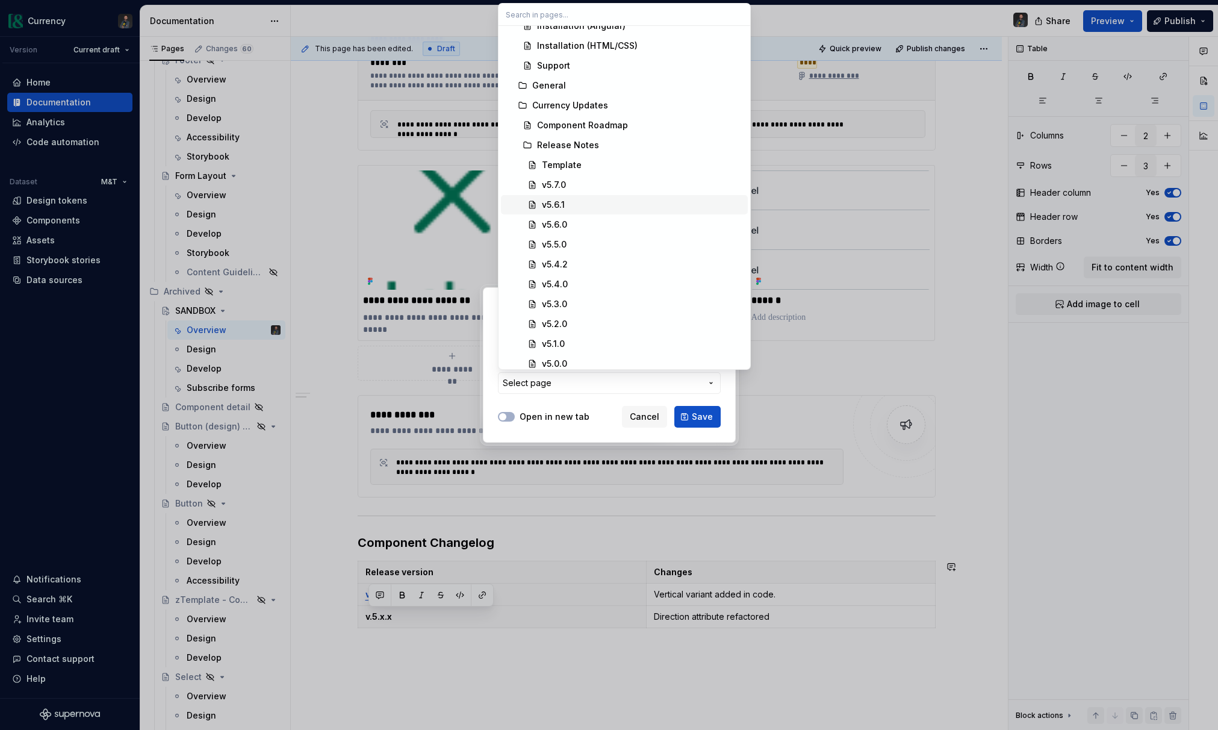
scroll to position [138, 0]
click at [564, 338] on div "v5.1.0" at bounding box center [553, 337] width 23 height 12
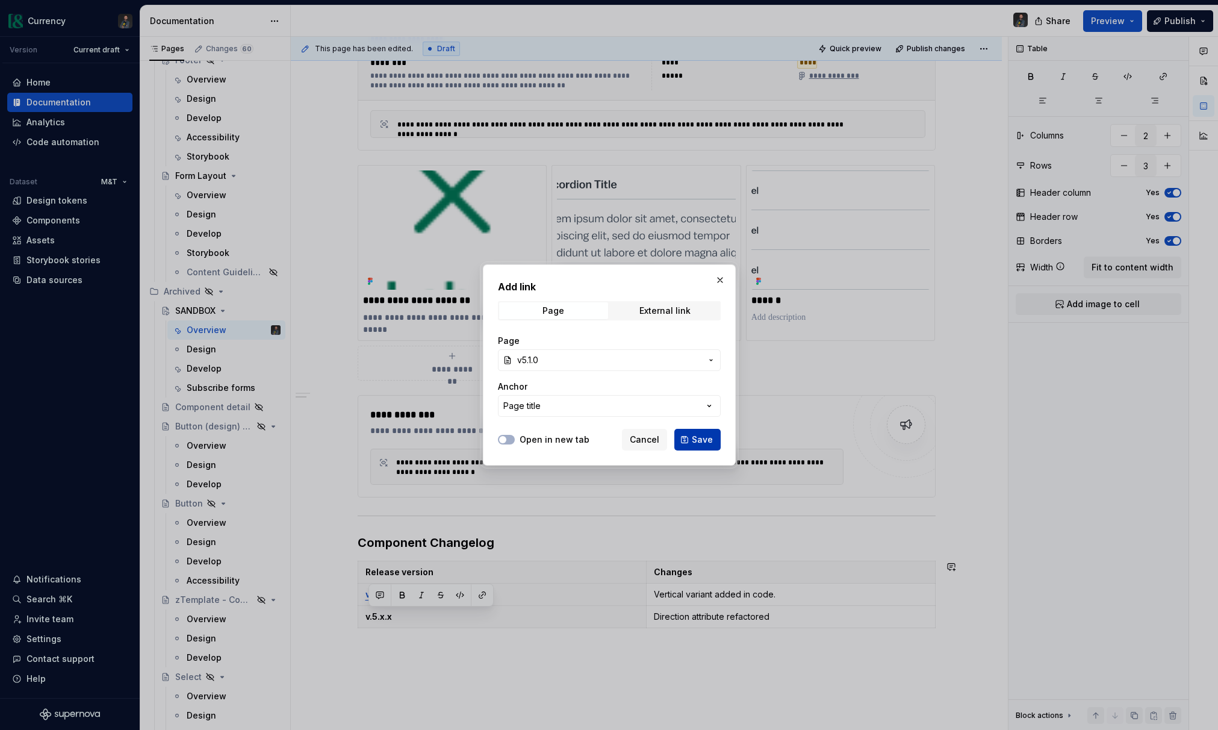
click at [709, 432] on button "Save" at bounding box center [698, 440] width 46 height 22
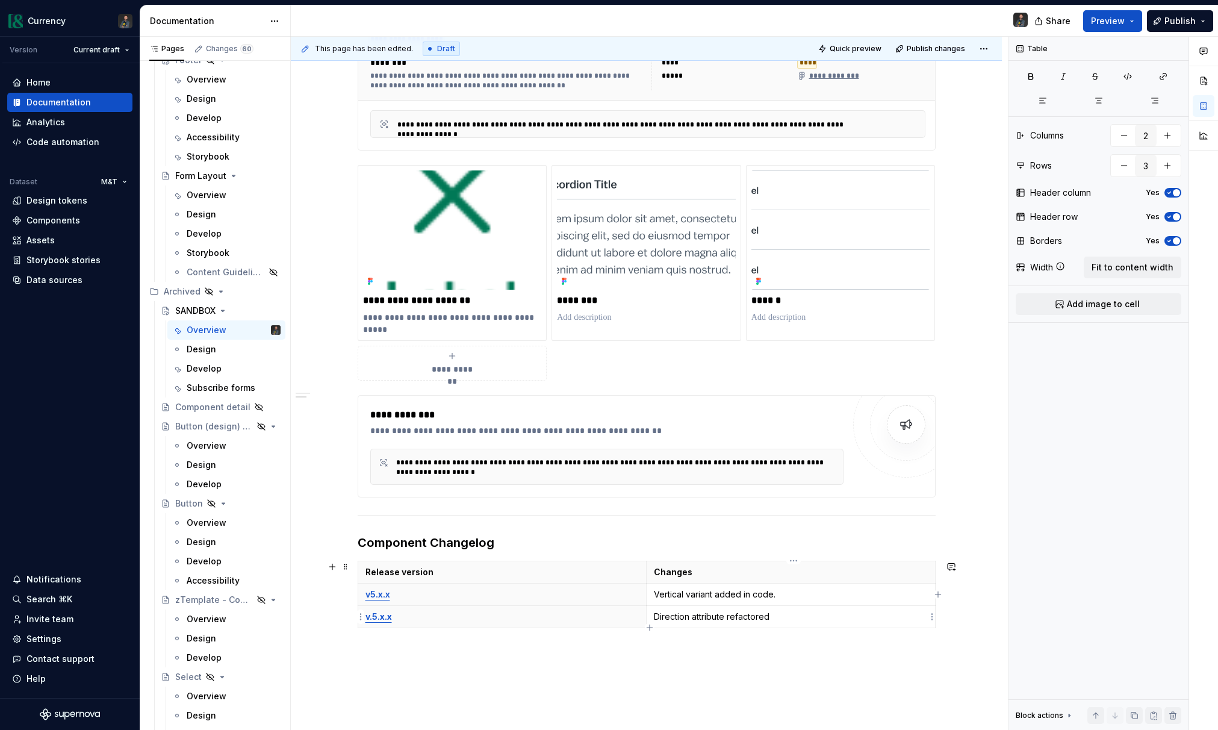
click at [658, 619] on p "Direction attribute refactored" at bounding box center [791, 617] width 274 height 12
drag, startPoint x: 777, startPoint y: 620, endPoint x: 800, endPoint y: 620, distance: 22.9
click at [784, 620] on p "Direction attribute refactored" at bounding box center [791, 617] width 274 height 12
click at [659, 617] on p "Direction attribute refactored." at bounding box center [791, 617] width 274 height 12
click at [794, 622] on p "– Direction attribute refactored." at bounding box center [791, 617] width 274 height 12
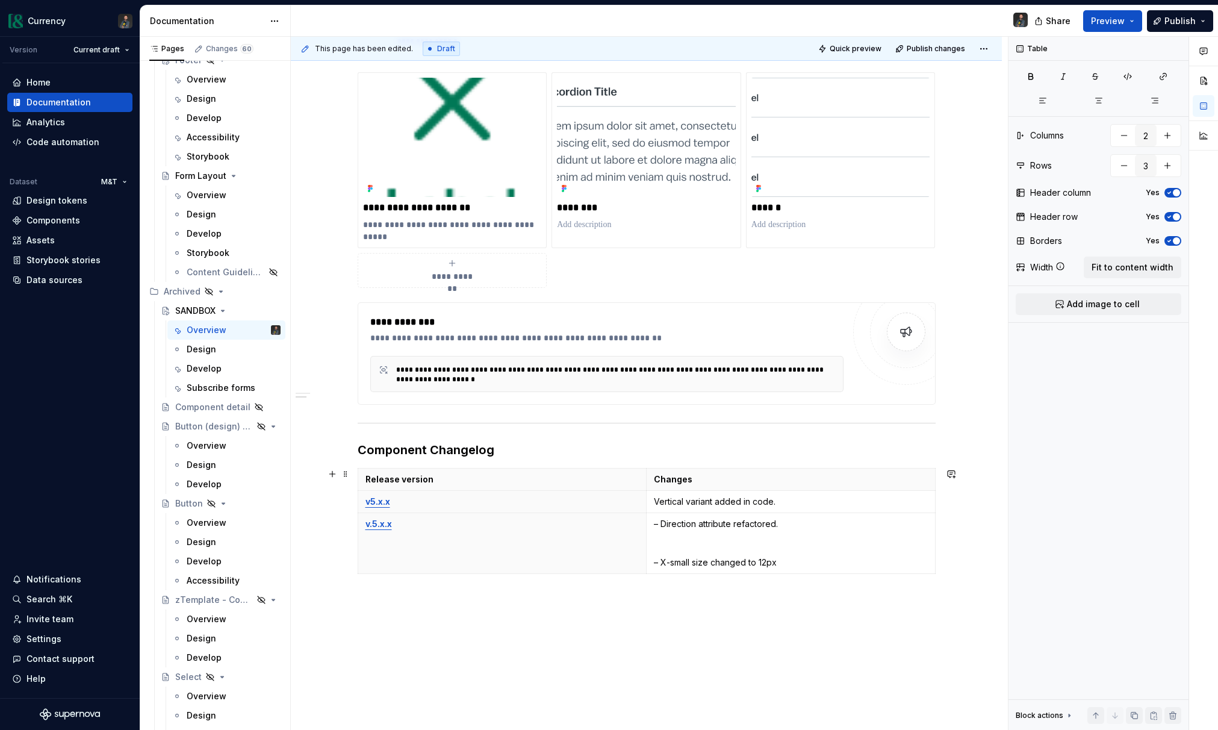
scroll to position [926, 0]
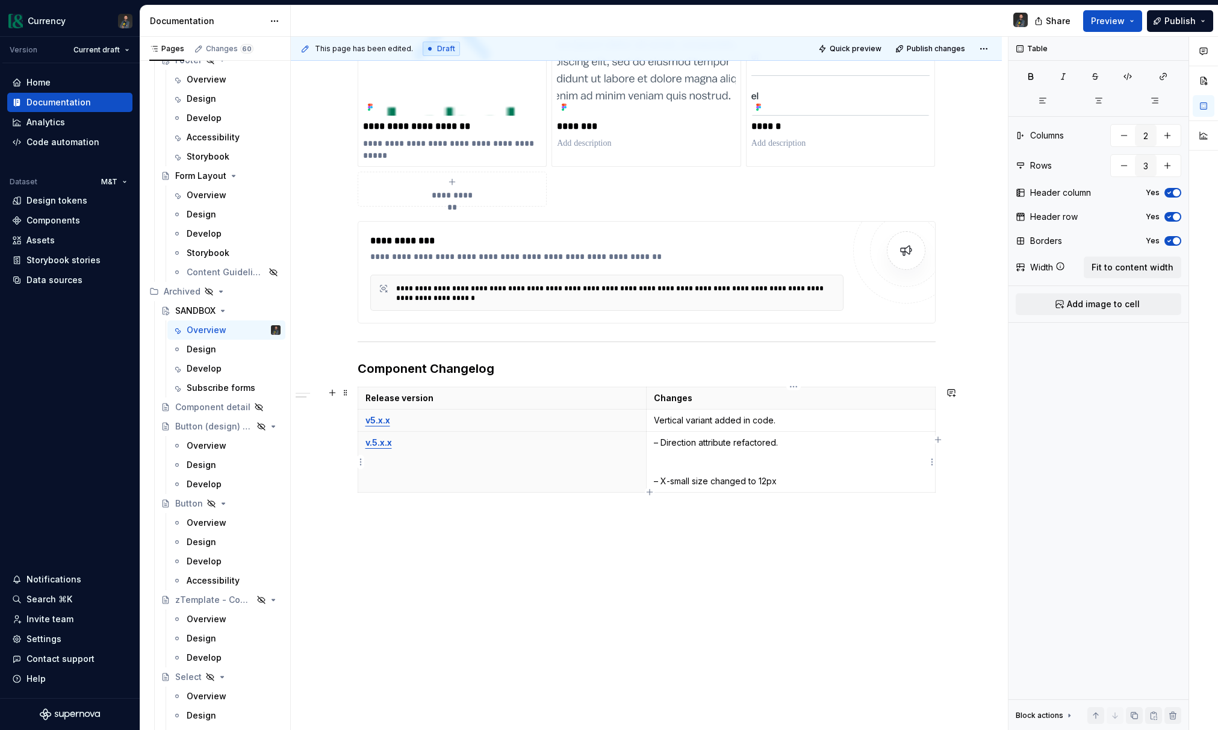
click at [697, 466] on p at bounding box center [791, 462] width 274 height 12
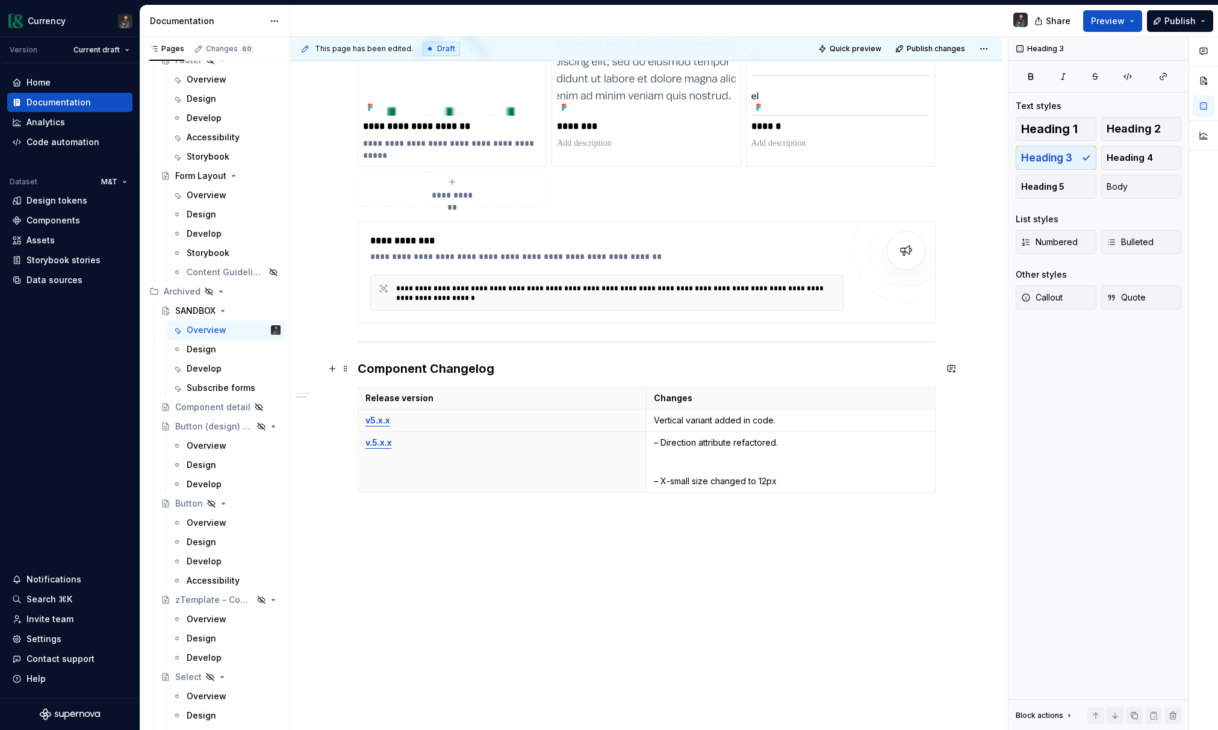
click at [523, 367] on h3 "Component Changelog" at bounding box center [647, 368] width 578 height 17
click at [954, 365] on button "button" at bounding box center [951, 368] width 17 height 17
click at [953, 424] on icon "Send" at bounding box center [950, 422] width 12 height 12
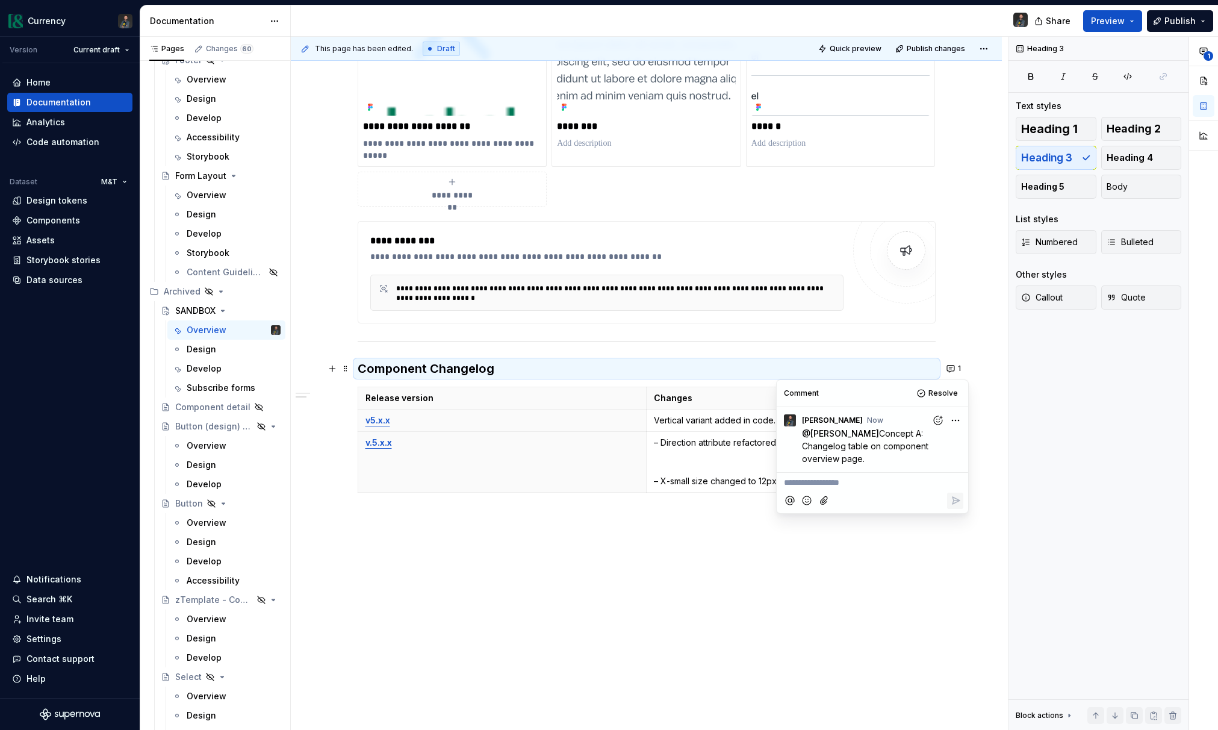
scroll to position [192, 0]
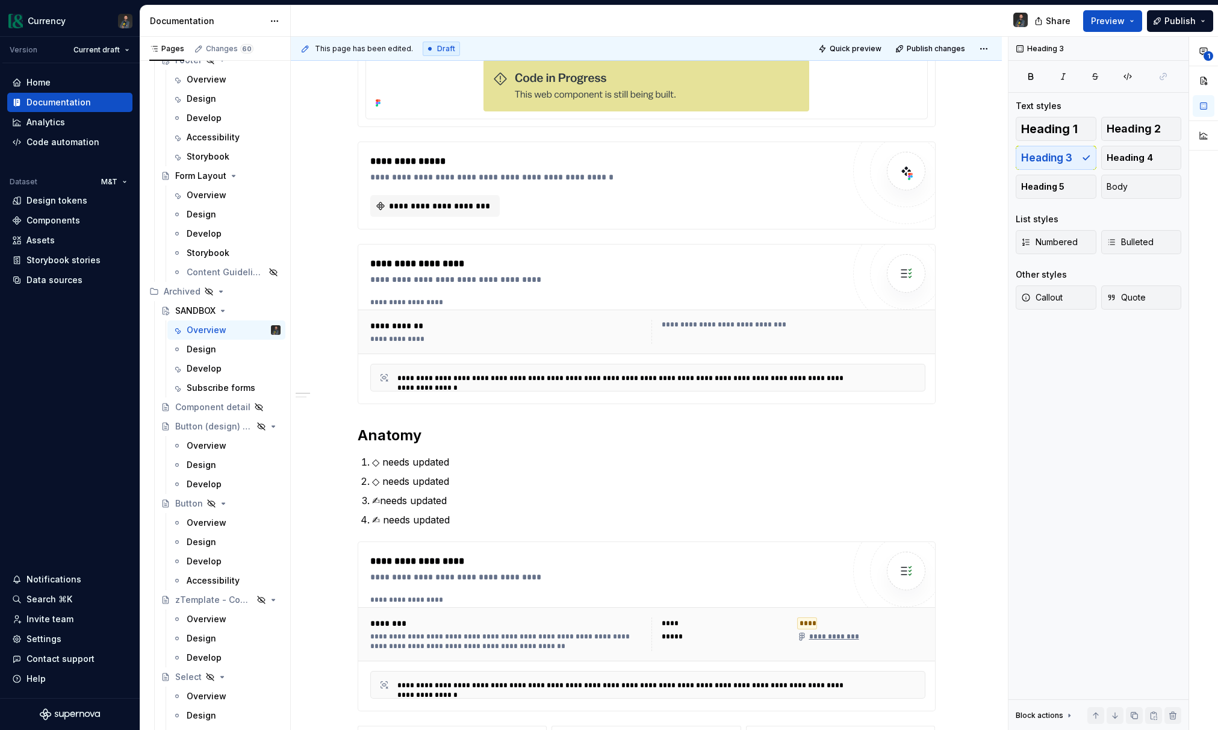
type textarea "*"
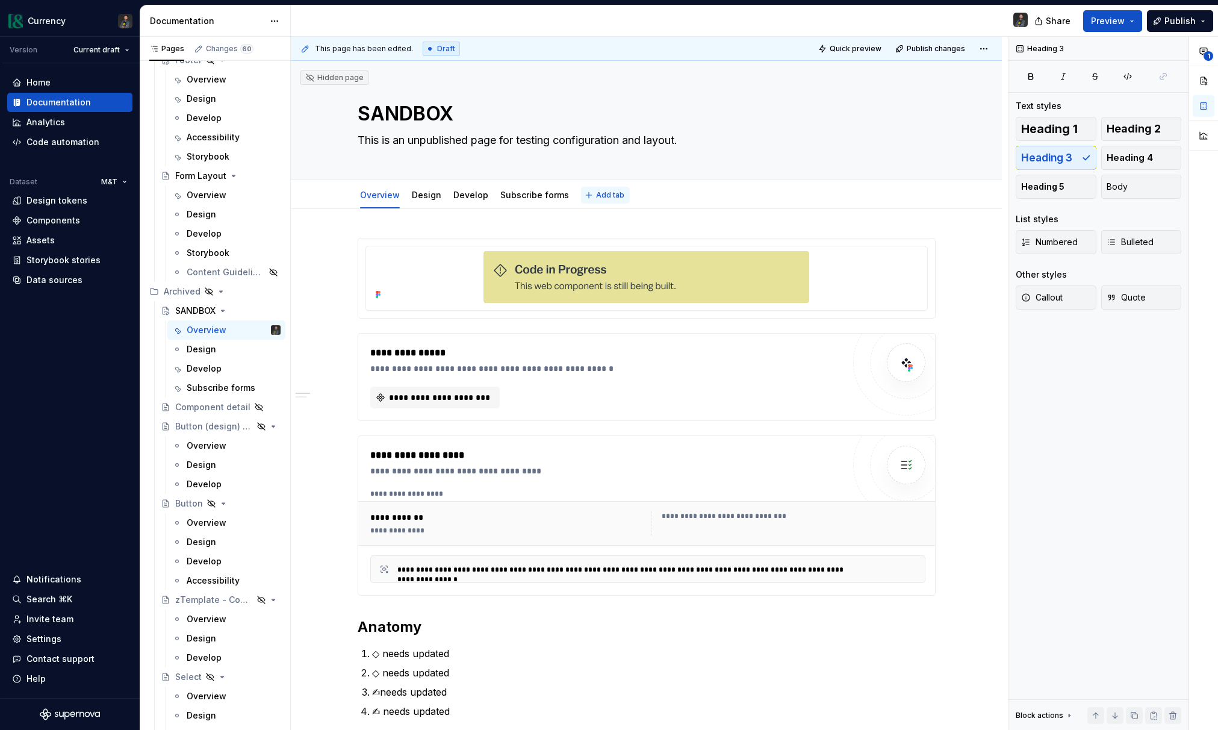
click at [620, 194] on button "Add tab" at bounding box center [605, 195] width 49 height 17
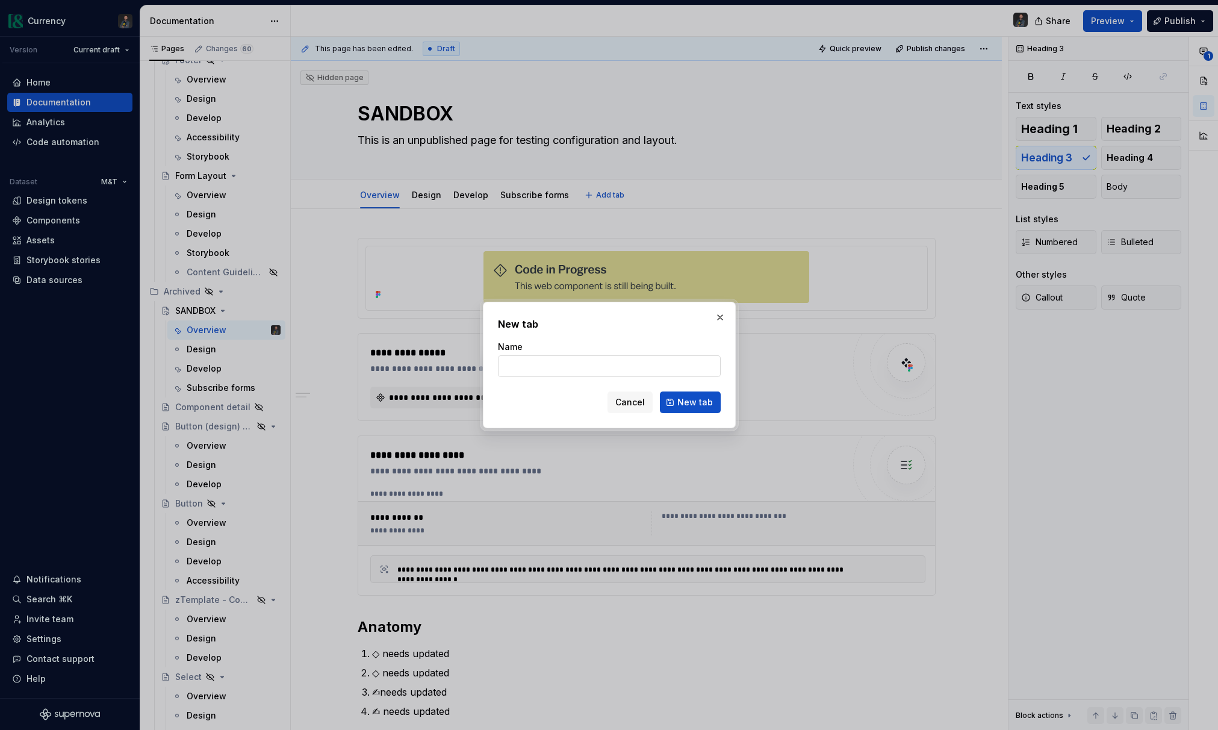
drag, startPoint x: 510, startPoint y: 363, endPoint x: 552, endPoint y: 373, distance: 42.9
click at [511, 363] on input "Name" at bounding box center [609, 366] width 223 height 22
type input "C"
type input "Component Changelog"
click at [694, 404] on span "New tab" at bounding box center [696, 402] width 36 height 12
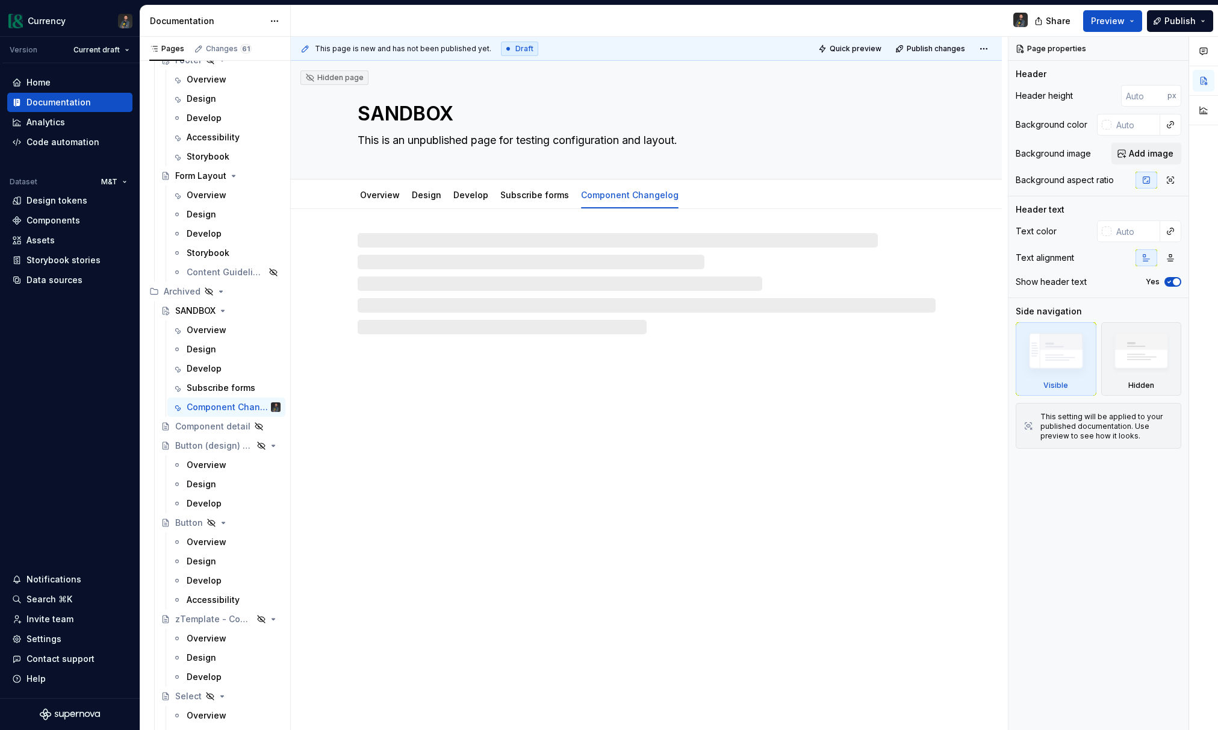
drag, startPoint x: 428, startPoint y: 244, endPoint x: 439, endPoint y: 249, distance: 12.7
click at [428, 244] on div at bounding box center [647, 283] width 578 height 101
type textarea "*"
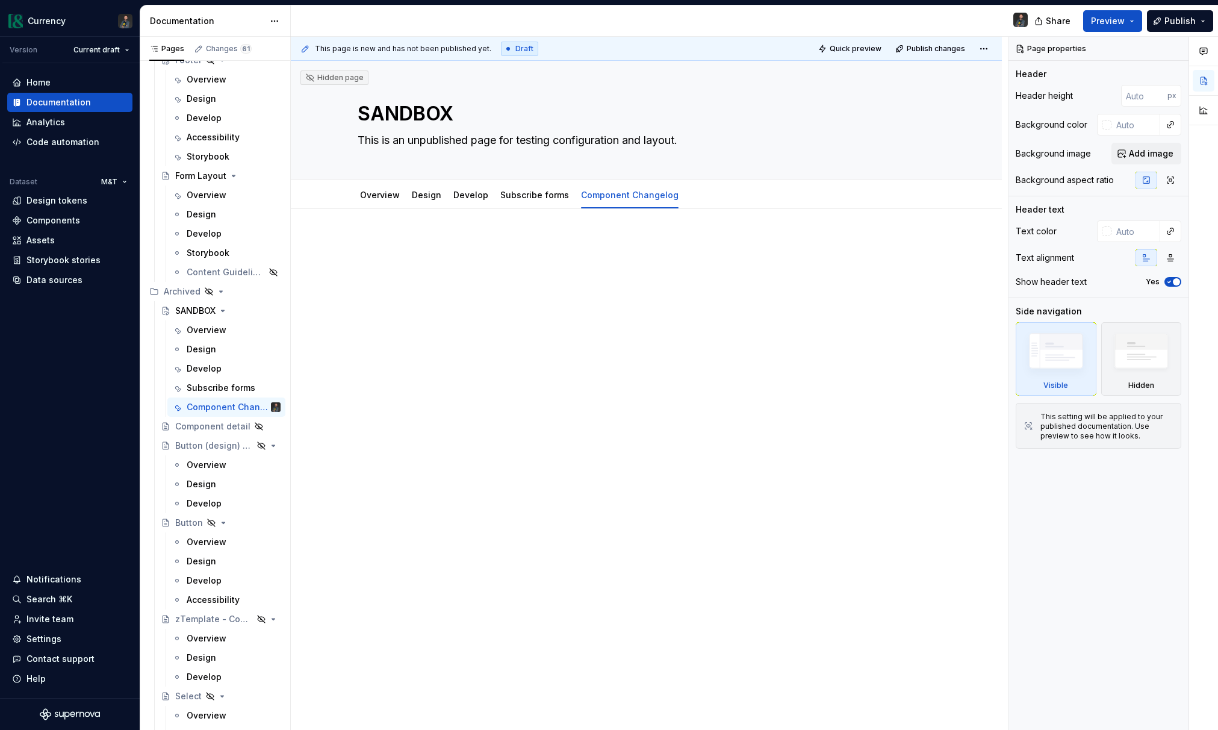
click at [428, 232] on div at bounding box center [646, 363] width 711 height 308
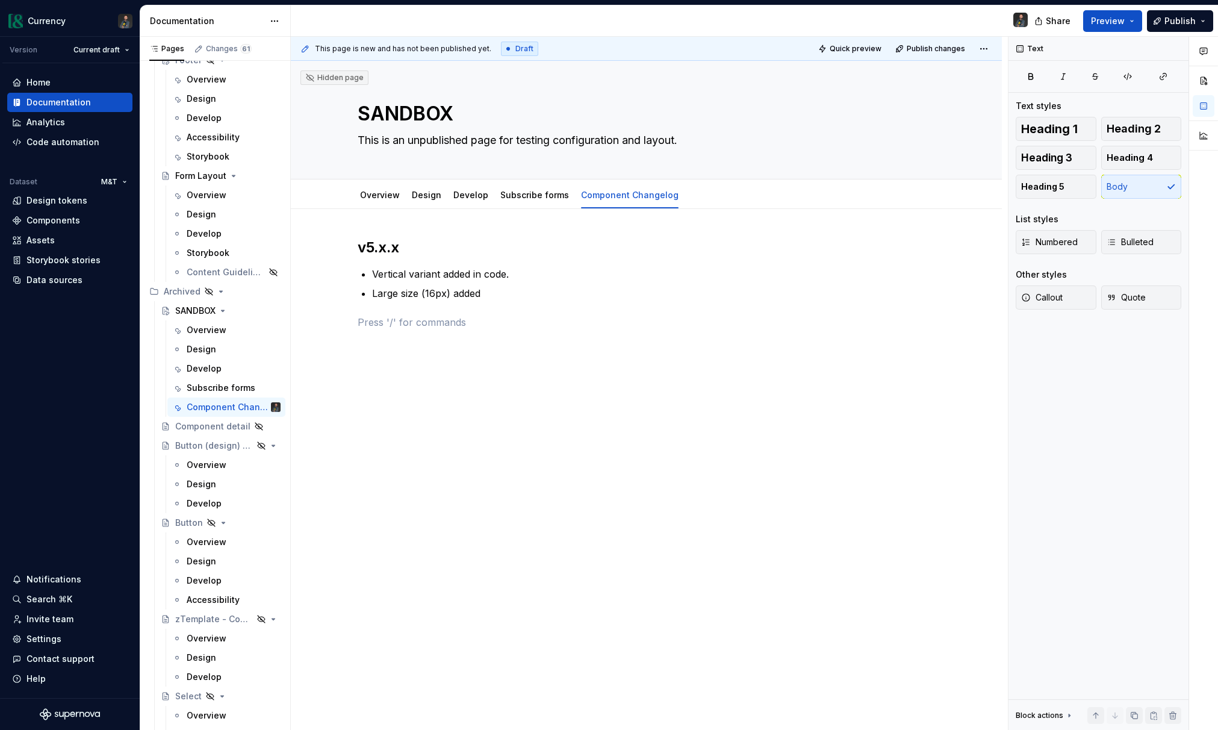
type textarea "*"
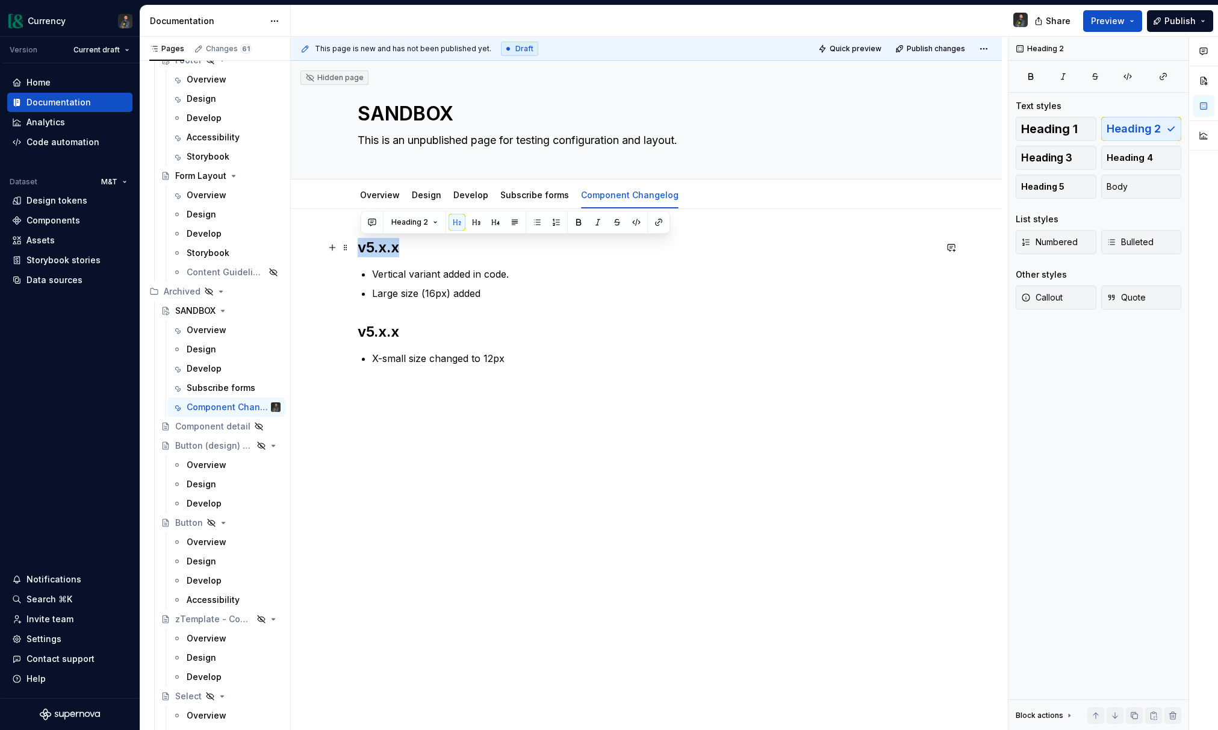
drag, startPoint x: 407, startPoint y: 247, endPoint x: 378, endPoint y: 245, distance: 28.4
click at [363, 247] on h2 "v5.x.x" at bounding box center [647, 247] width 578 height 19
click at [653, 222] on button "button" at bounding box center [658, 222] width 17 height 17
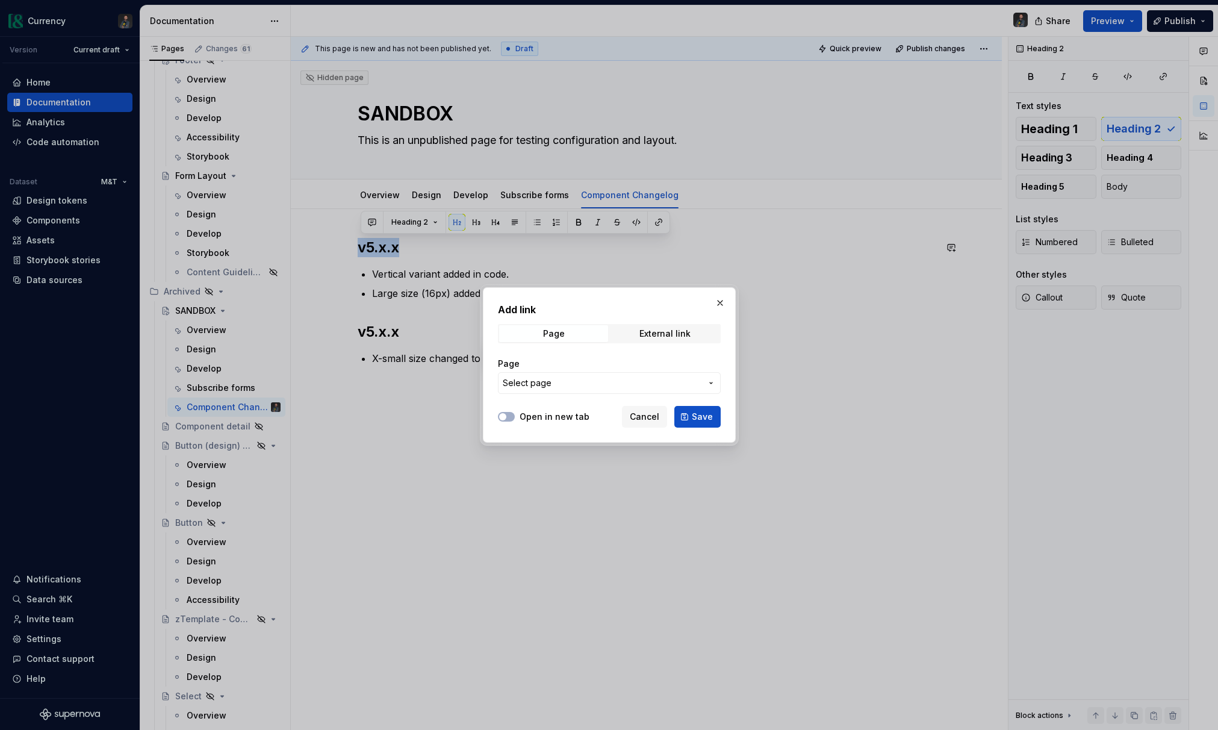
click at [563, 390] on button "Select page" at bounding box center [609, 383] width 223 height 22
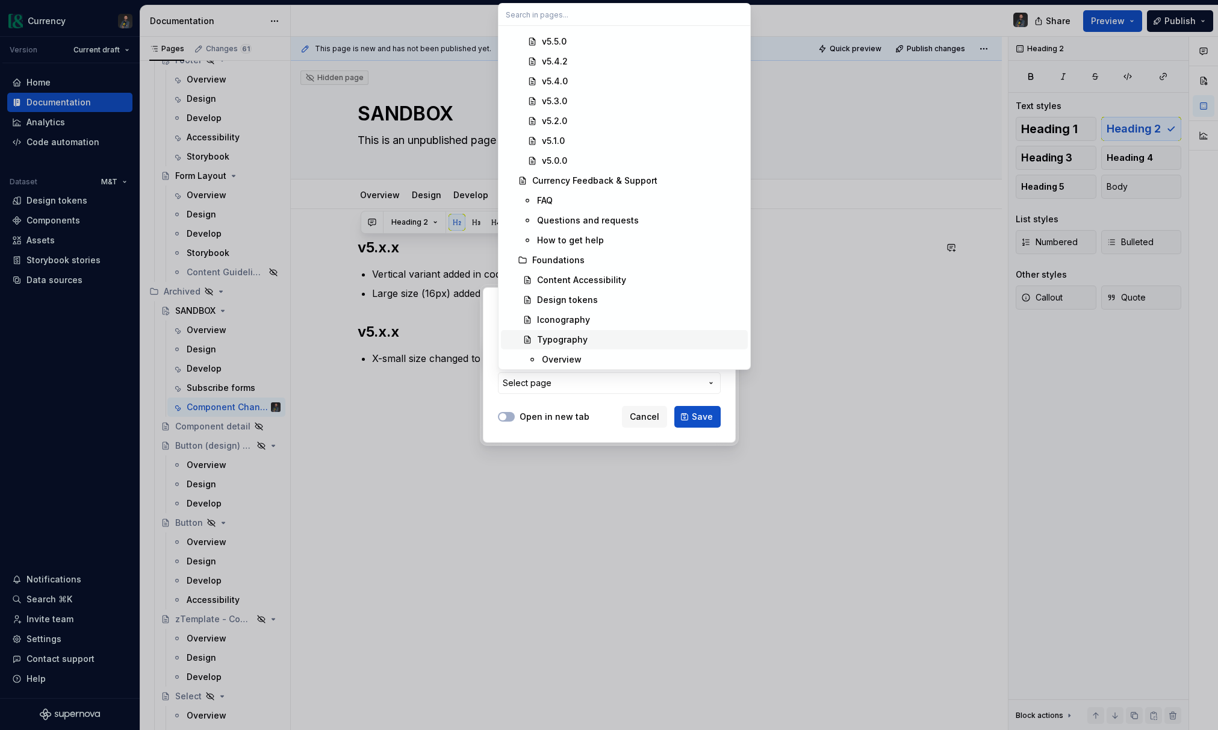
scroll to position [344, 0]
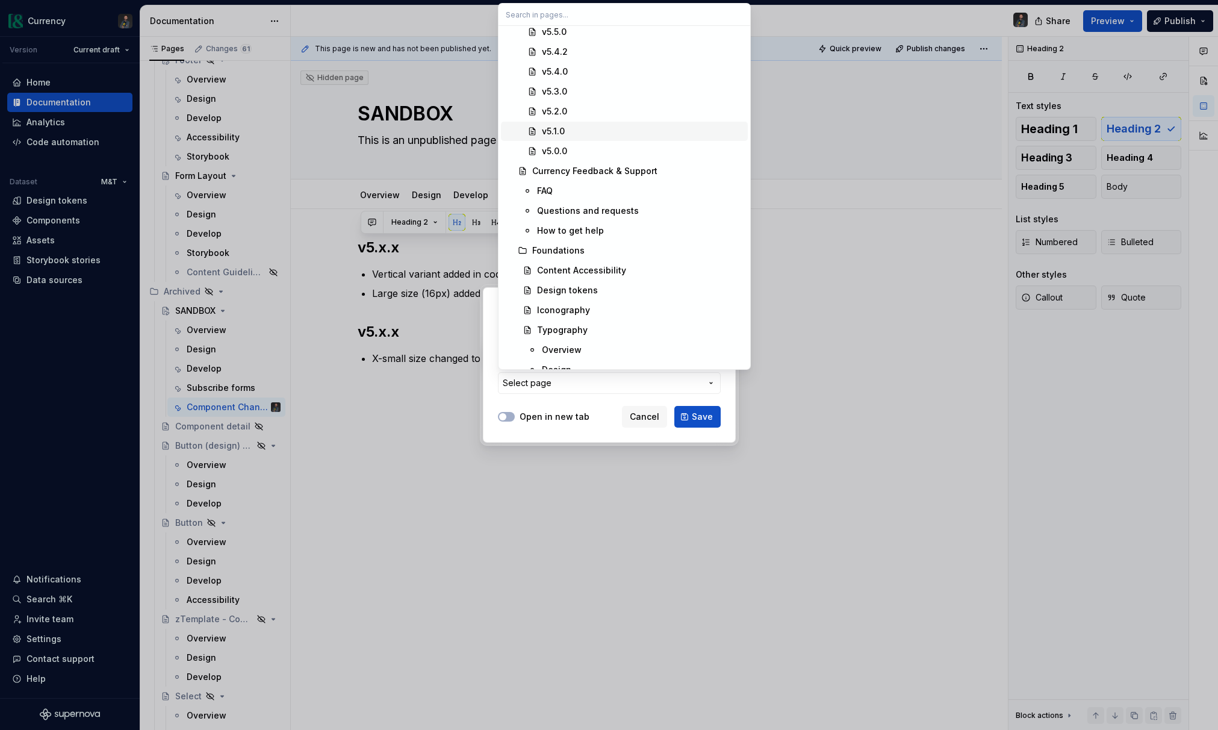
click at [562, 135] on div "v5.1.0" at bounding box center [553, 131] width 23 height 12
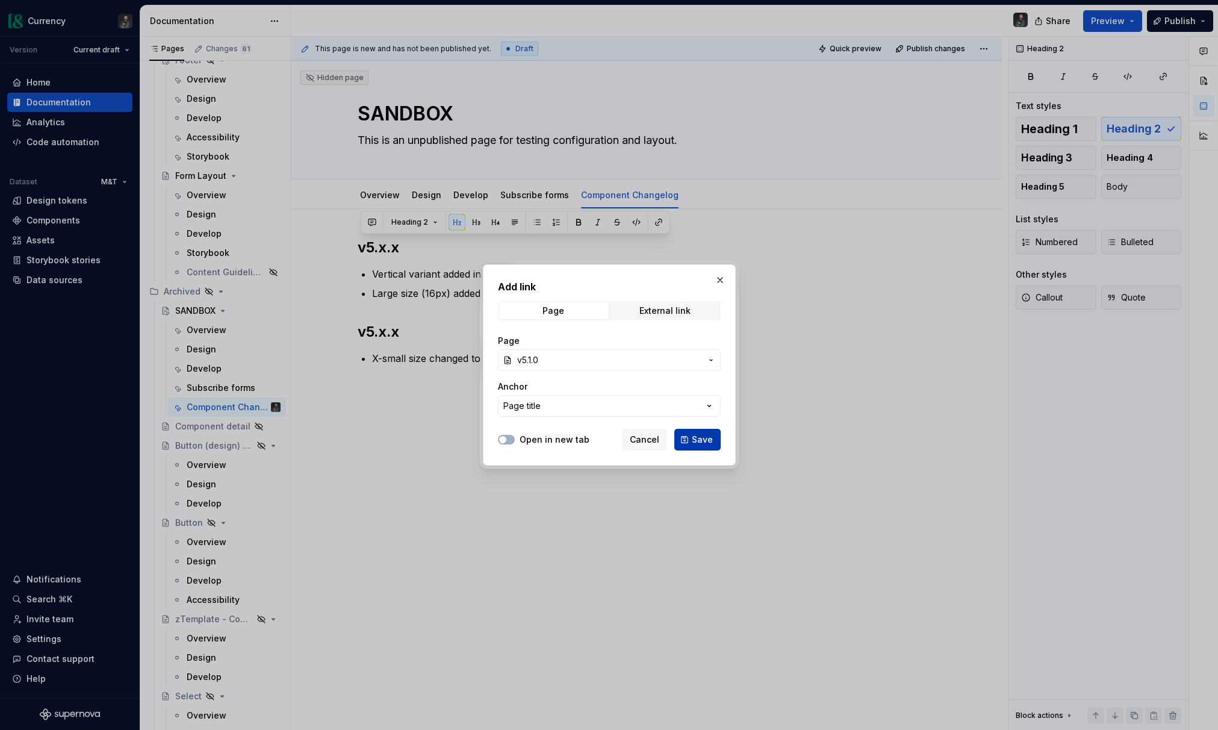
click at [700, 440] on span "Save" at bounding box center [702, 440] width 21 height 12
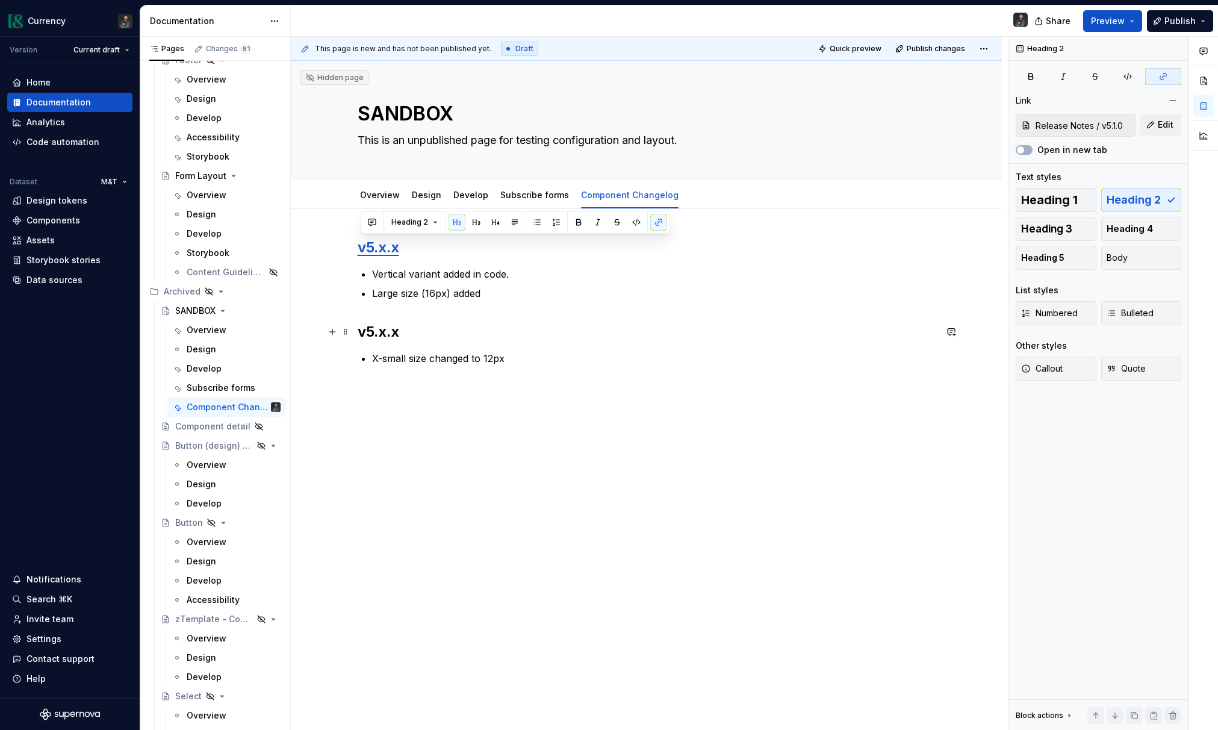
click at [407, 335] on h2 "v5.x.x" at bounding box center [647, 331] width 578 height 19
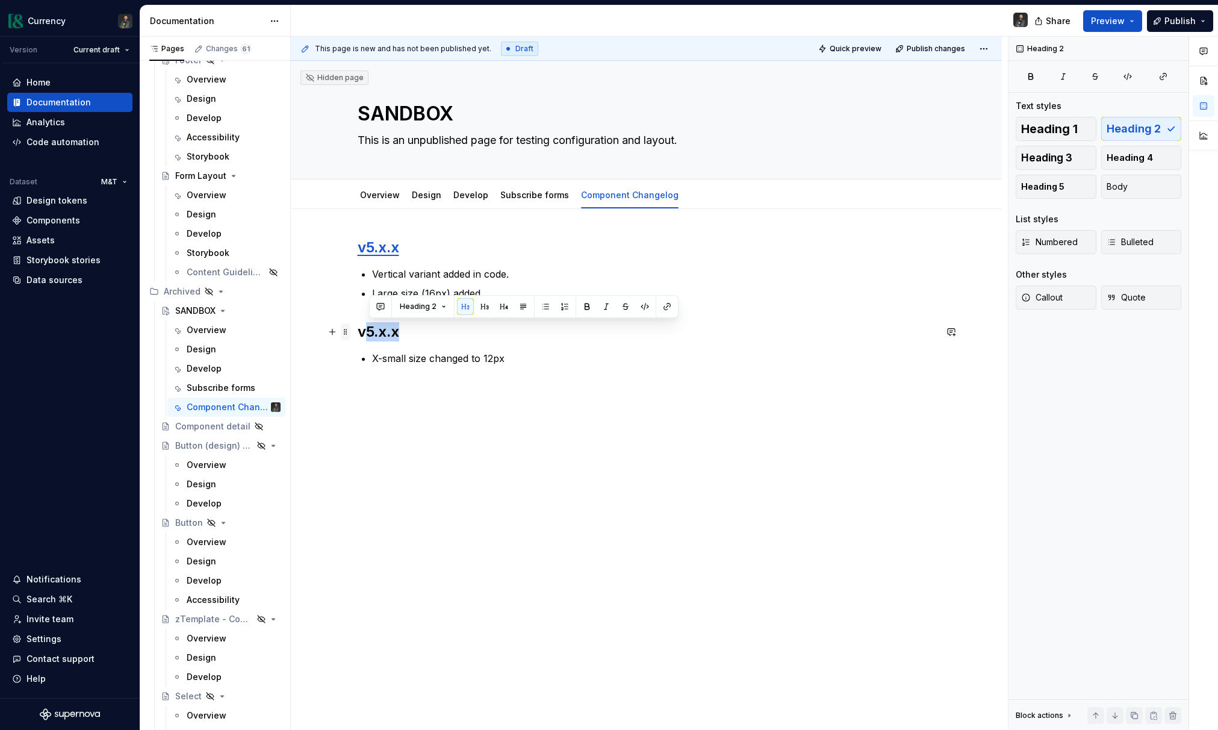
drag, startPoint x: 402, startPoint y: 334, endPoint x: 346, endPoint y: 338, distance: 56.2
click at [358, 338] on div "v5.x.x Vertical variant added in code. Large size (16px) added v5.x.x X-small s…" at bounding box center [647, 309] width 578 height 142
click at [346, 338] on span at bounding box center [346, 331] width 10 height 17
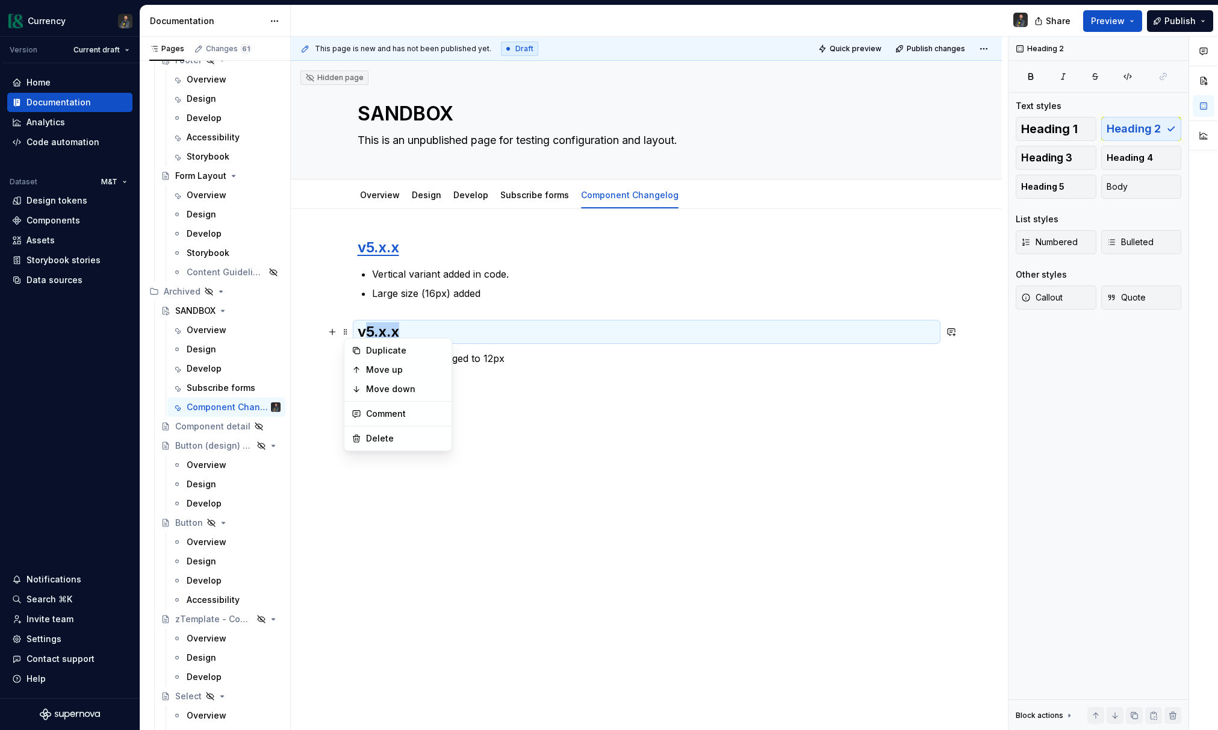
click at [384, 336] on h2 "v5.x.x" at bounding box center [647, 331] width 578 height 19
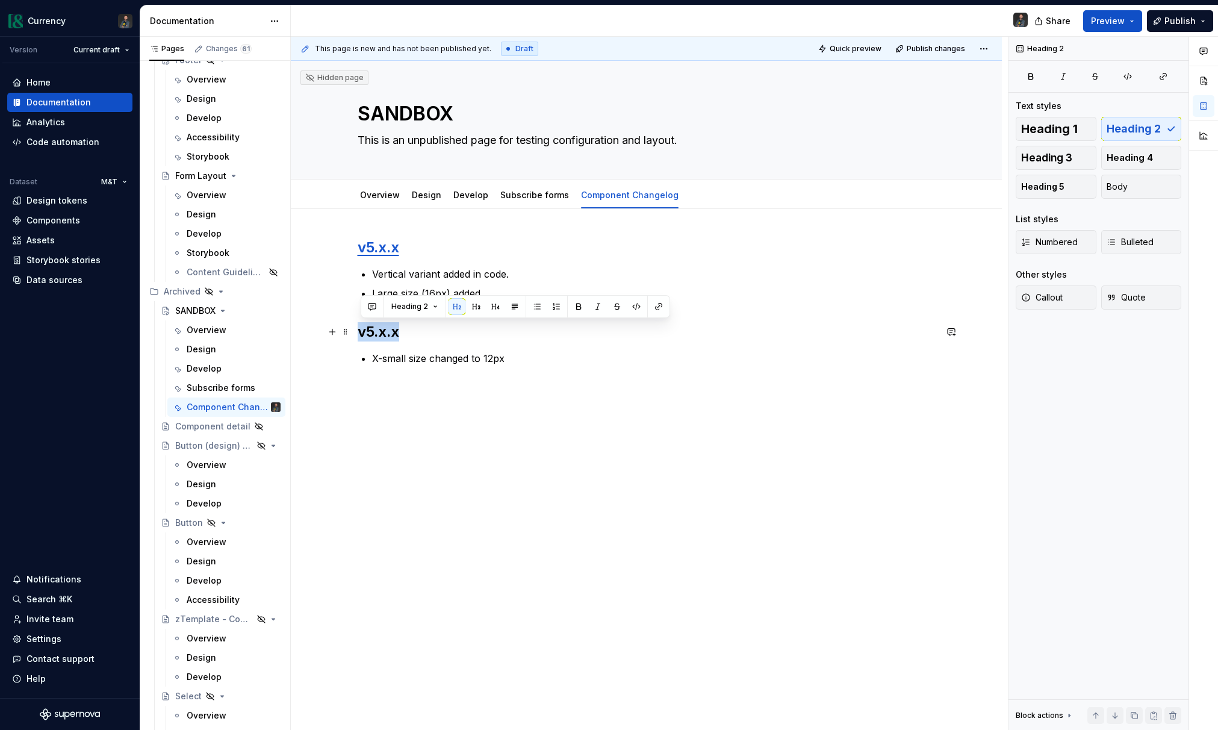
drag, startPoint x: 408, startPoint y: 335, endPoint x: 360, endPoint y: 334, distance: 48.2
click at [360, 334] on h2 "v5.x.x" at bounding box center [647, 331] width 578 height 19
click at [653, 313] on button "button" at bounding box center [658, 306] width 17 height 17
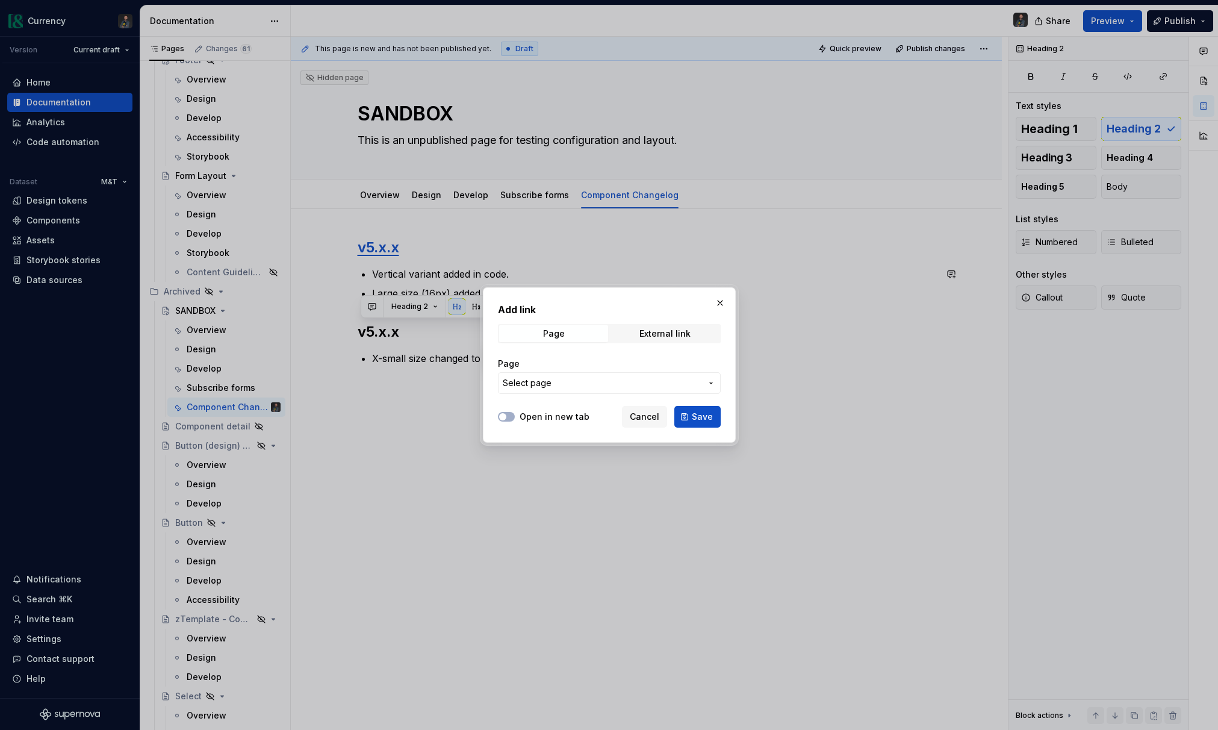
click at [573, 370] on div "Page Select page" at bounding box center [609, 376] width 223 height 36
drag, startPoint x: 565, startPoint y: 384, endPoint x: 573, endPoint y: 387, distance: 9.2
click at [565, 384] on span "Select page" at bounding box center [602, 383] width 199 height 12
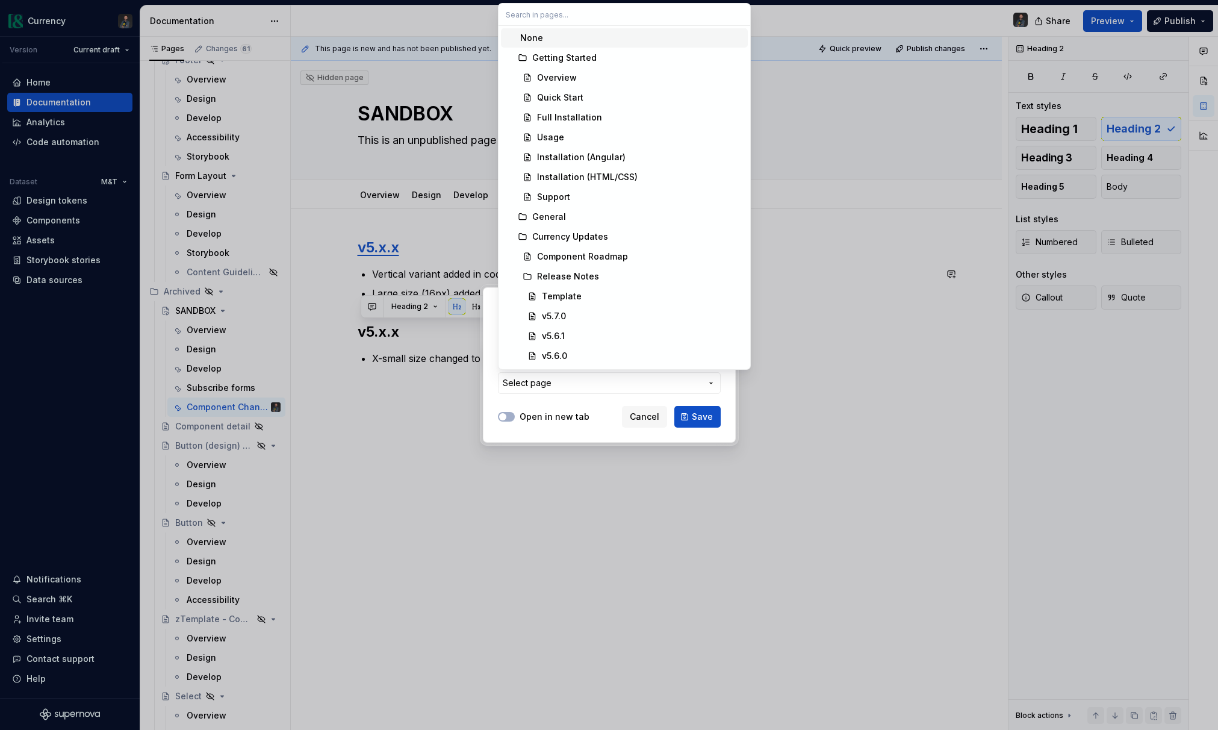
click at [418, 338] on div at bounding box center [609, 365] width 1218 height 730
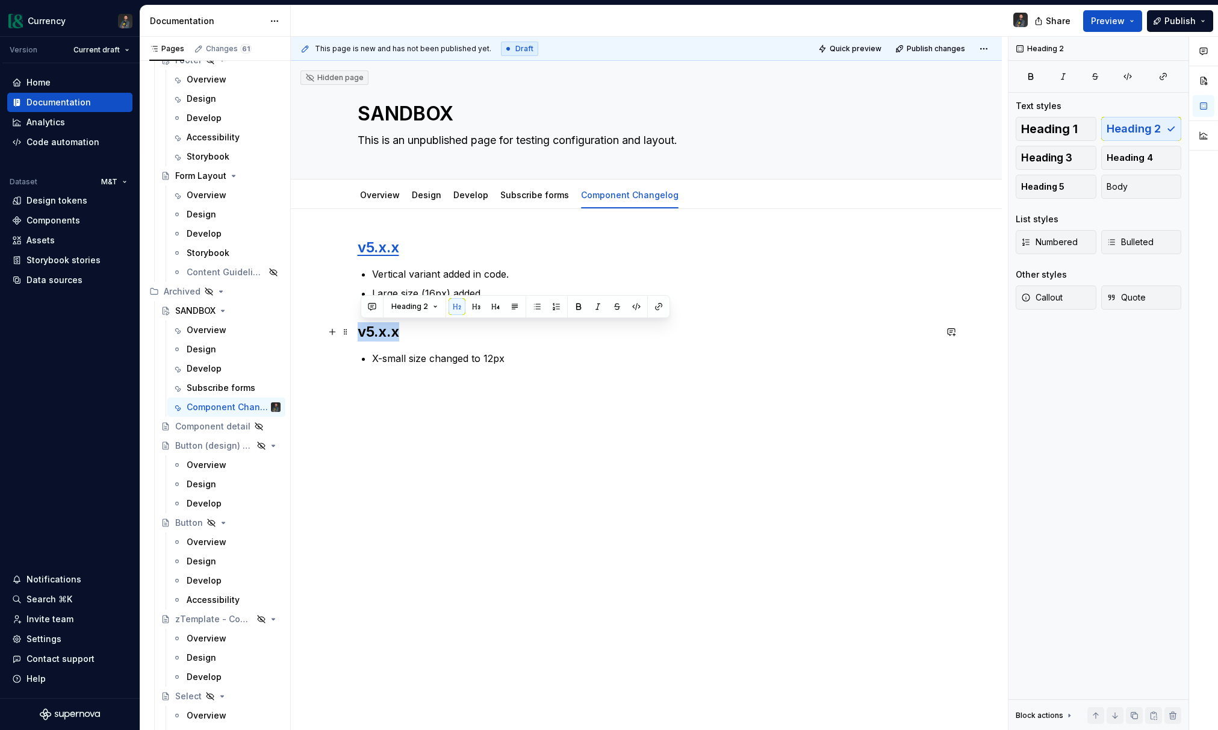
drag, startPoint x: 408, startPoint y: 335, endPoint x: 363, endPoint y: 335, distance: 44.6
click at [363, 335] on h2 "v5.x.x" at bounding box center [647, 331] width 578 height 19
click at [650, 307] on button "button" at bounding box center [658, 306] width 17 height 17
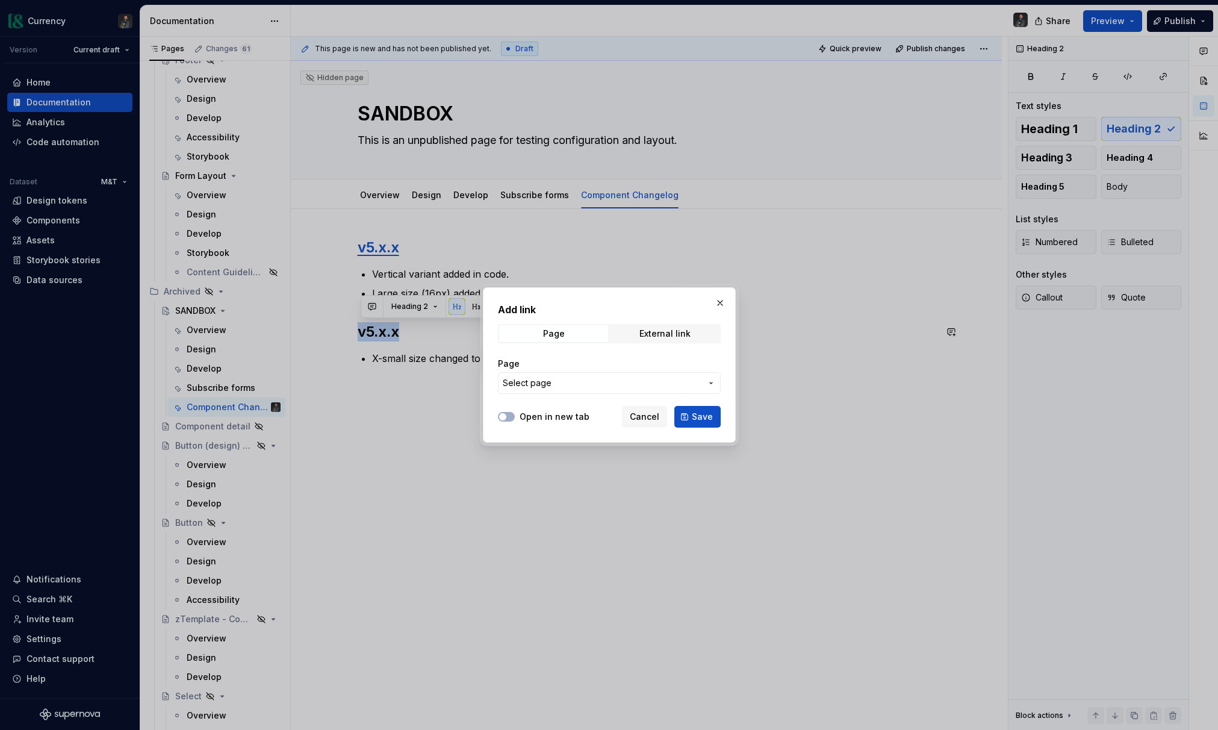
click at [570, 386] on span "Select page" at bounding box center [602, 383] width 199 height 12
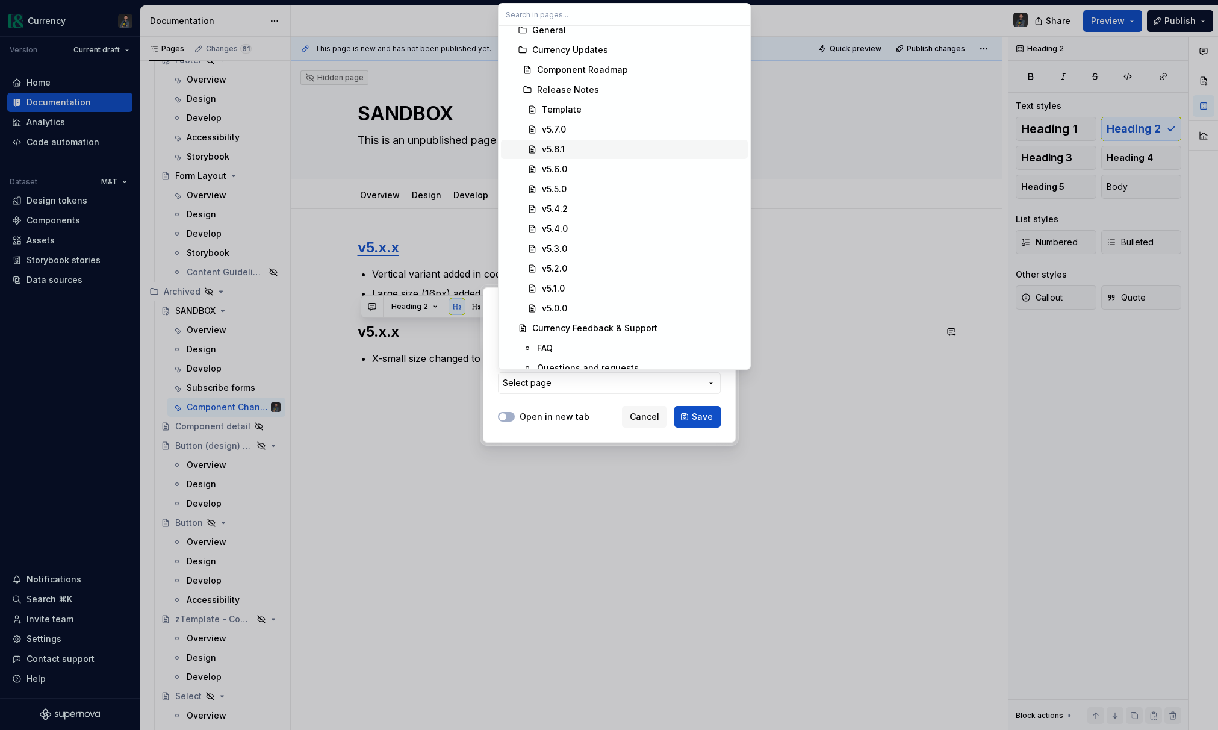
scroll to position [216, 0]
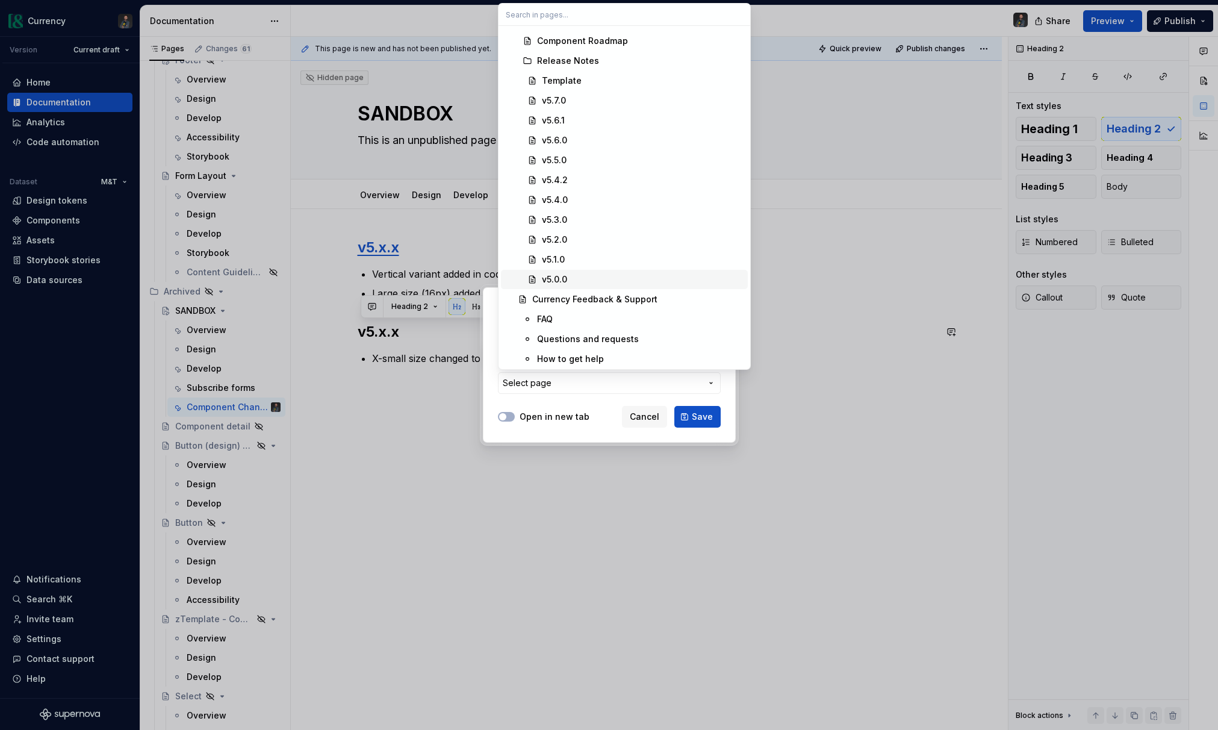
click at [560, 275] on div "v5.0.0" at bounding box center [554, 279] width 25 height 12
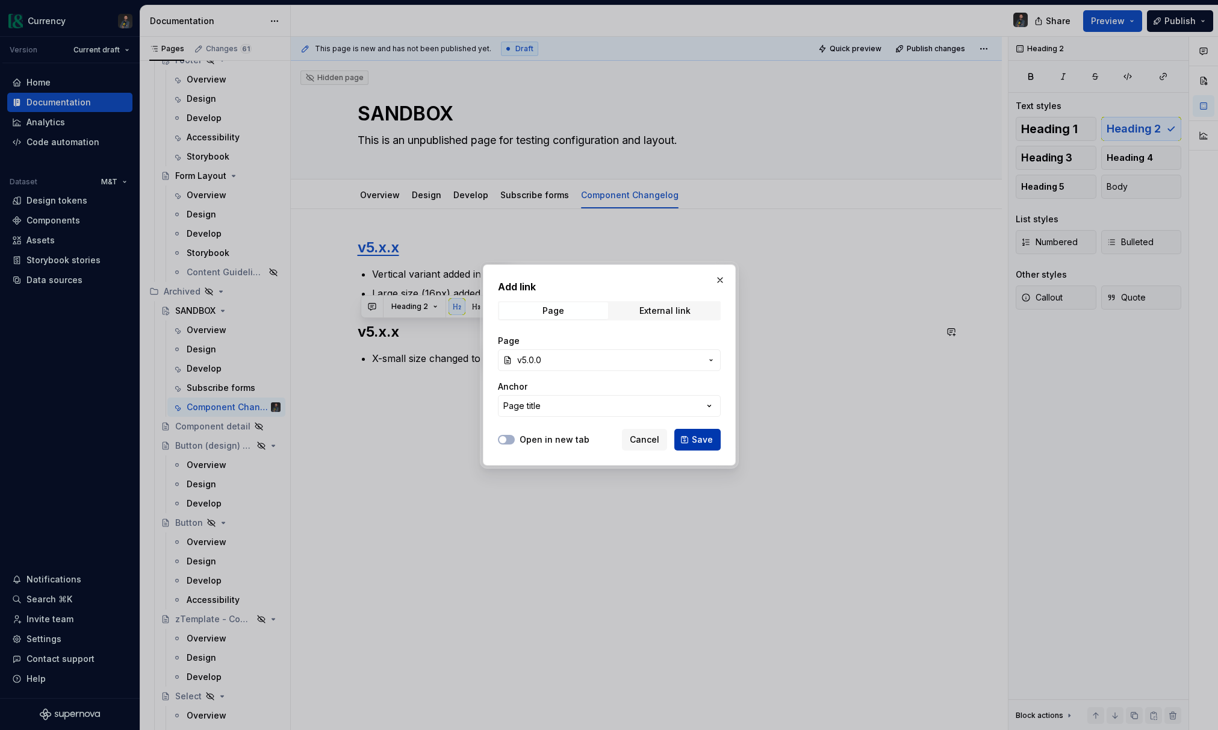
click at [694, 435] on span "Save" at bounding box center [702, 440] width 21 height 12
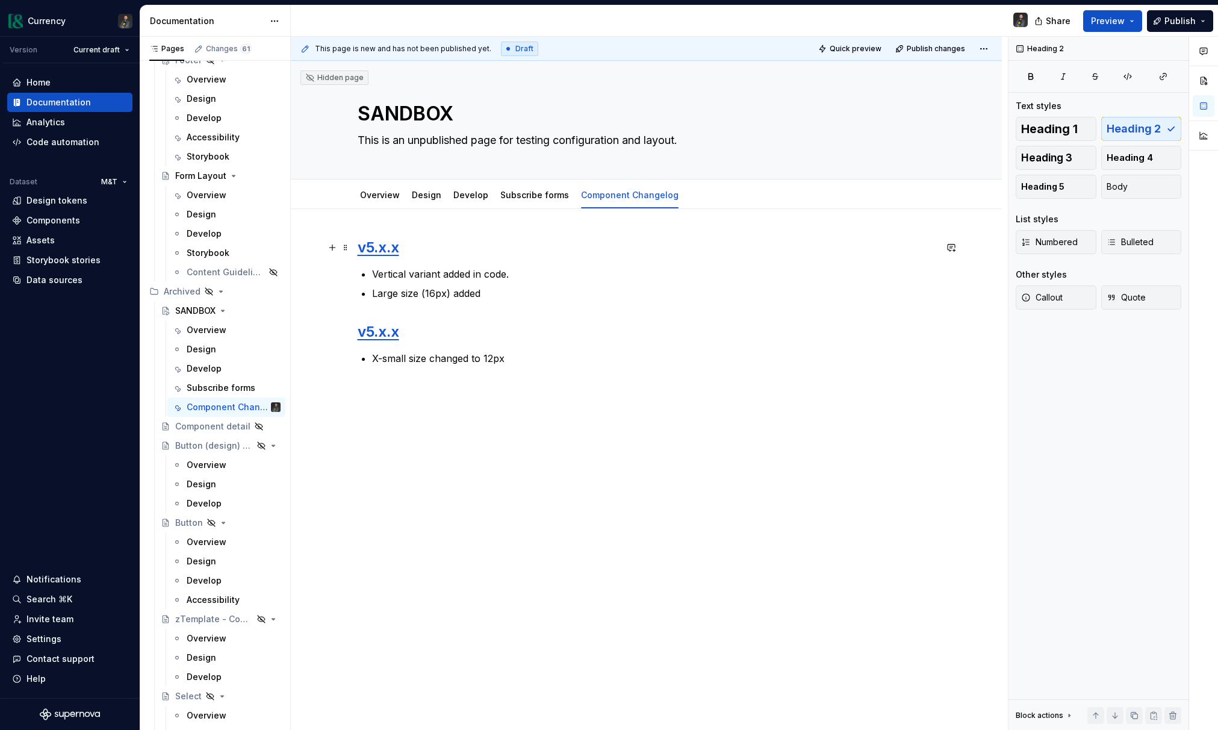
drag, startPoint x: 436, startPoint y: 254, endPoint x: 450, endPoint y: 278, distance: 28.1
click at [436, 254] on h2 "v5.x.x" at bounding box center [647, 247] width 578 height 19
click at [954, 251] on button "button" at bounding box center [951, 247] width 17 height 17
click at [949, 297] on icon "Send" at bounding box center [950, 300] width 7 height 7
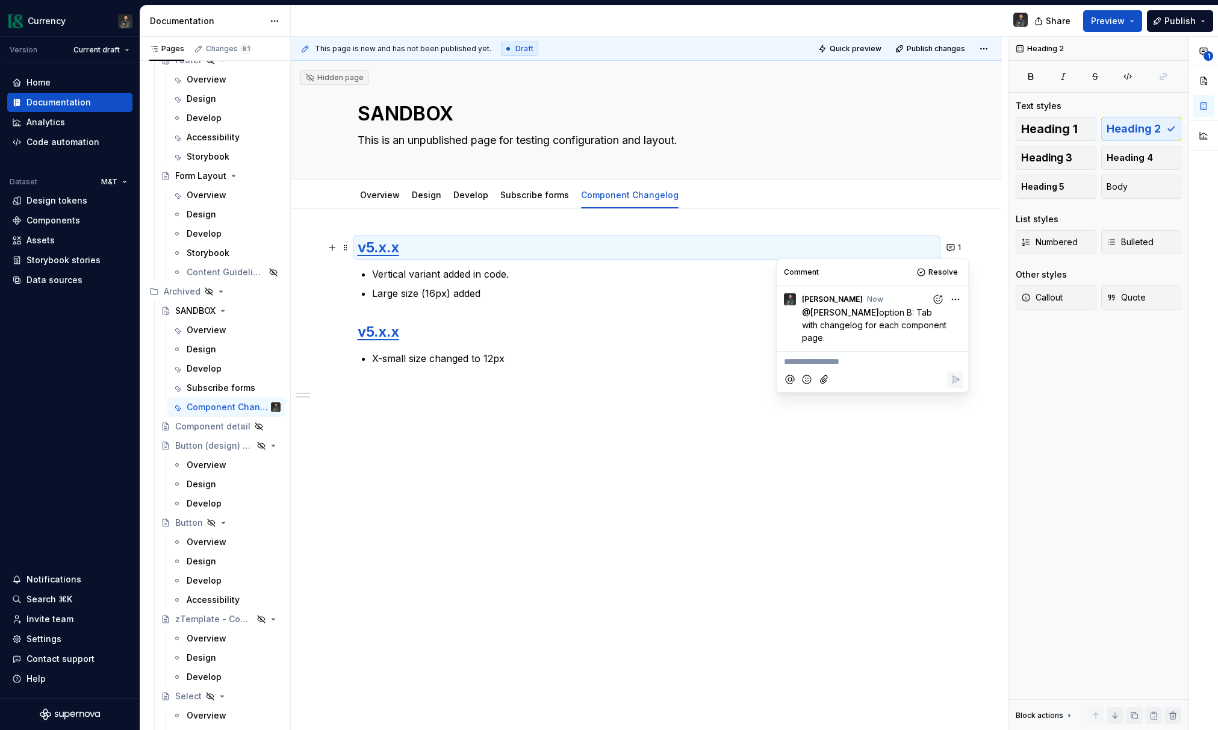
click at [509, 294] on p "Large size (16px) added" at bounding box center [654, 293] width 564 height 14
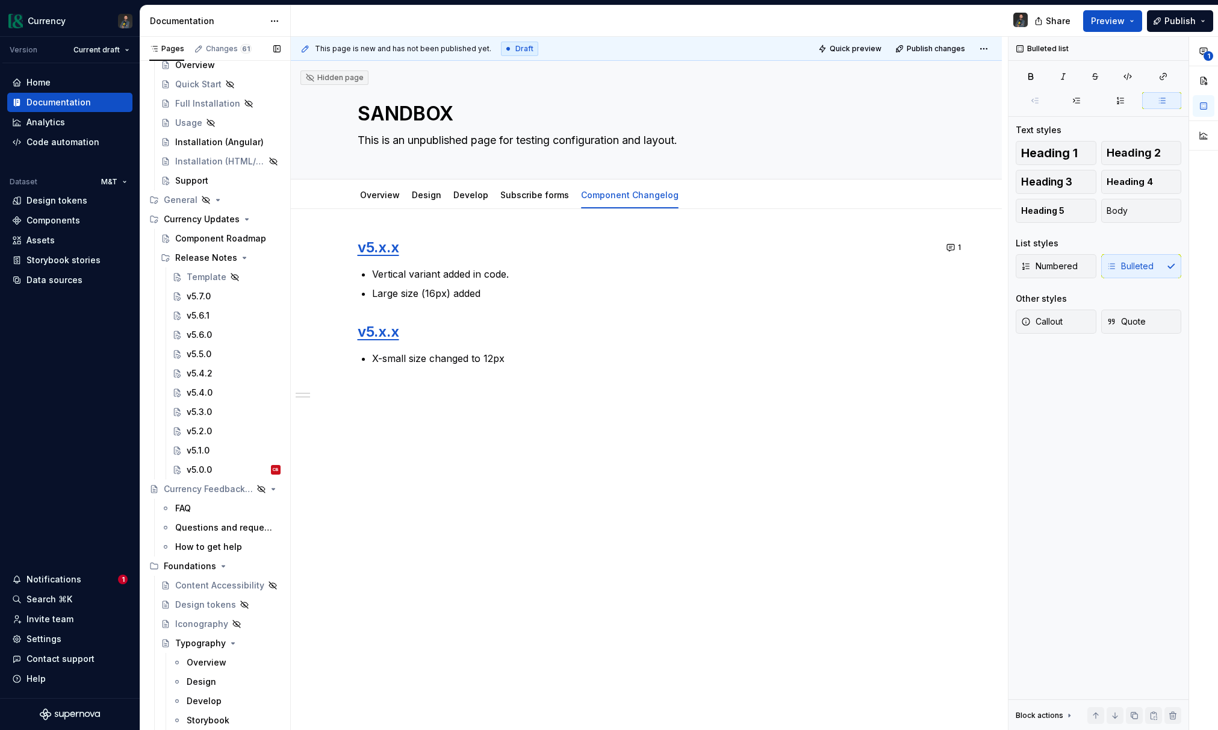
scroll to position [0, 0]
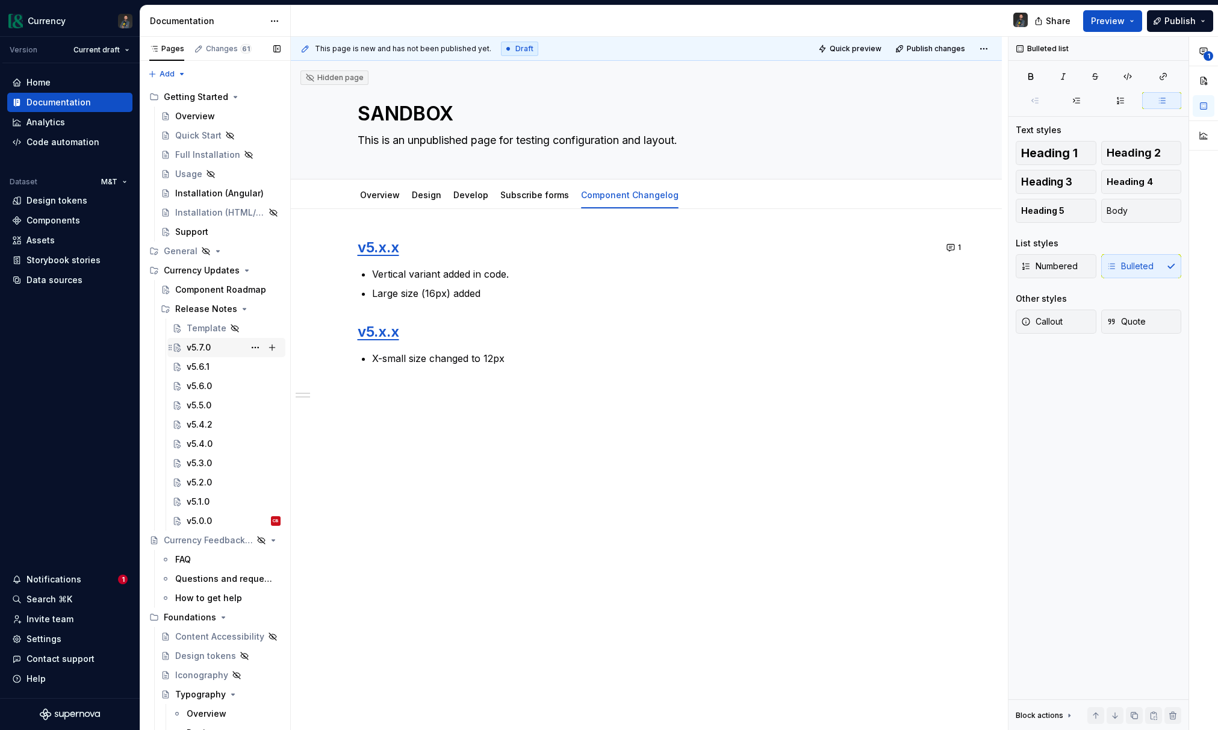
click at [205, 349] on div "v5.7.0" at bounding box center [199, 347] width 24 height 12
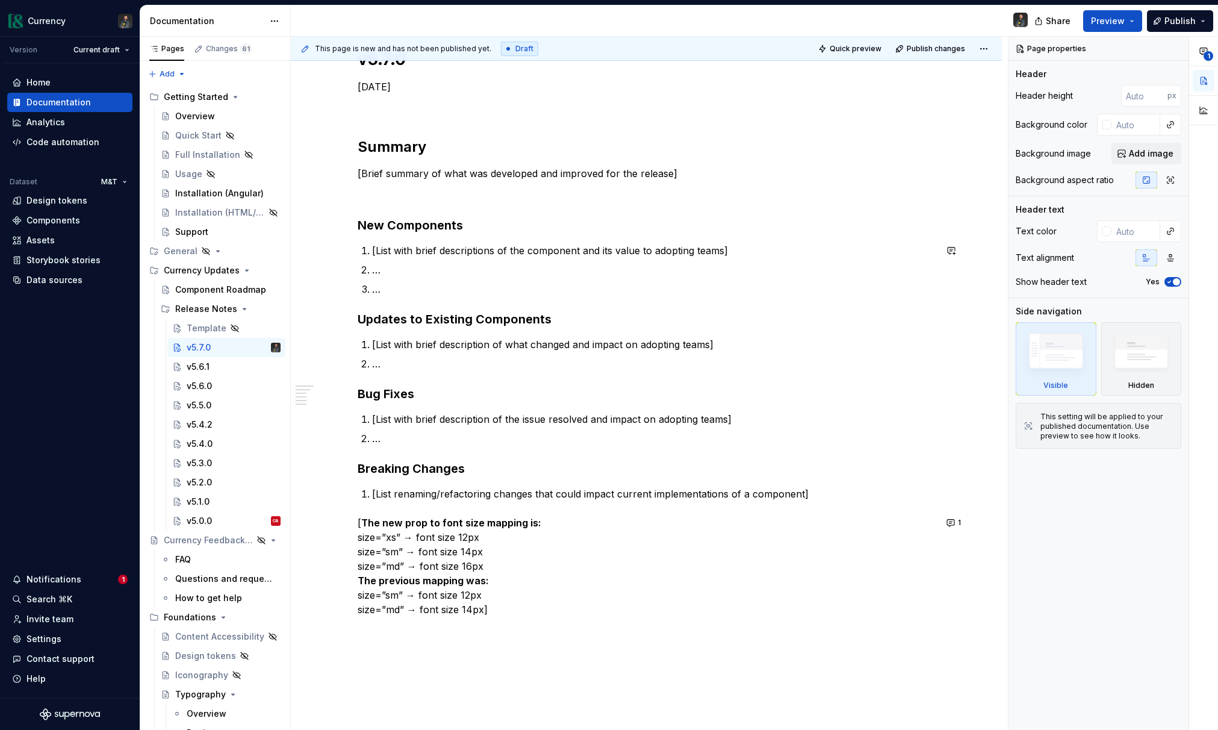
scroll to position [188, 0]
click at [66, 573] on div "Notifications" at bounding box center [53, 579] width 55 height 12
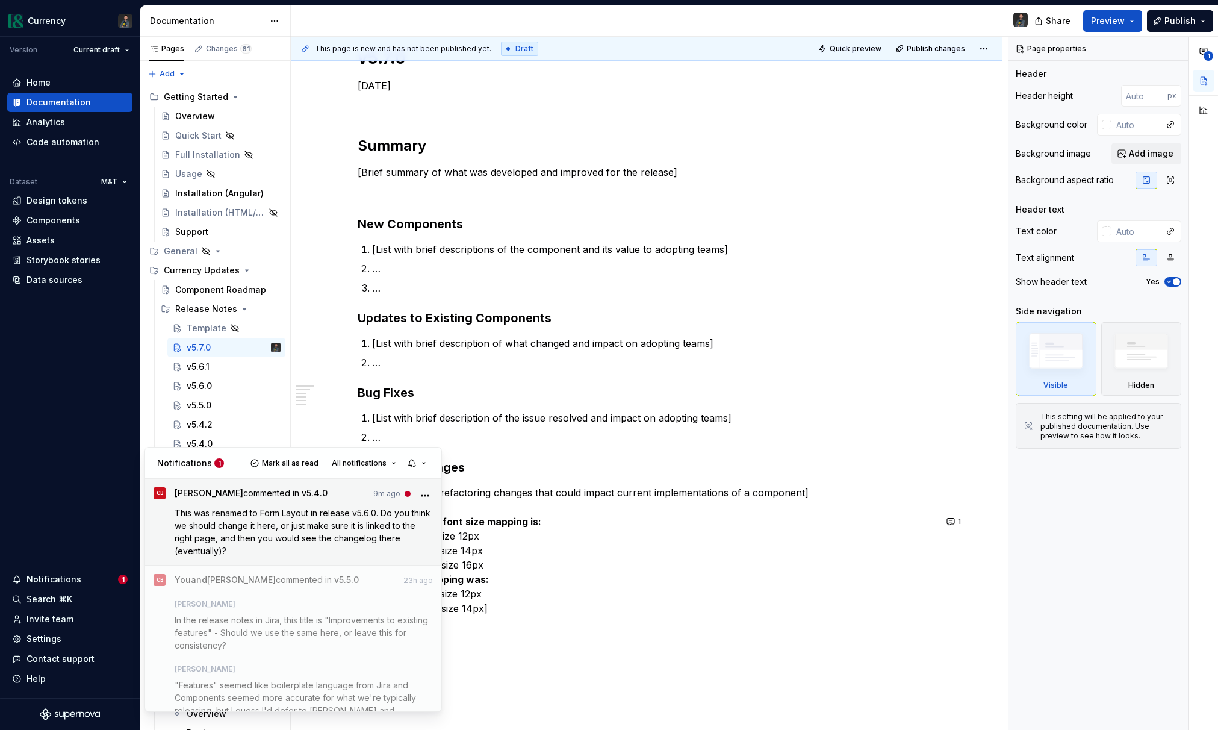
click at [329, 535] on span "This was renamed to Form Layout in release v5.6.0. Do you think we should chang…" at bounding box center [304, 532] width 258 height 48
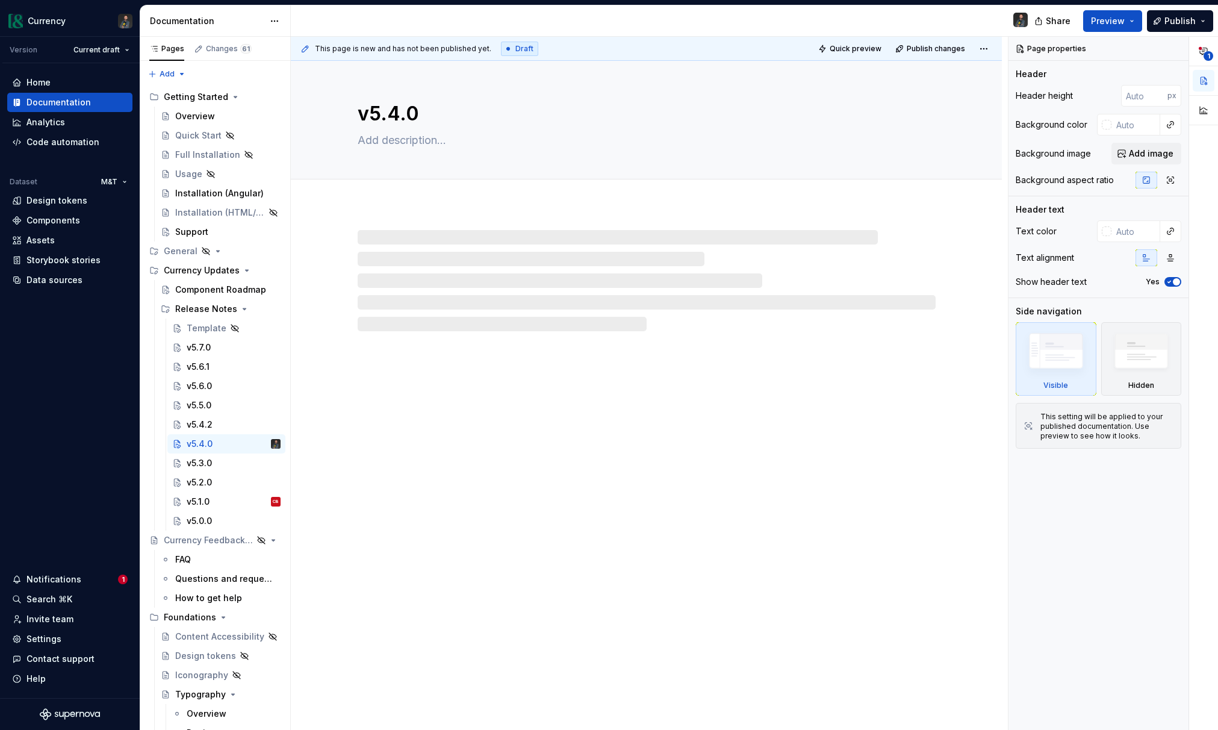
type textarea "*"
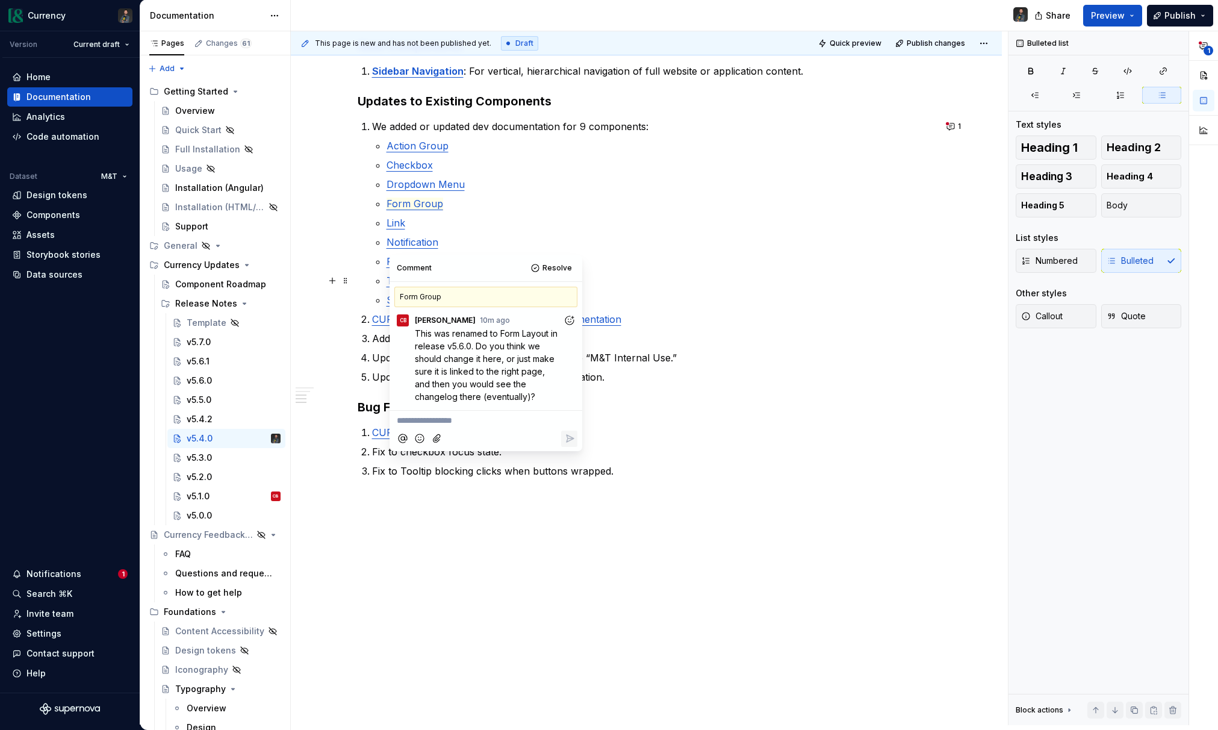
scroll to position [434, 0]
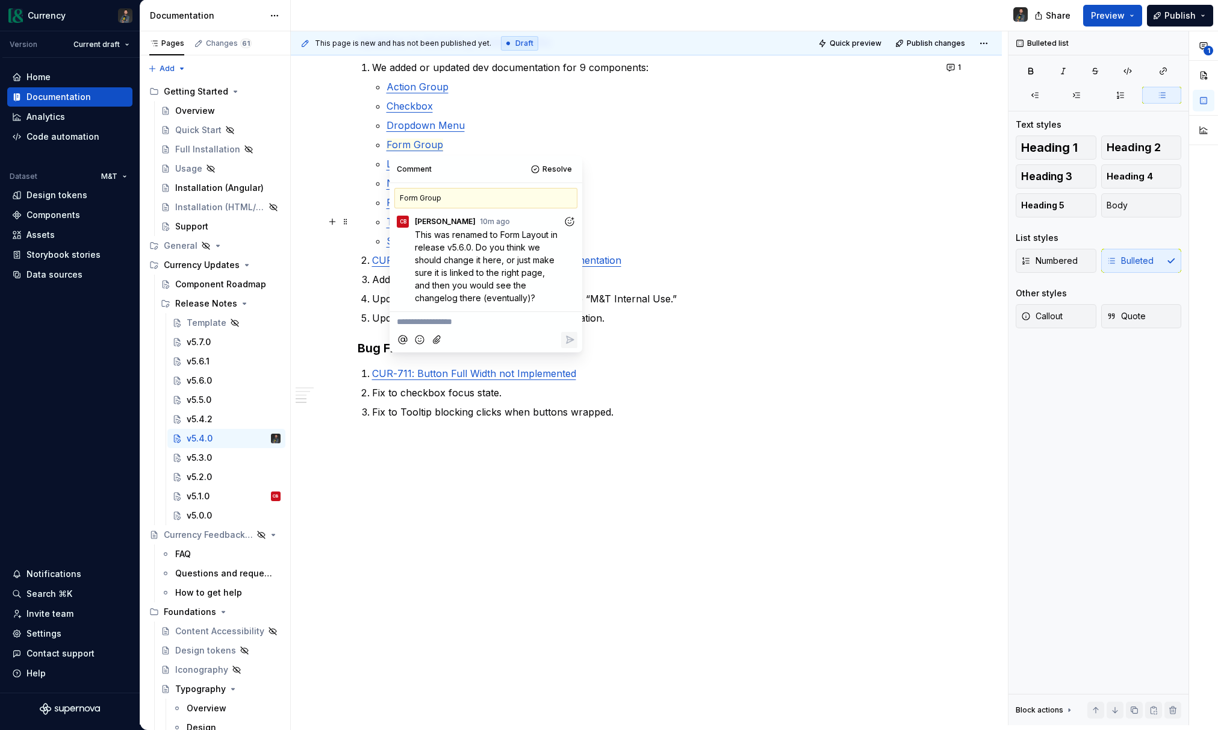
click at [719, 225] on p "Text Input" at bounding box center [661, 221] width 549 height 14
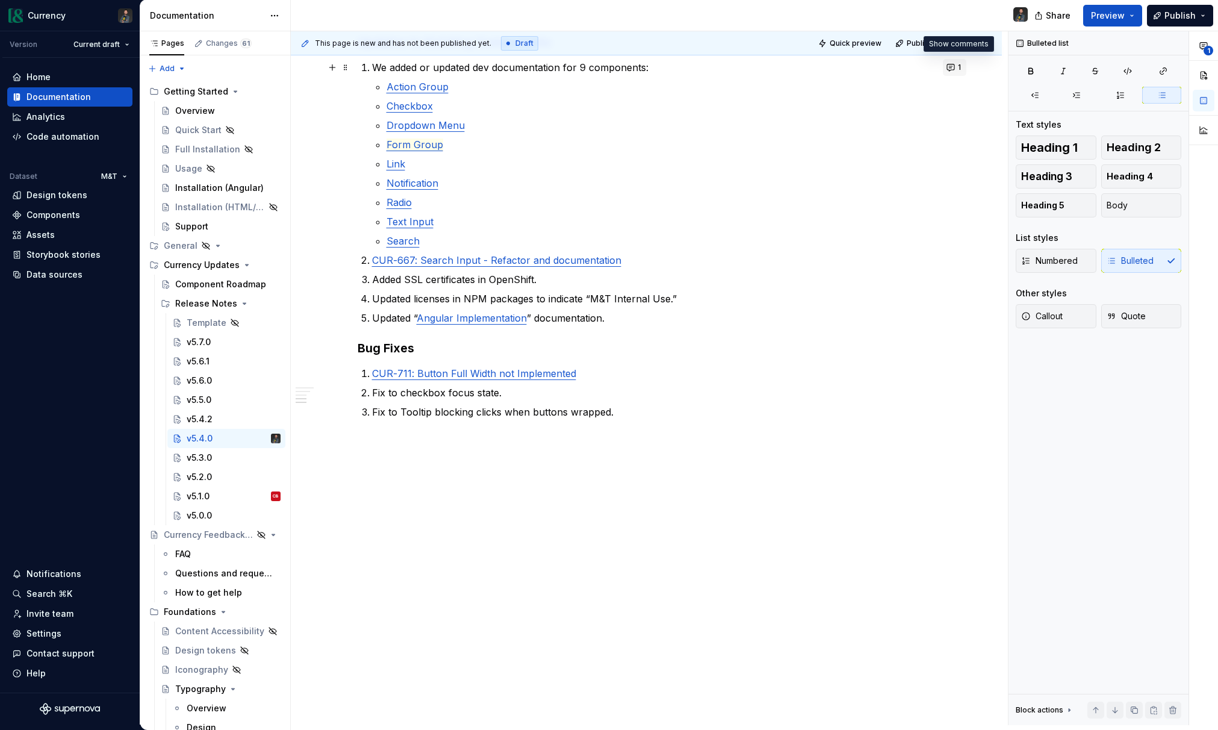
click at [961, 67] on span "1" at bounding box center [959, 68] width 3 height 10
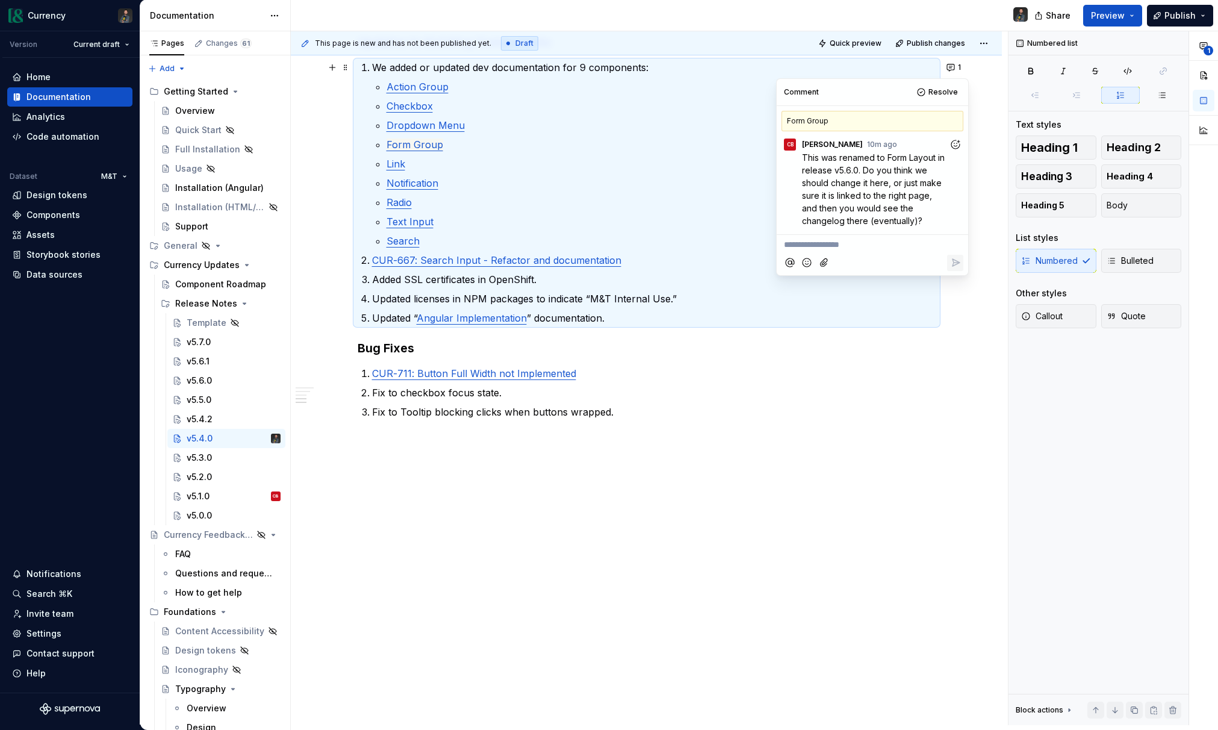
click at [822, 244] on p "**********" at bounding box center [872, 244] width 177 height 13
type textarea "*"
click at [919, 259] on p "Let's change it here." at bounding box center [882, 255] width 161 height 13
click at [725, 493] on div "v5.4.0 May 28, 2025 Summary This release launches the Sidebar Navigation compon…" at bounding box center [647, 150] width 578 height 711
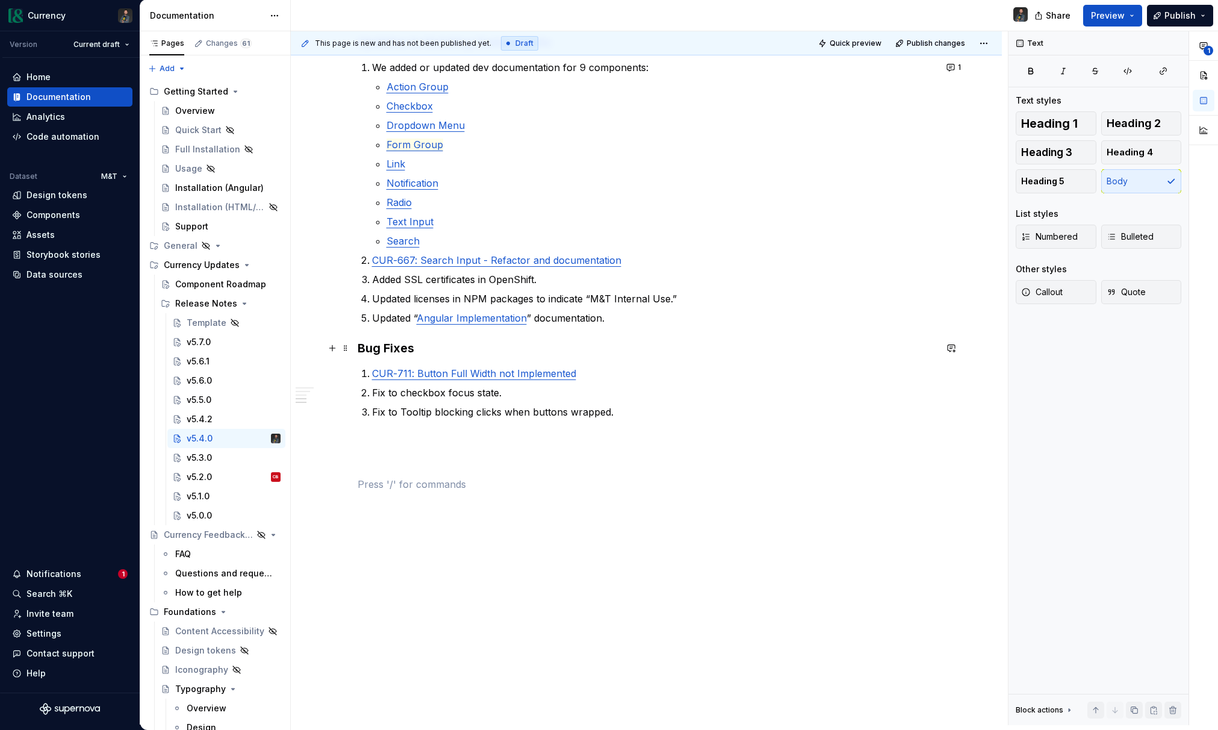
click at [696, 355] on h3 "Bug Fixes" at bounding box center [647, 348] width 578 height 17
click at [417, 148] on span "Form Group" at bounding box center [415, 145] width 57 height 13
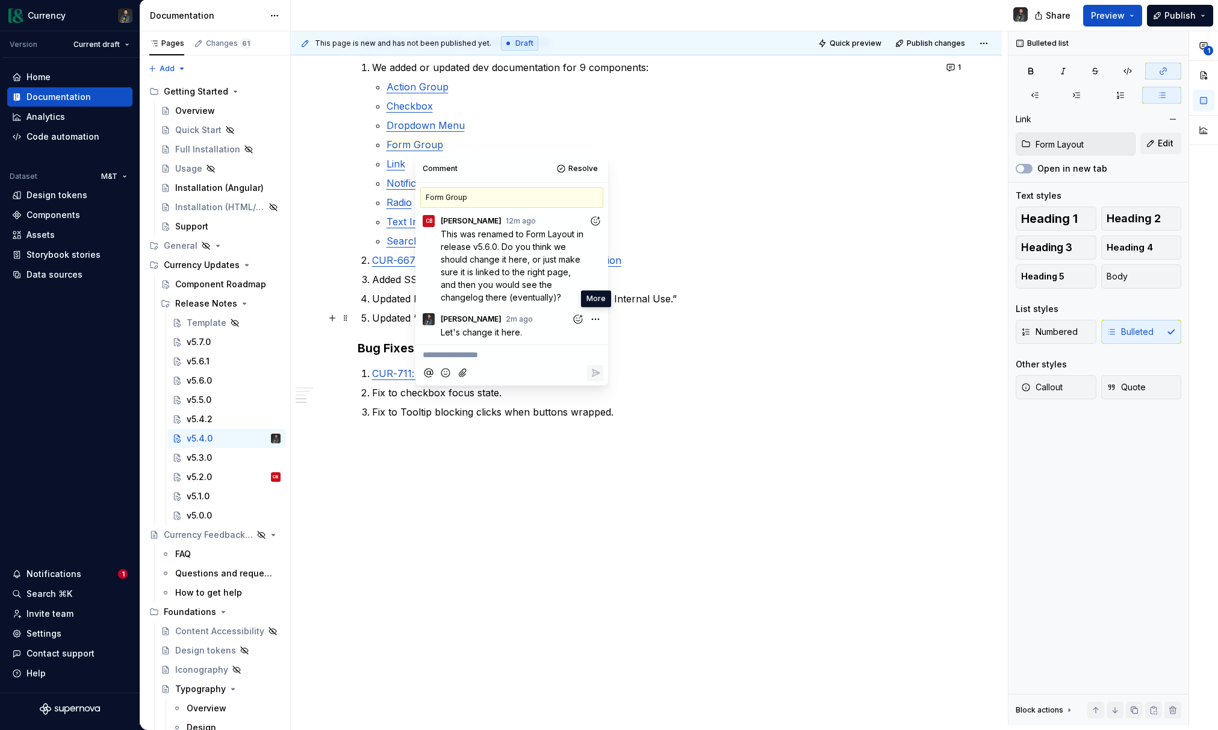
click at [597, 317] on html "Currency Version Current draft Home Documentation Analytics Code automation Dat…" at bounding box center [609, 365] width 1218 height 730
click at [558, 337] on span "Edit comment" at bounding box center [557, 341] width 57 height 12
click at [522, 334] on p "Let's change it here." at bounding box center [515, 332] width 148 height 13
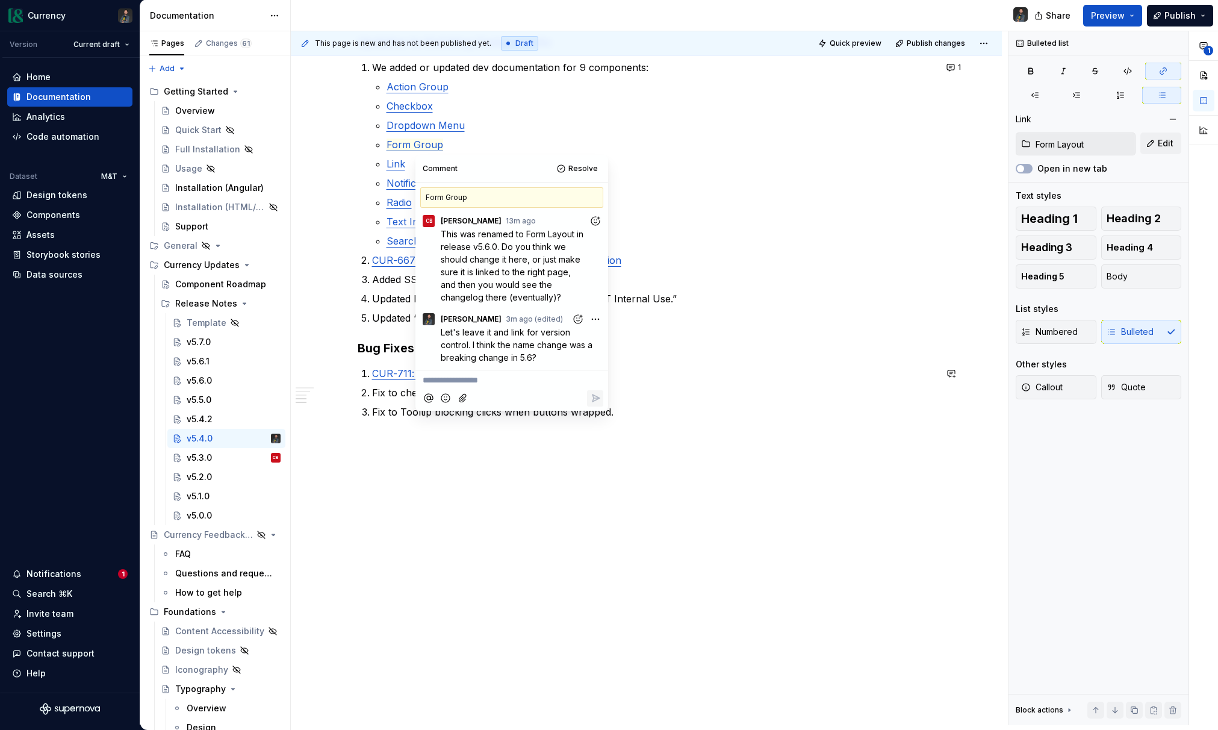
click at [710, 422] on div "v5.4.0 May 28, 2025 Summary This release launches the Sidebar Navigation compon…" at bounding box center [647, 143] width 578 height 696
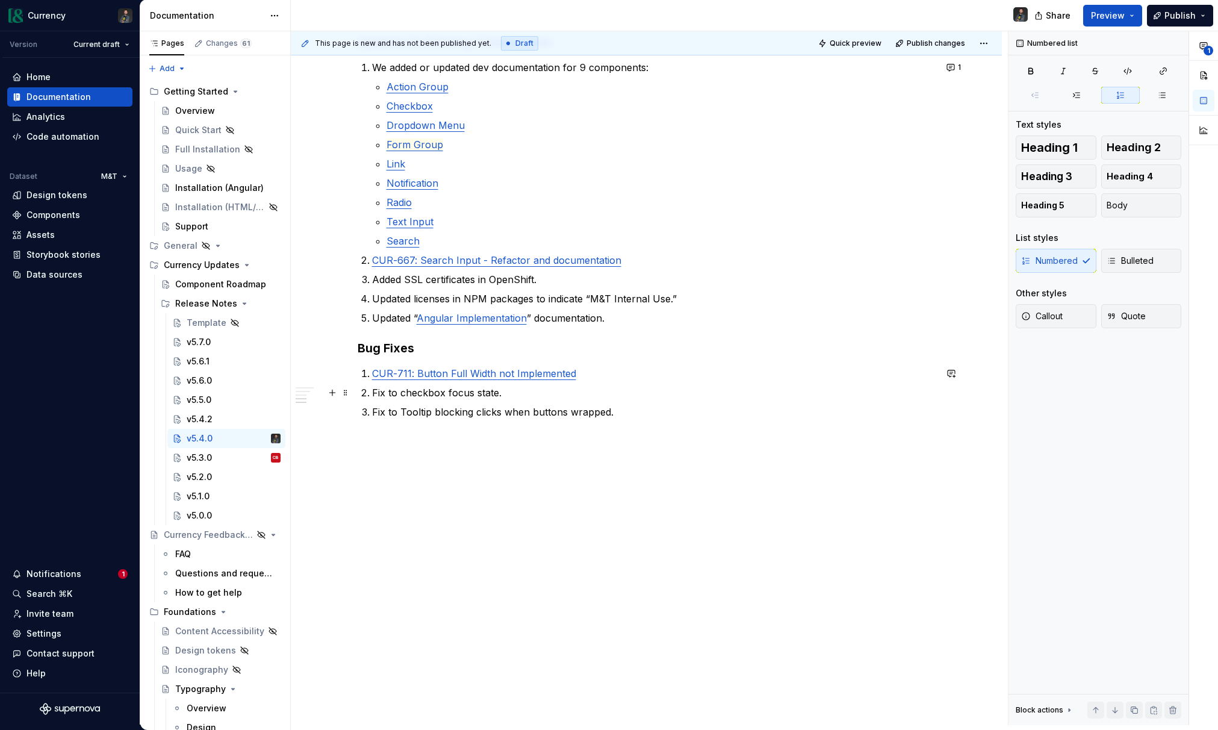
click at [505, 398] on p "Fix to checkbox focus state." at bounding box center [654, 392] width 564 height 14
click at [198, 438] on div "v5.4.0" at bounding box center [200, 438] width 26 height 12
click at [211, 458] on div "v5.3.0" at bounding box center [199, 458] width 25 height 12
click at [213, 435] on div "v5.4.0" at bounding box center [234, 438] width 94 height 17
click at [961, 65] on span "1" at bounding box center [959, 68] width 3 height 10
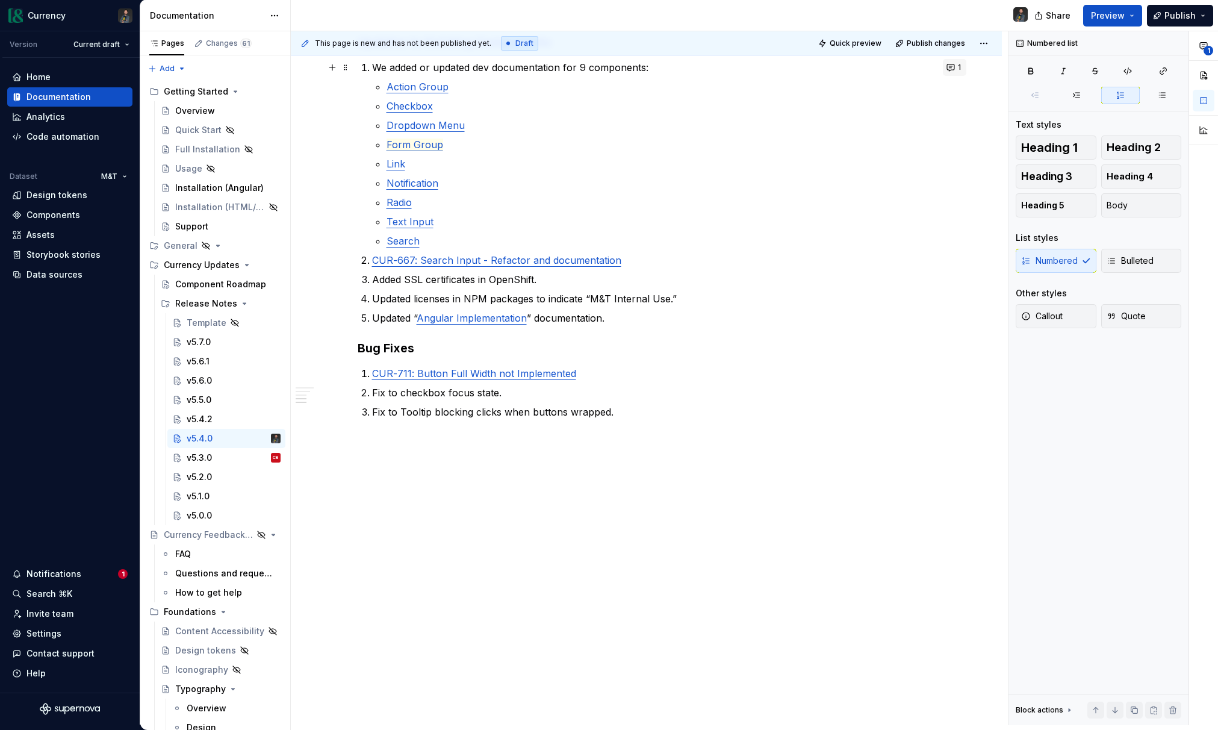
type textarea "*"
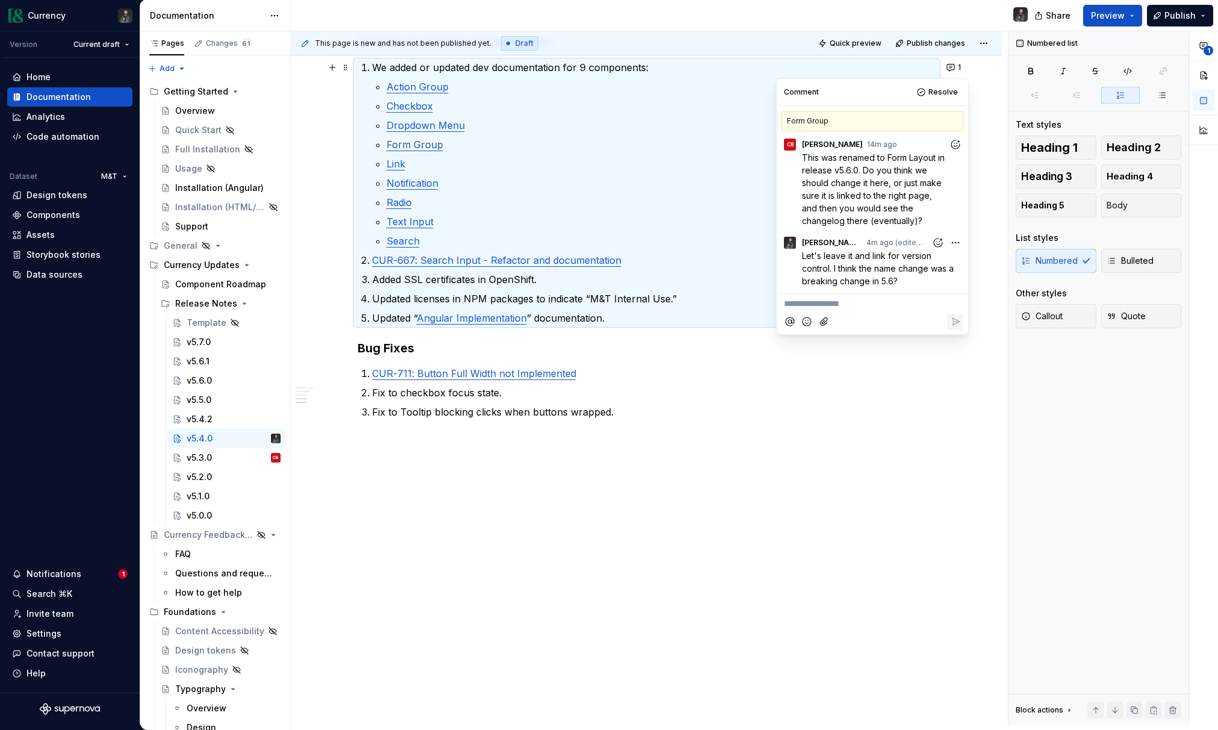
click at [952, 245] on html "Currency Version Current draft Home Documentation Analytics Code automation Dat…" at bounding box center [609, 365] width 1218 height 730
click at [921, 273] on div "Delete comment" at bounding box center [916, 281] width 93 height 17
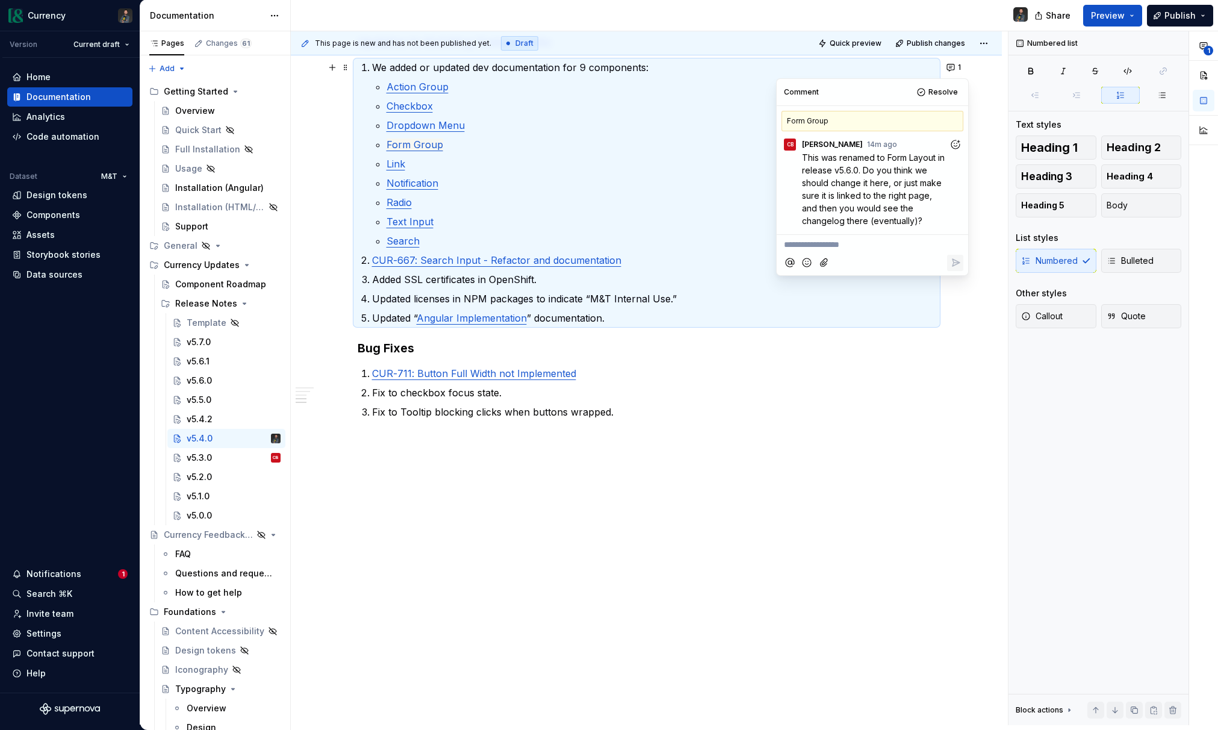
click at [870, 255] on div at bounding box center [873, 263] width 182 height 25
click at [852, 249] on p "**********" at bounding box center [872, 244] width 177 height 13
click at [958, 288] on icon "Reply" at bounding box center [956, 288] width 12 height 12
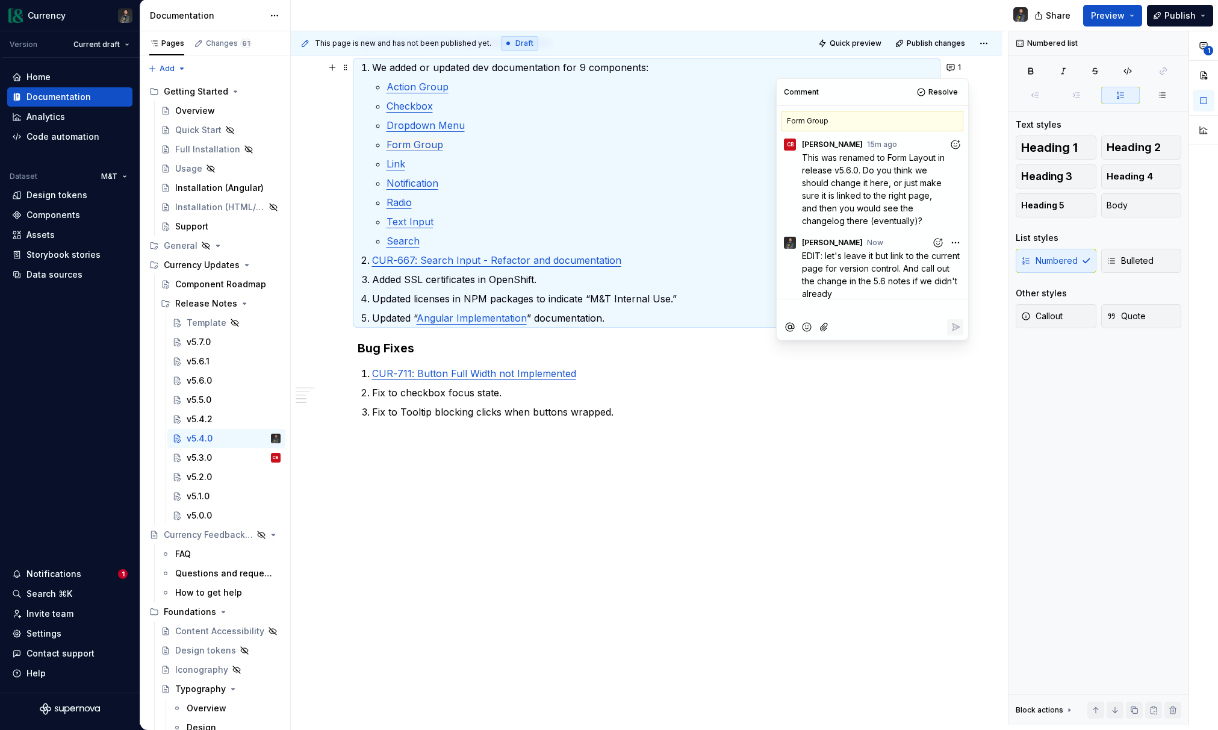
scroll to position [7, 0]
click at [207, 379] on div "v5.6.0" at bounding box center [199, 381] width 25 height 12
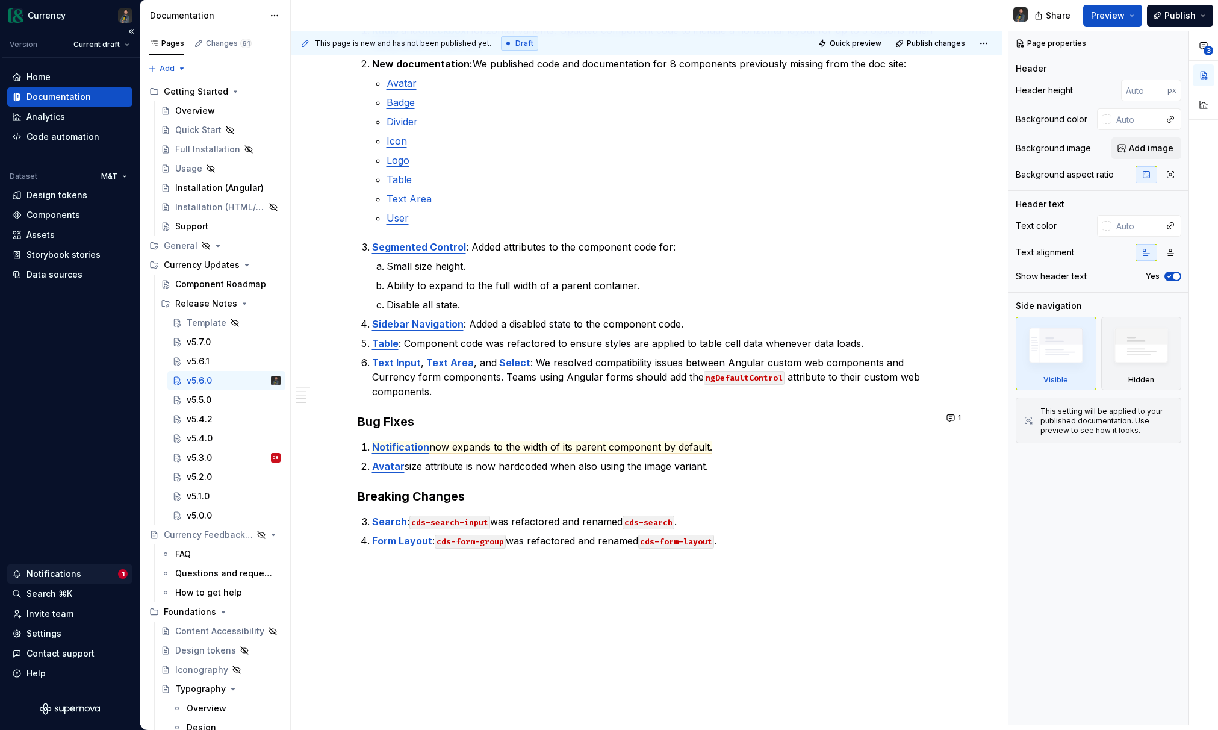
click at [57, 567] on div "Notifications 1" at bounding box center [69, 573] width 125 height 19
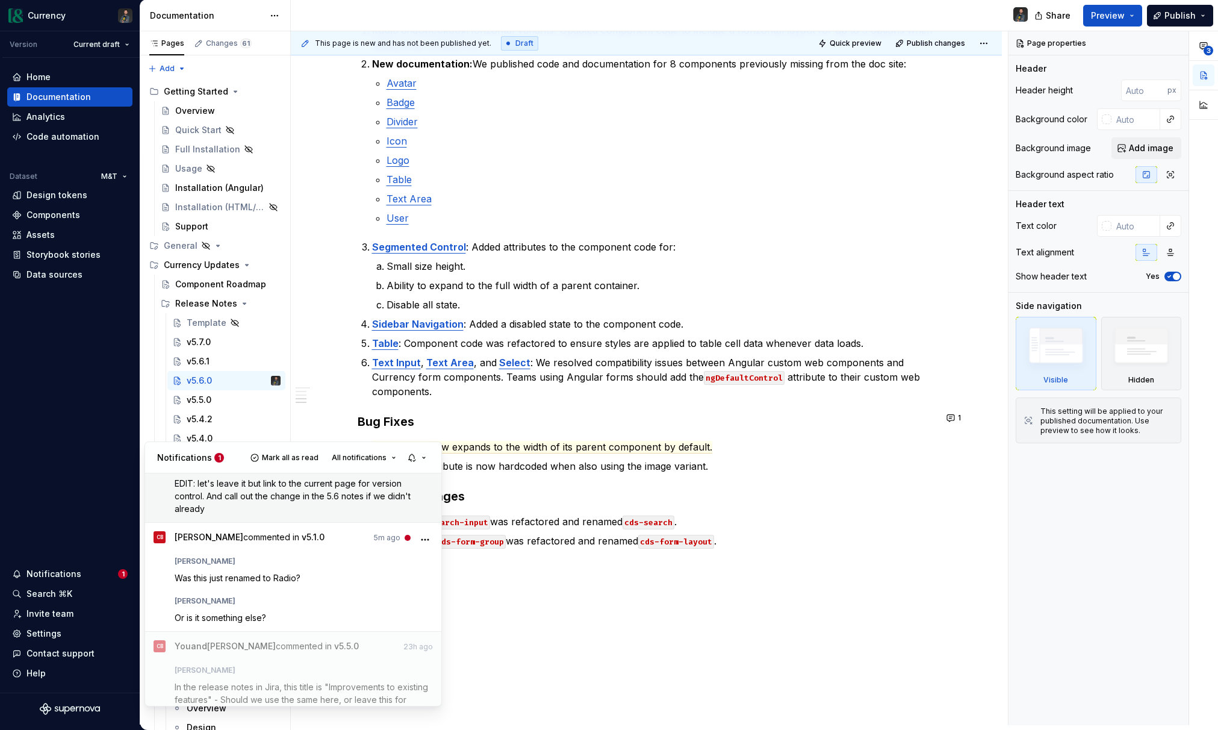
scroll to position [132, 0]
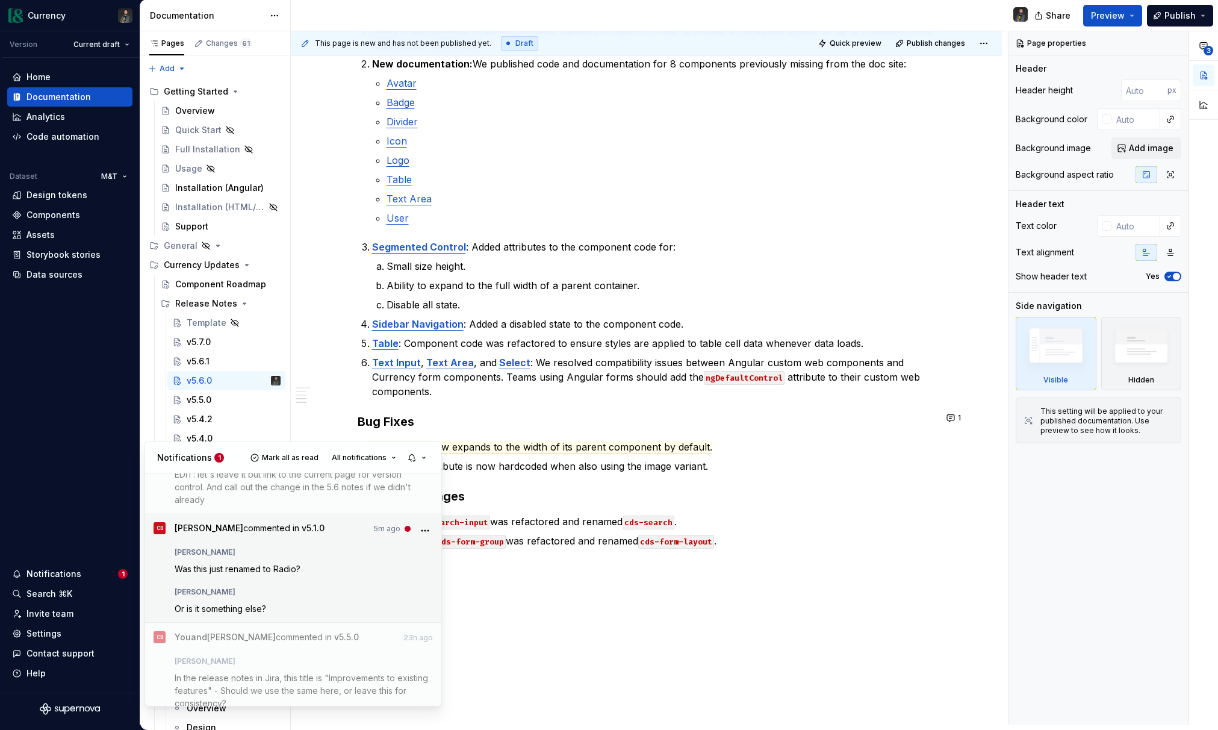
click at [272, 573] on span "Was this just renamed to Radio?" at bounding box center [238, 569] width 126 height 10
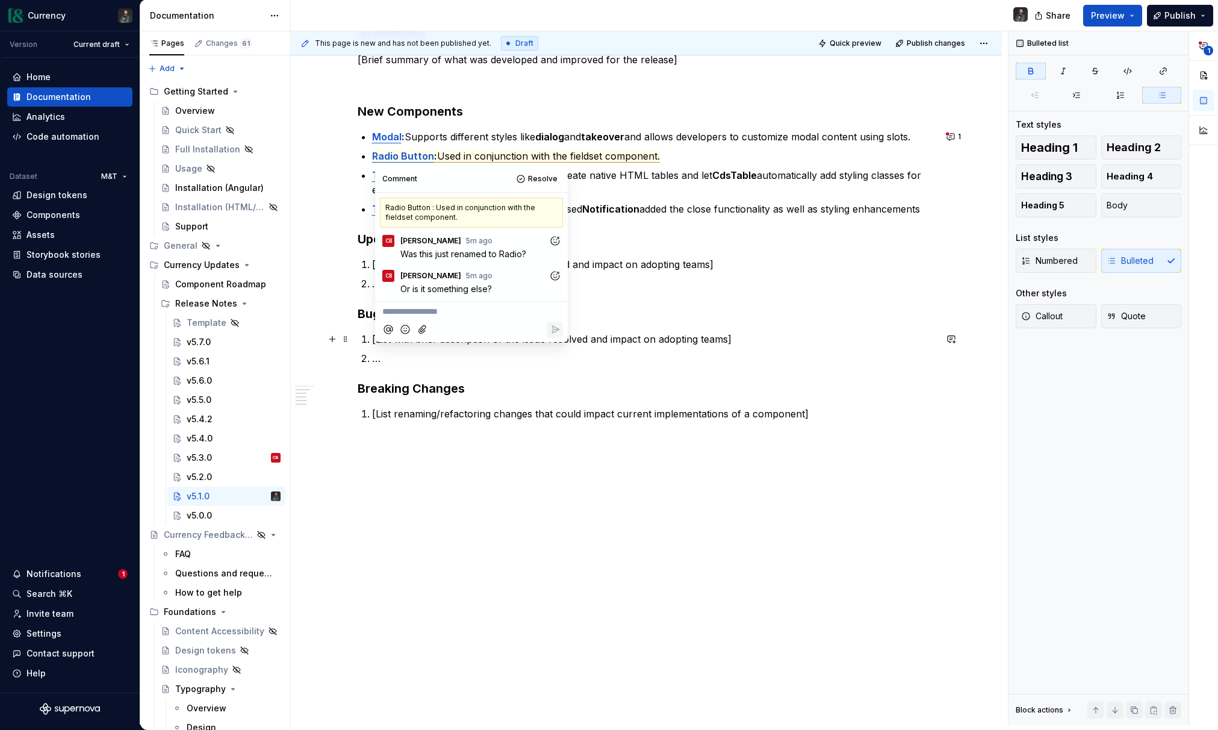
scroll to position [297, 0]
click at [424, 313] on p "**********" at bounding box center [471, 311] width 178 height 13
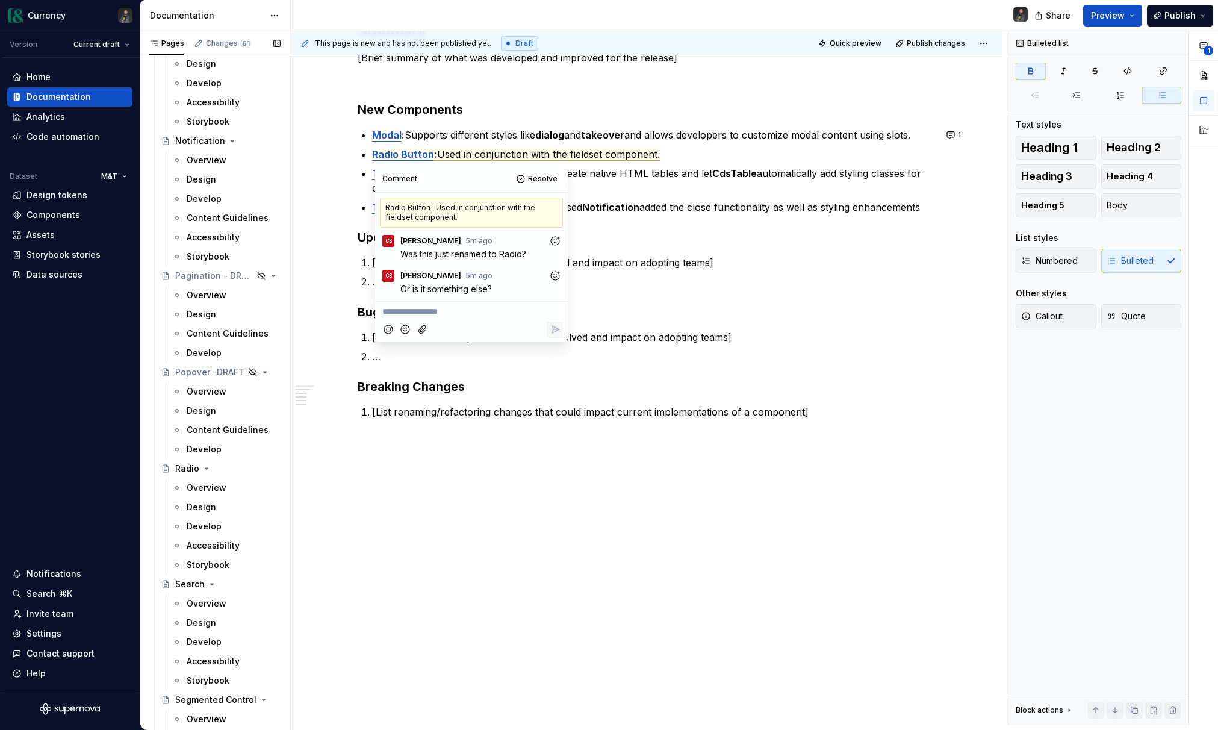
scroll to position [3834, 0]
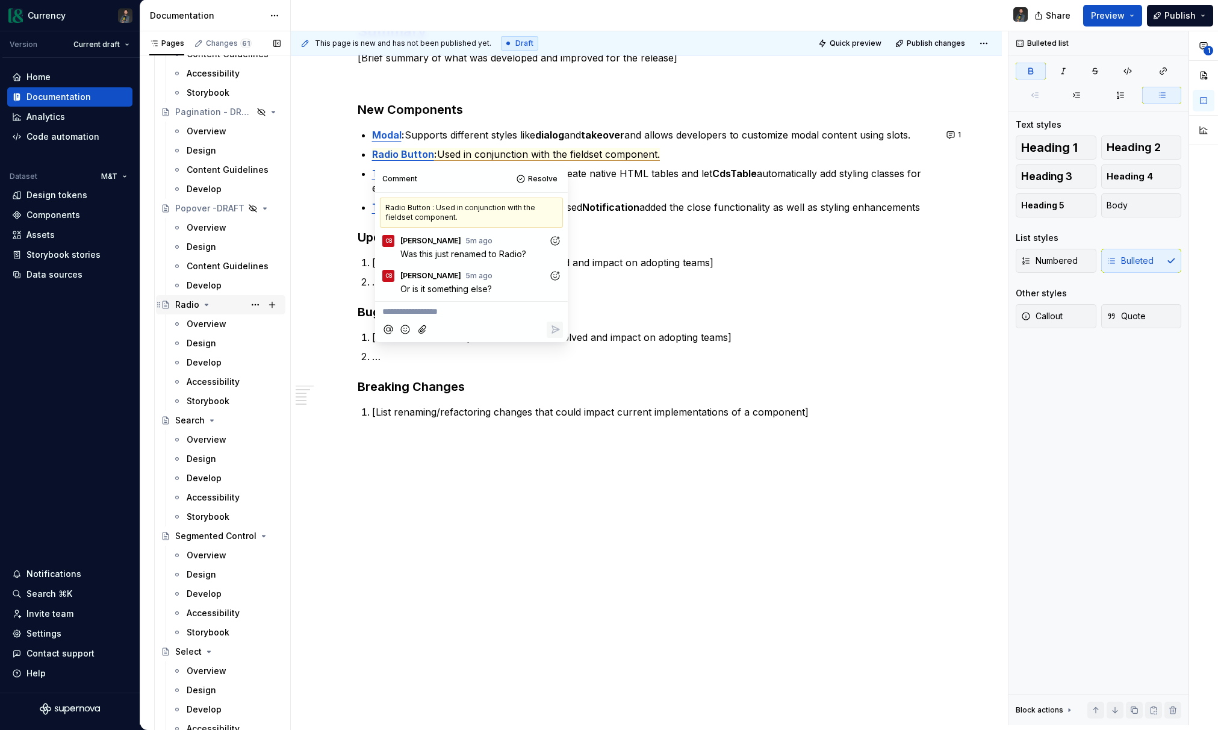
click at [195, 299] on div "Radio" at bounding box center [187, 305] width 24 height 12
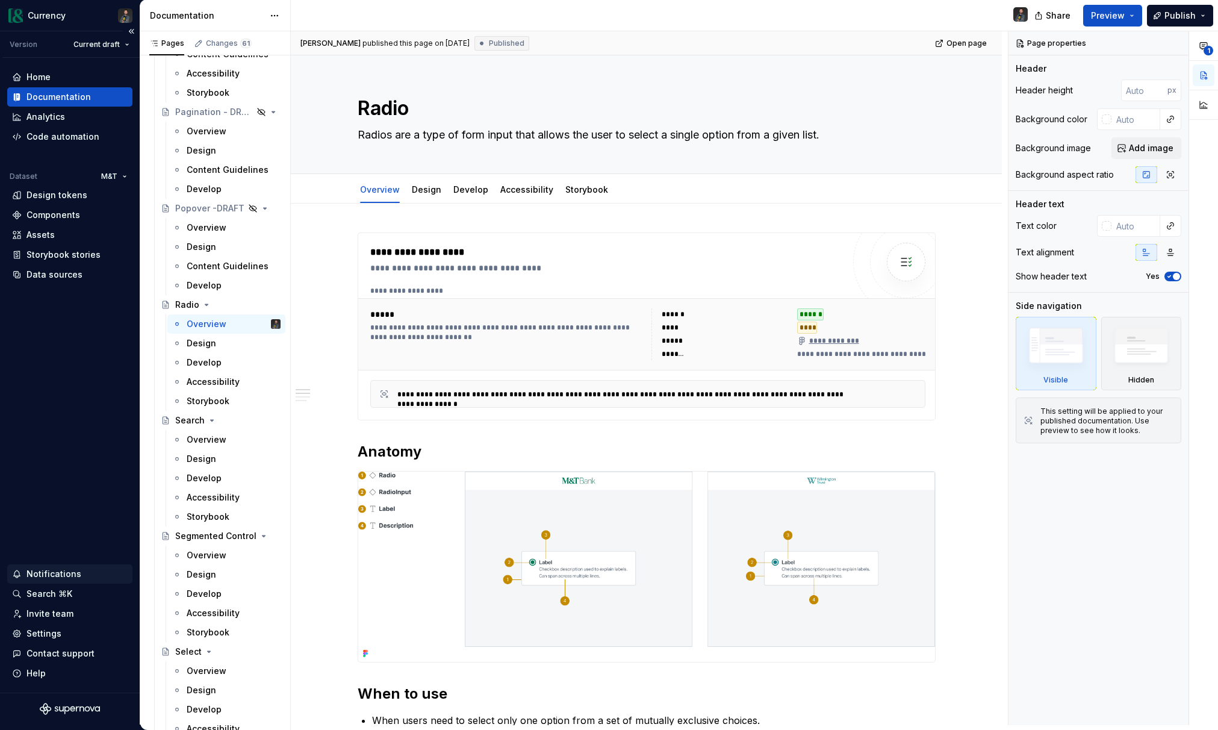
click at [45, 577] on div "Notifications" at bounding box center [53, 574] width 55 height 12
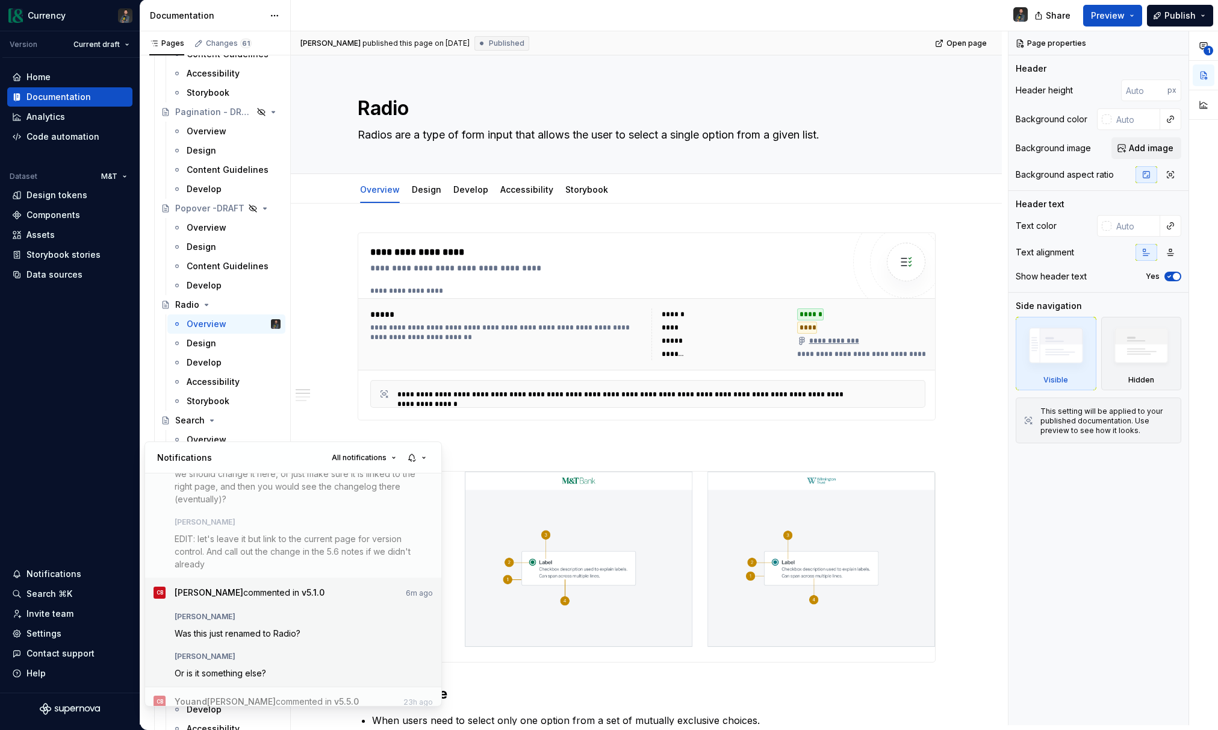
scroll to position [69, 0]
click at [299, 624] on div "Cailey Bardwell Was this just renamed to Radio?" at bounding box center [304, 621] width 259 height 31
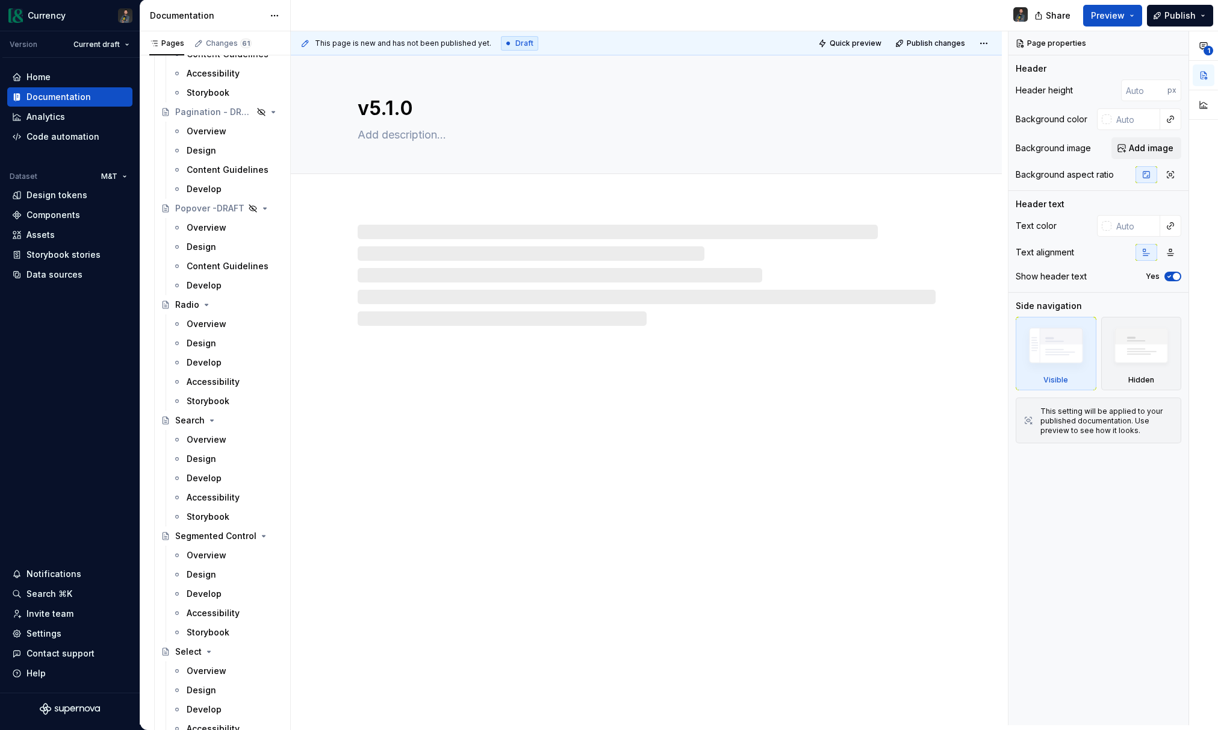
type textarea "*"
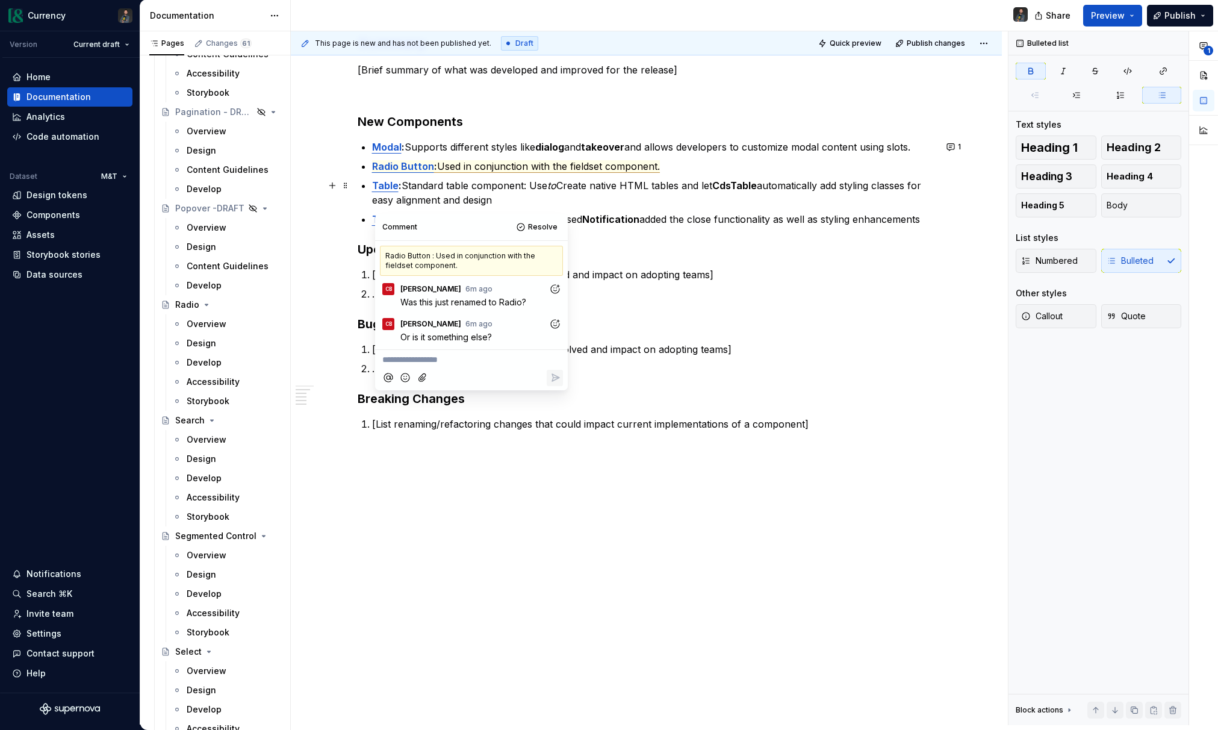
scroll to position [297, 0]
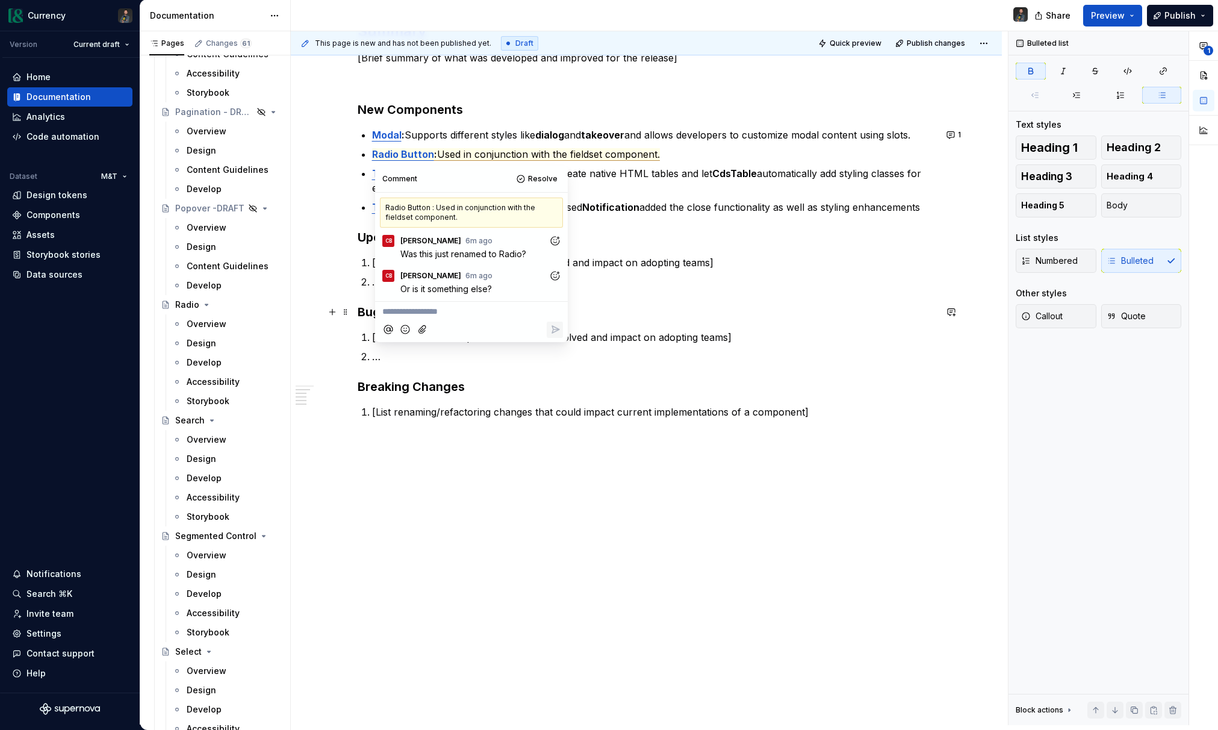
click at [445, 309] on p "**********" at bounding box center [471, 311] width 178 height 13
click at [558, 357] on icon "Reply" at bounding box center [555, 355] width 12 height 12
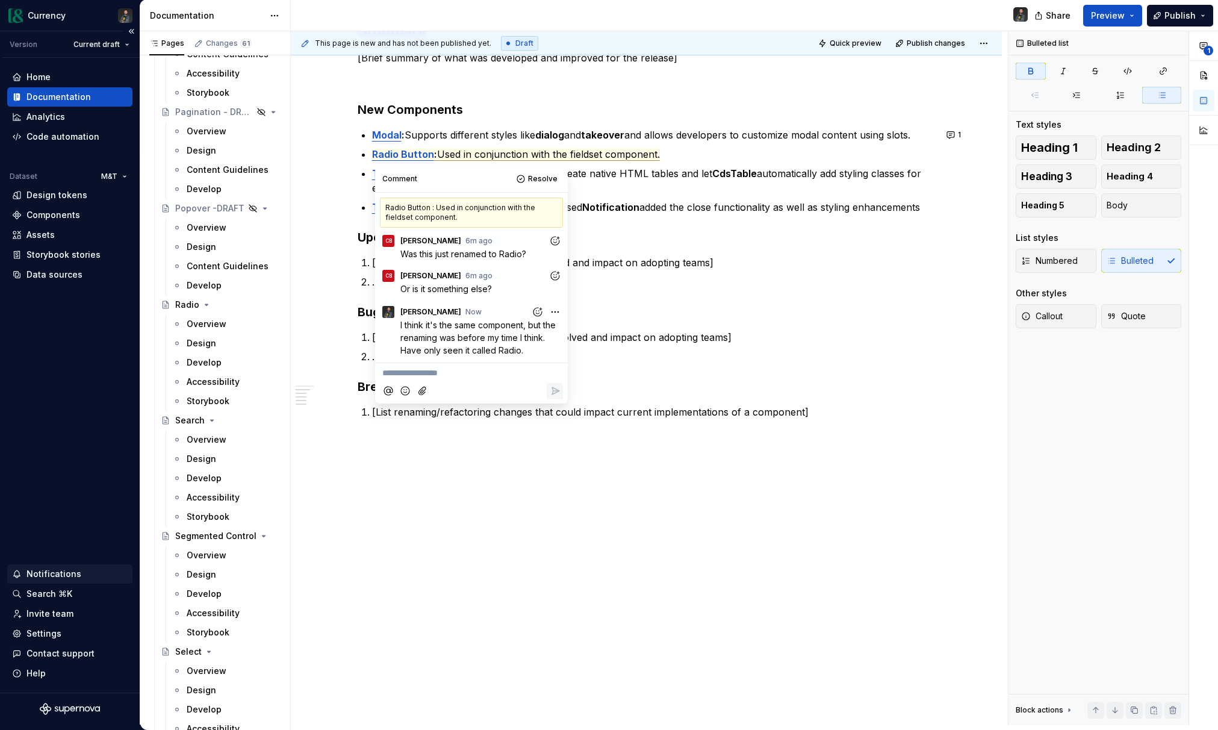
click at [34, 570] on div "Notifications" at bounding box center [53, 574] width 55 height 12
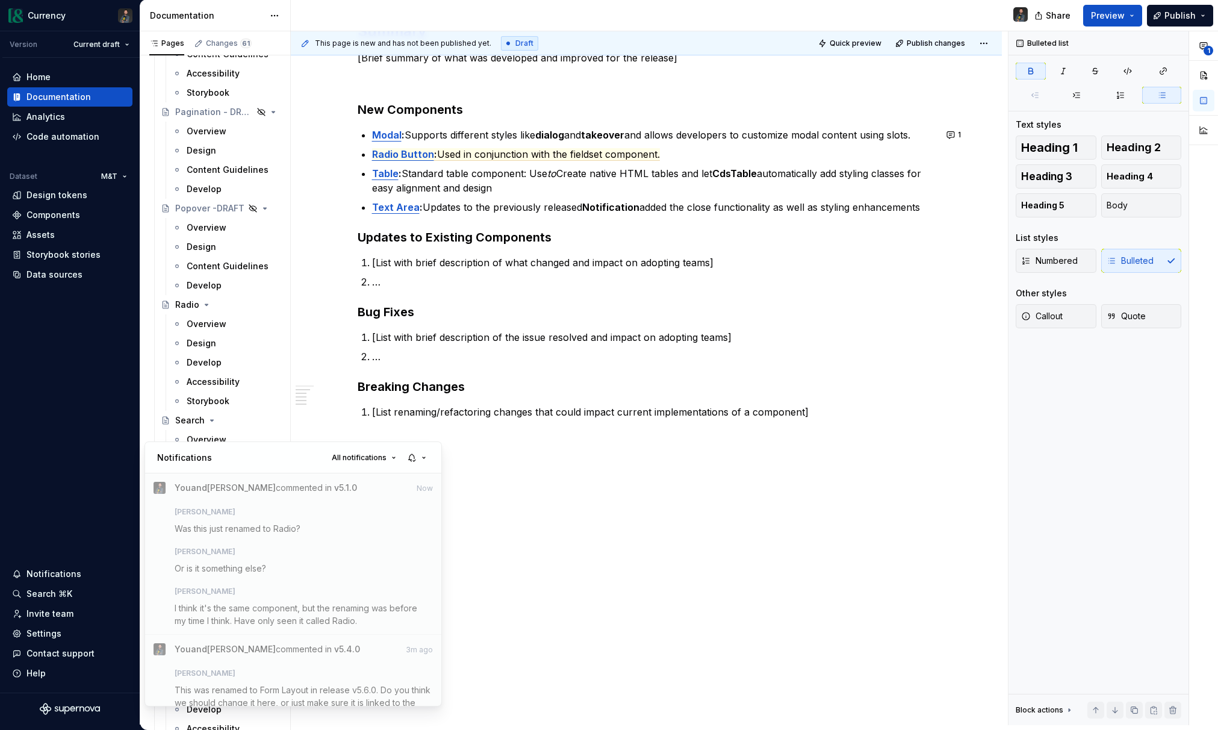
click at [676, 410] on html "Currency Version Current draft Home Documentation Analytics Code automation Dat…" at bounding box center [609, 365] width 1218 height 730
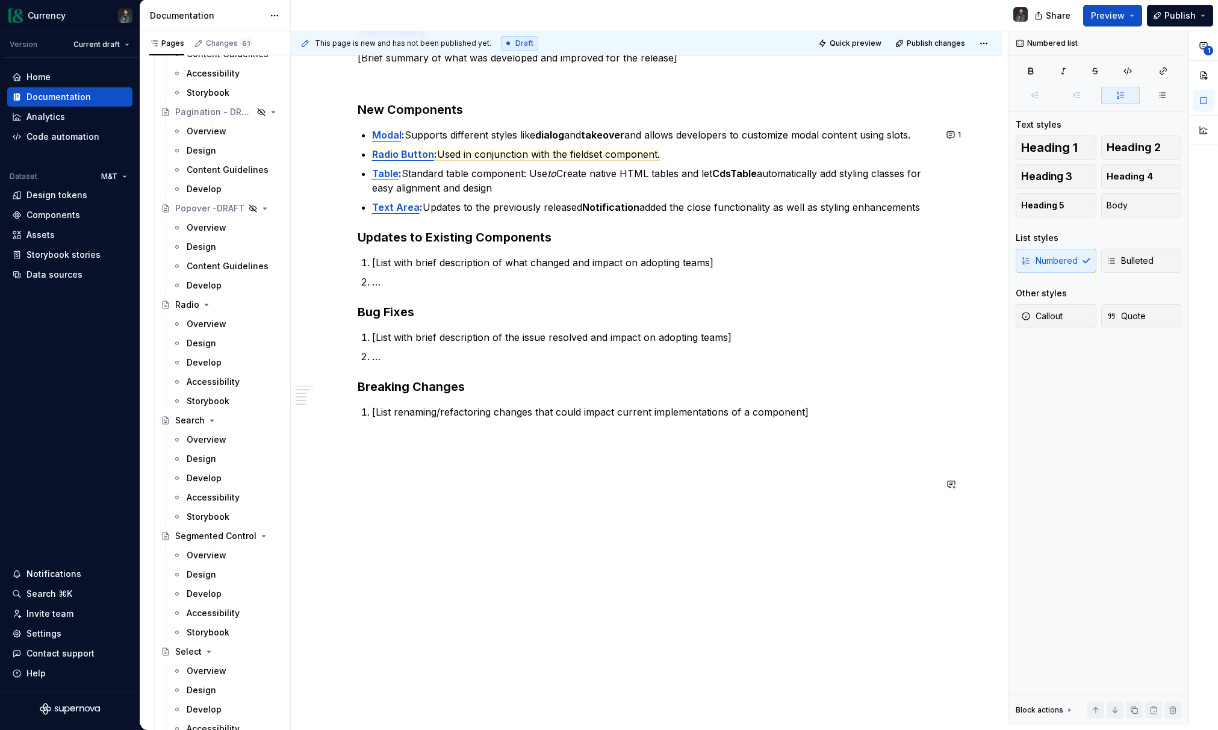
type textarea "*"
